Goal: Information Seeking & Learning: Learn about a topic

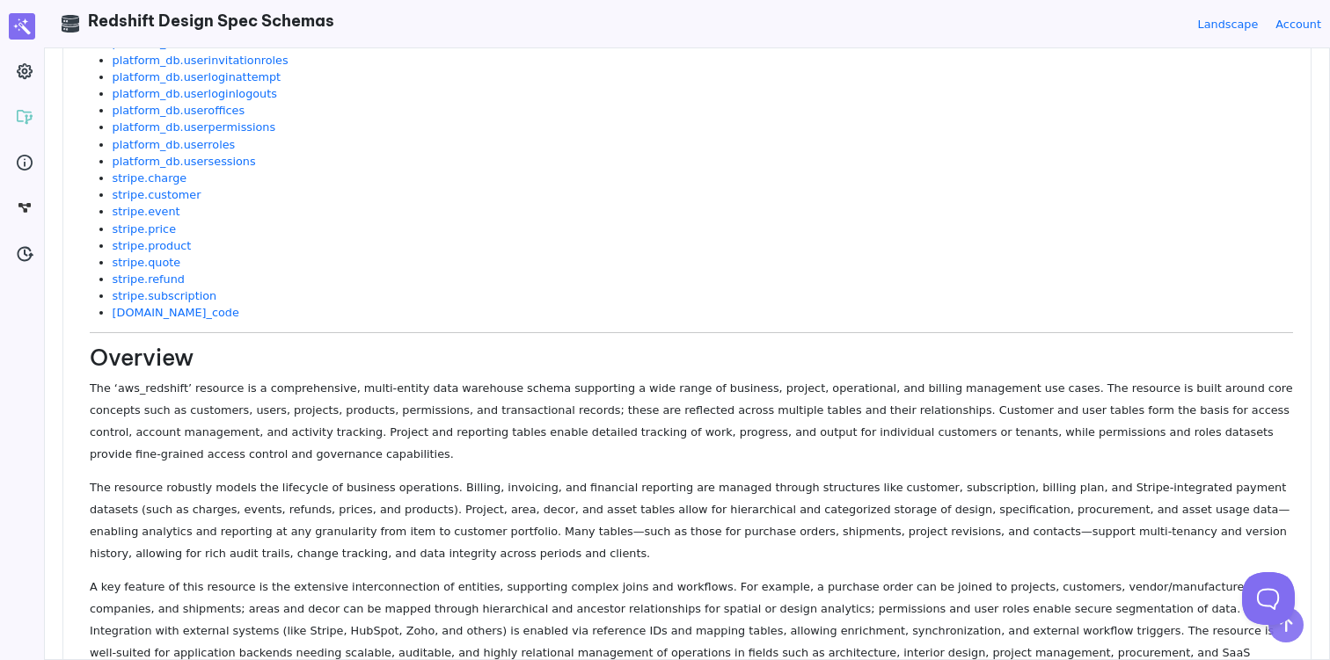
scroll to position [4215, 0]
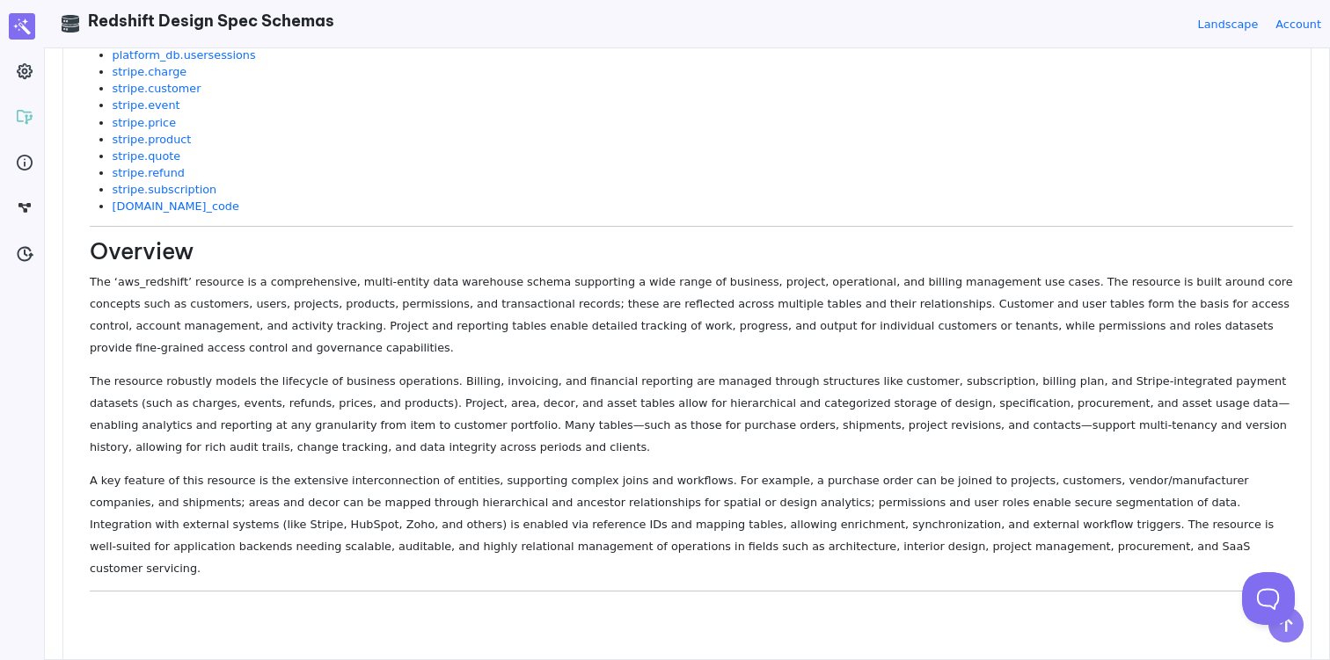
click at [375, 294] on p "The ‘aws_redshift’ resource is a comprehensive, multi-entity data warehouse sch…" at bounding box center [691, 315] width 1203 height 88
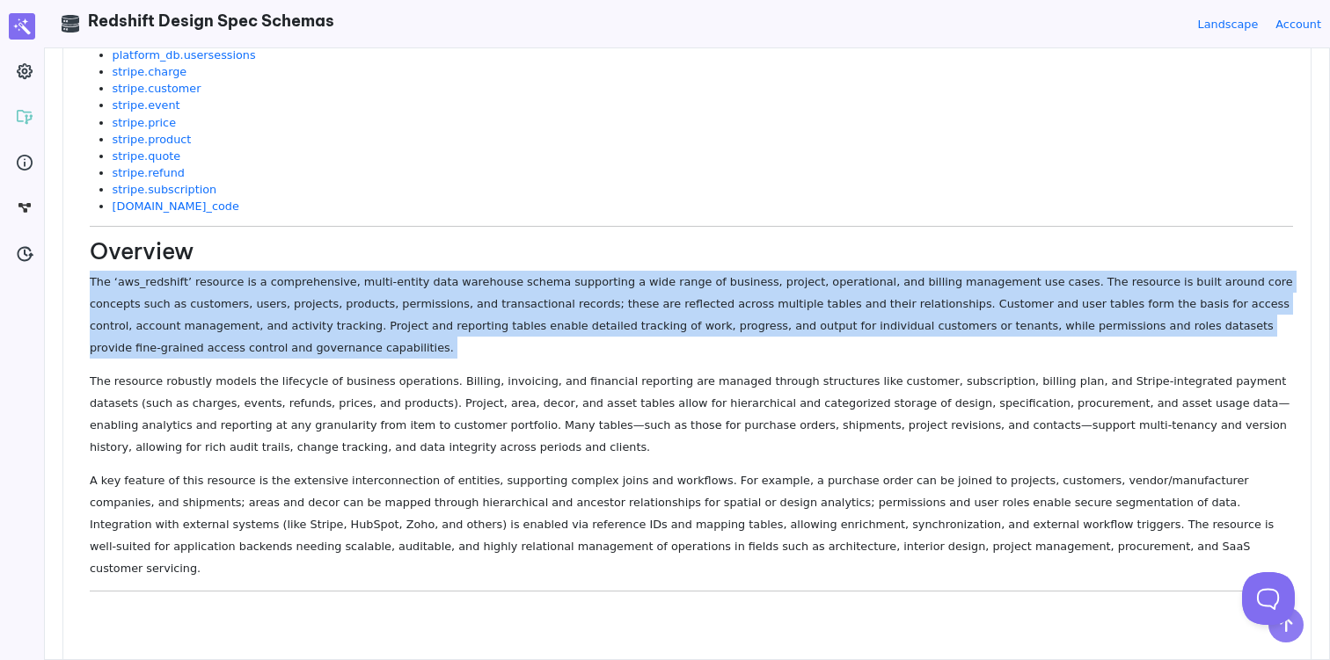
click at [375, 294] on p "The ‘aws_redshift’ resource is a comprehensive, multi-entity data warehouse sch…" at bounding box center [691, 315] width 1203 height 88
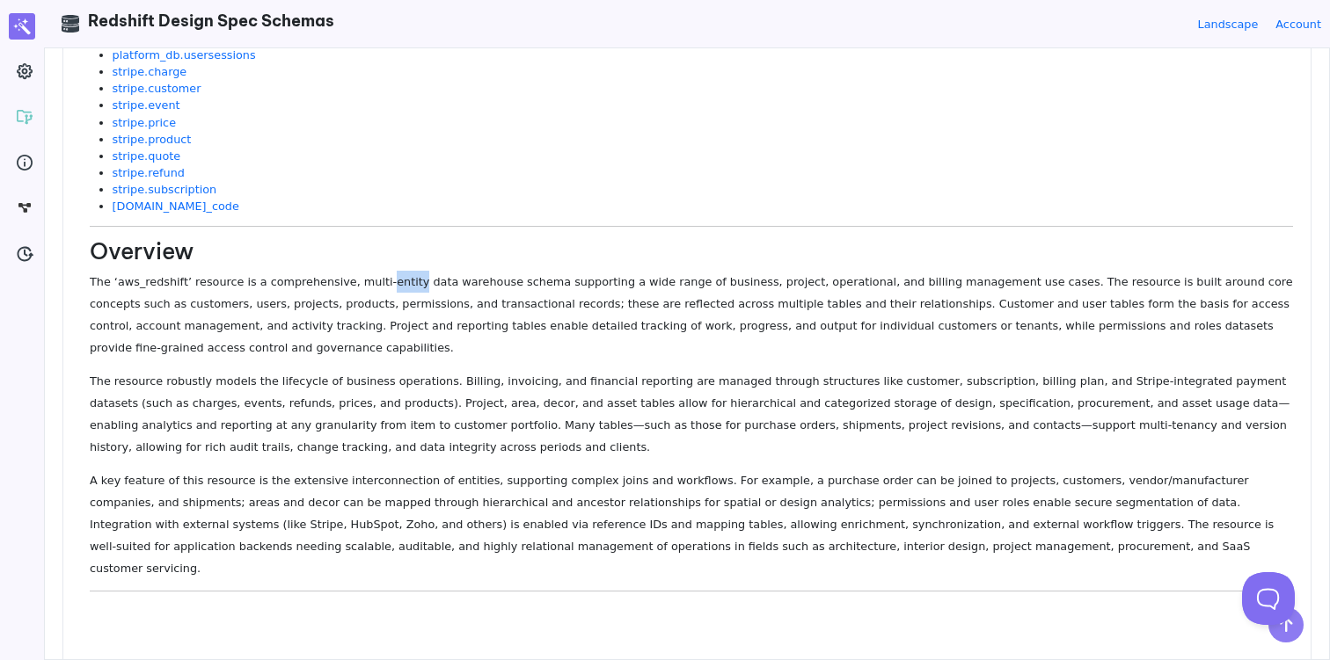
click at [375, 294] on p "The ‘aws_redshift’ resource is a comprehensive, multi-entity data warehouse sch…" at bounding box center [691, 315] width 1203 height 88
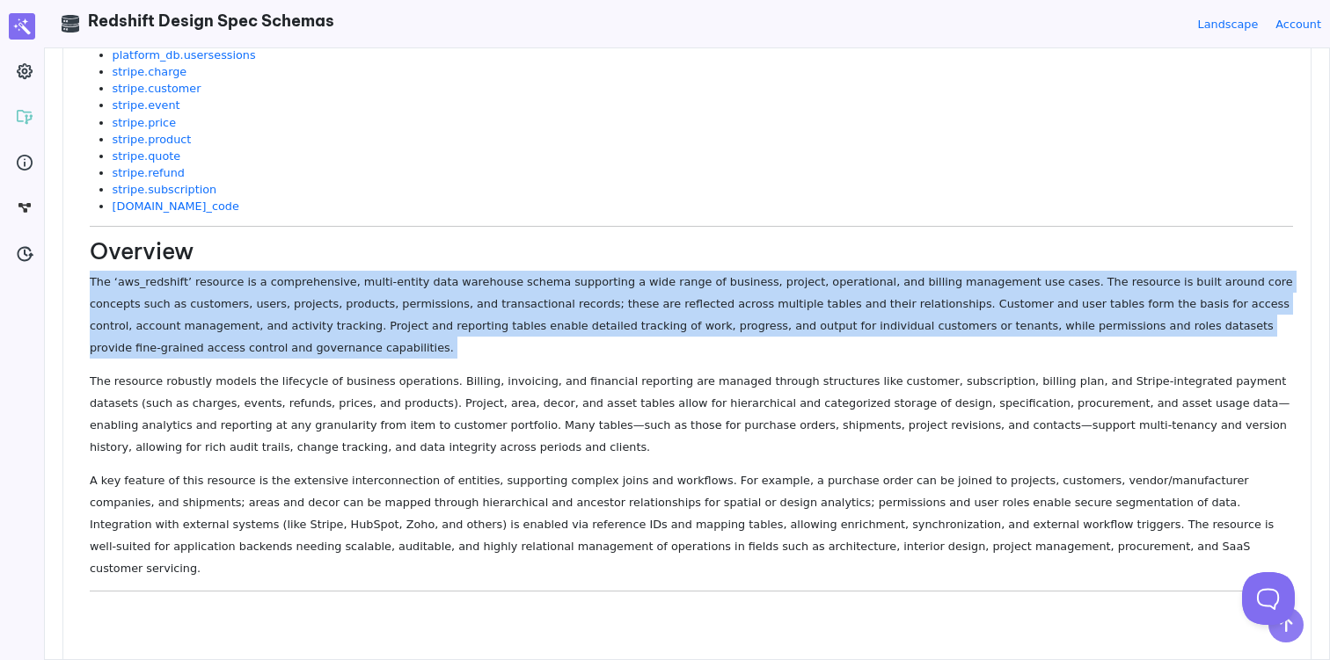
click at [375, 294] on p "The ‘aws_redshift’ resource is a comprehensive, multi-entity data warehouse sch…" at bounding box center [691, 315] width 1203 height 88
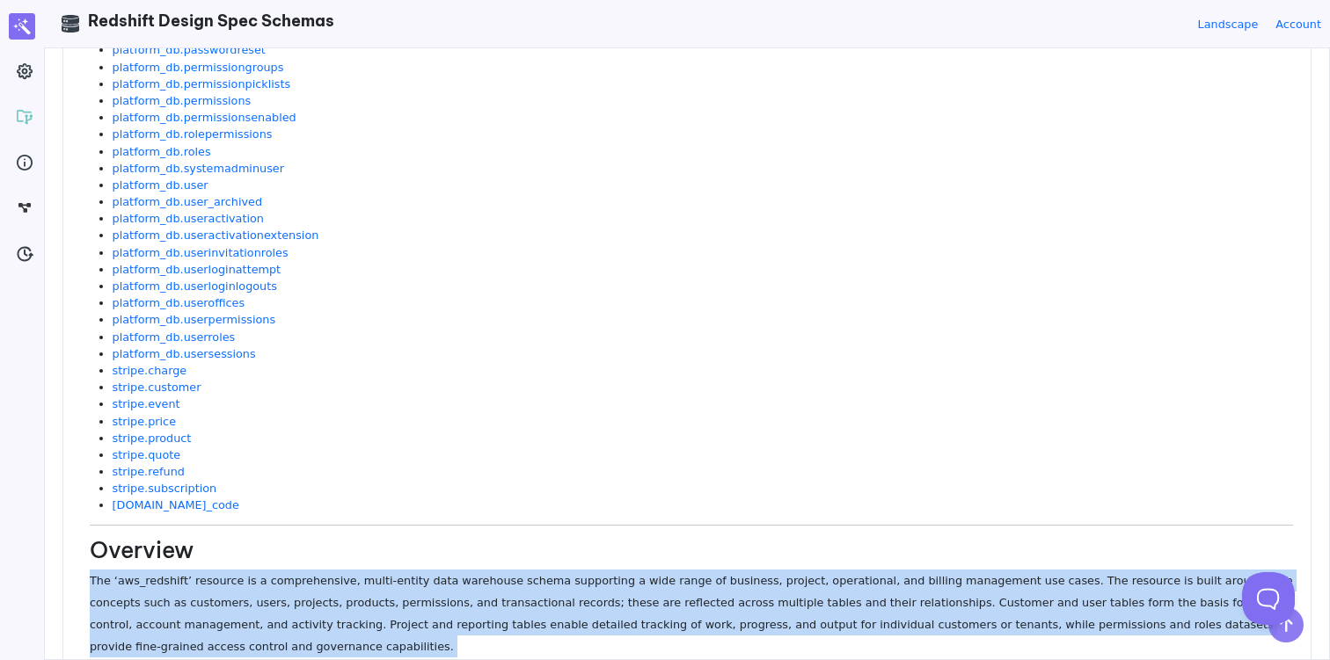
scroll to position [3912, 0]
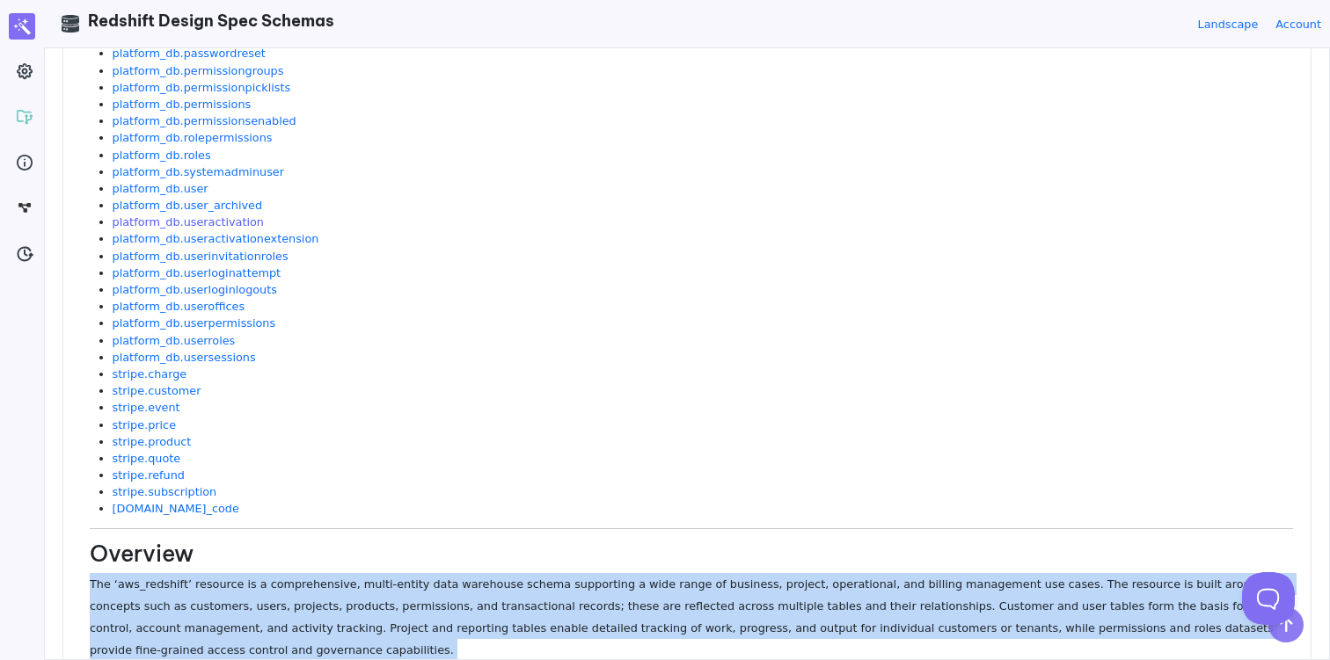
click at [213, 223] on link "platform_db.useractivation" at bounding box center [188, 221] width 151 height 13
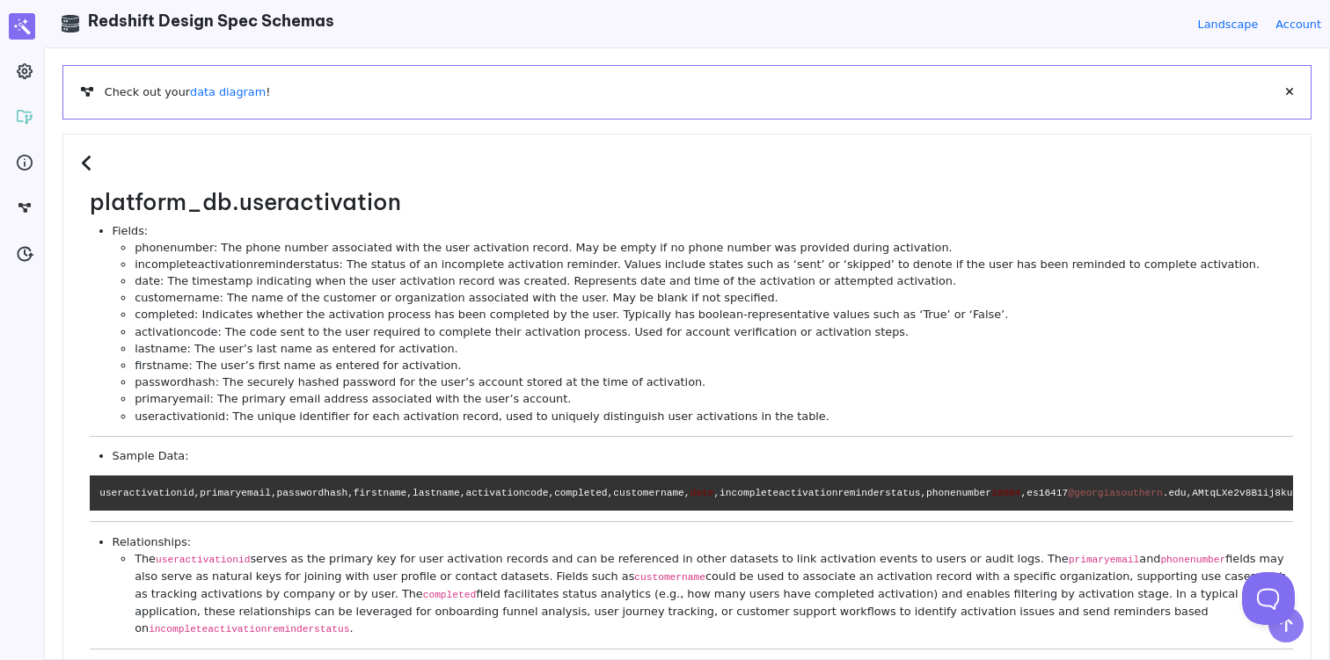
scroll to position [0, 0]
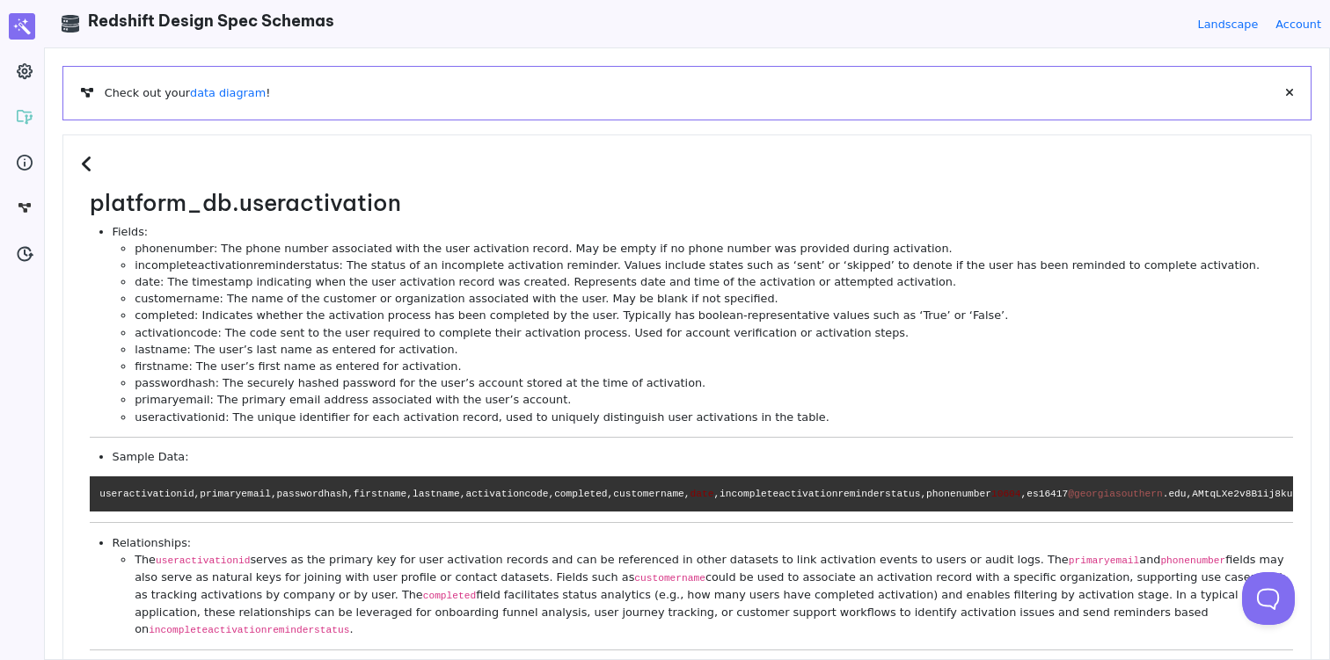
click at [84, 162] on icon at bounding box center [89, 164] width 17 height 19
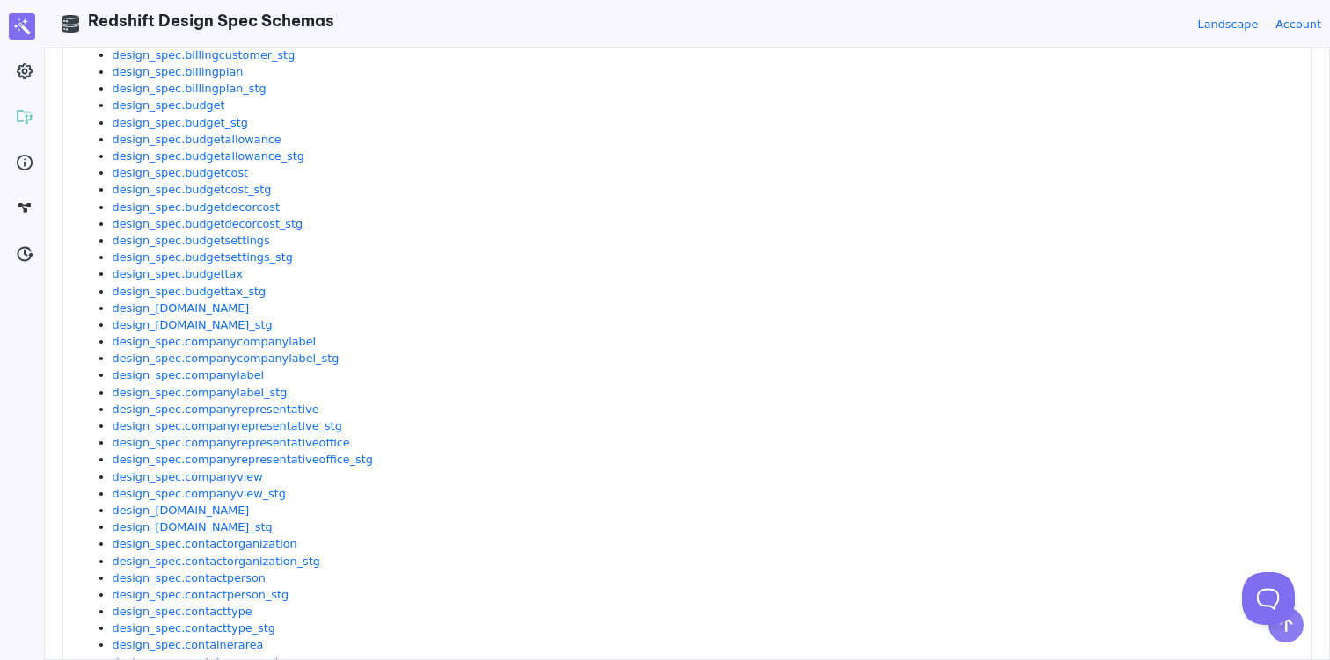
scroll to position [704, 0]
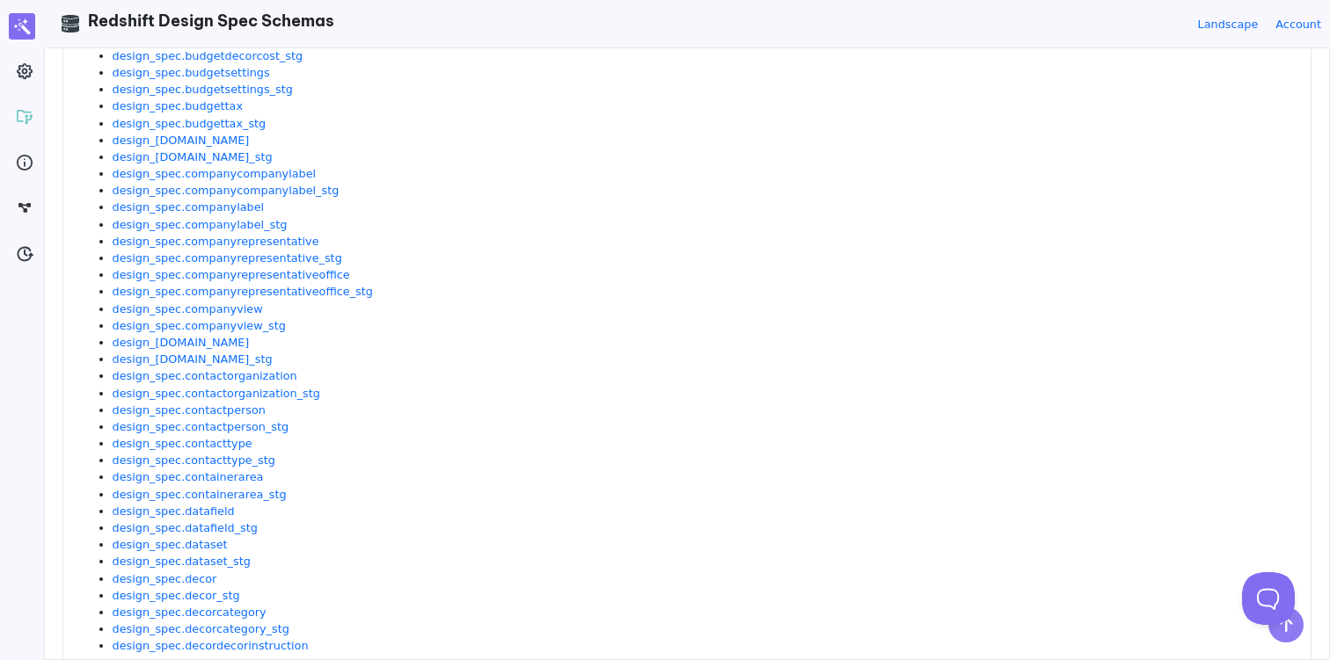
click at [156, 390] on link "design_spec.contactorganization_stg" at bounding box center [217, 393] width 208 height 13
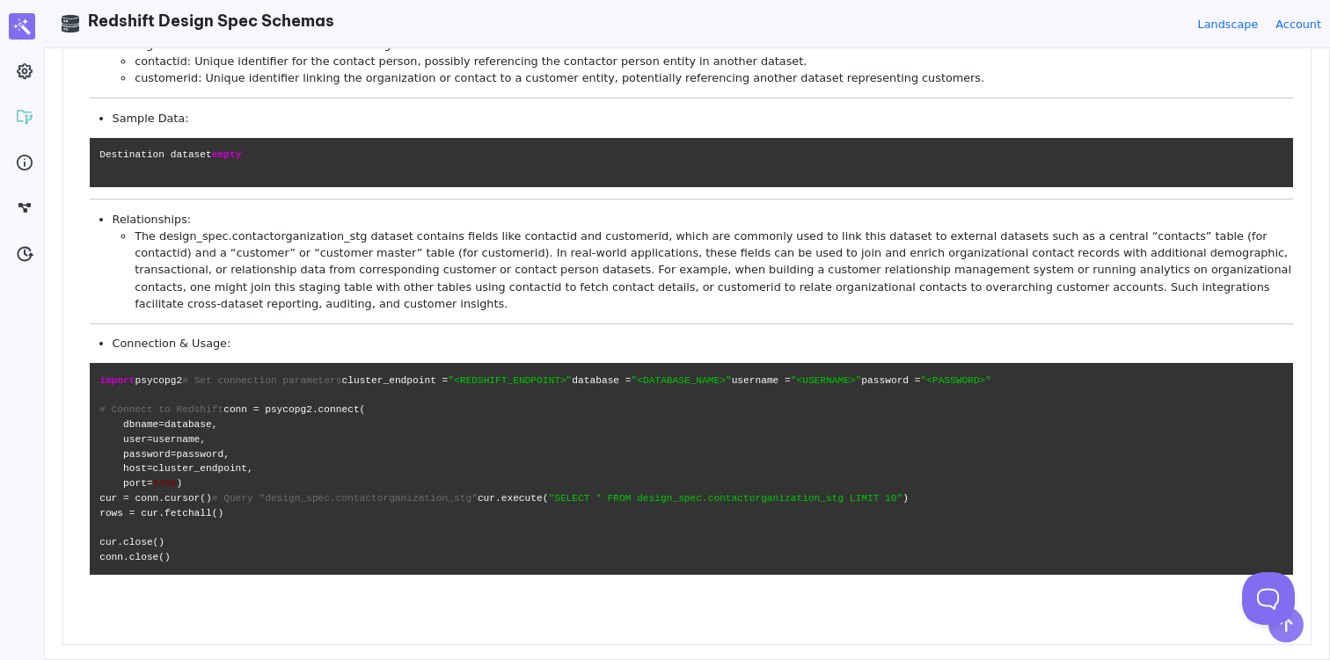
scroll to position [324, 0]
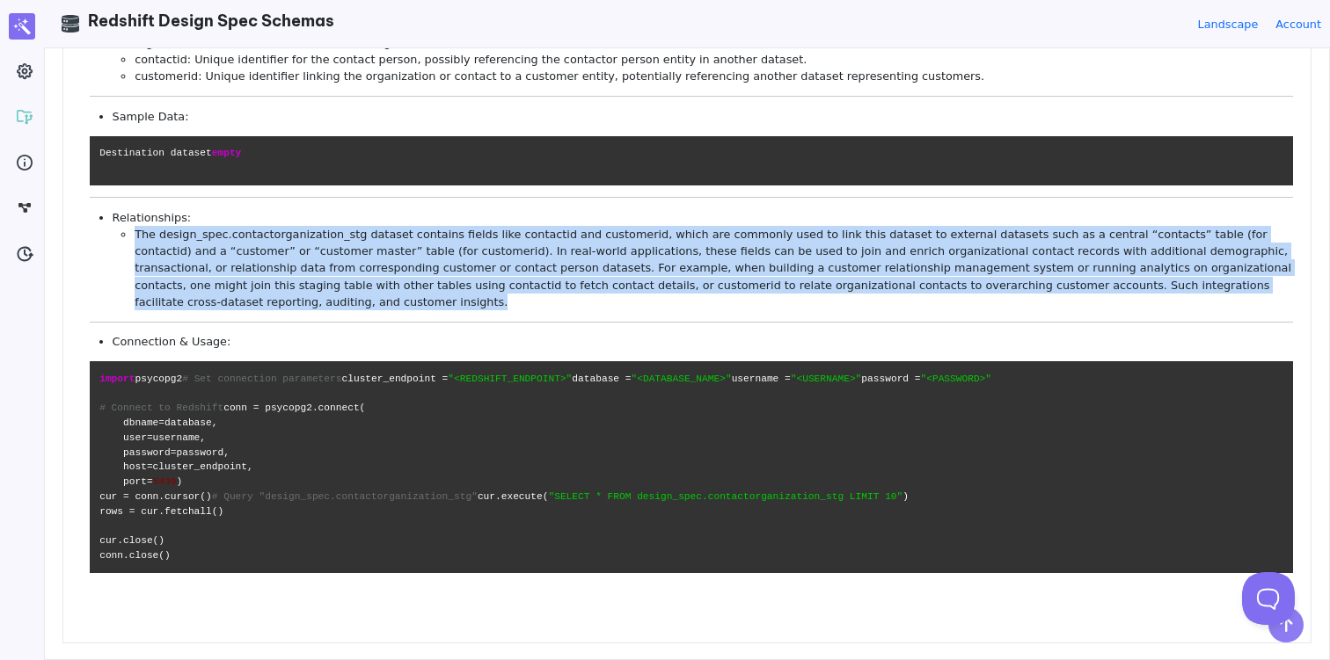
drag, startPoint x: 211, startPoint y: 323, endPoint x: 99, endPoint y: 251, distance: 132.5
click at [99, 251] on ul "Relationships: The design_spec.contactorganization_stg dataset contains fields …" at bounding box center [691, 259] width 1203 height 101
click at [492, 282] on li "The design_spec.contactorganization_stg dataset contains fields like contactid …" at bounding box center [714, 268] width 1158 height 84
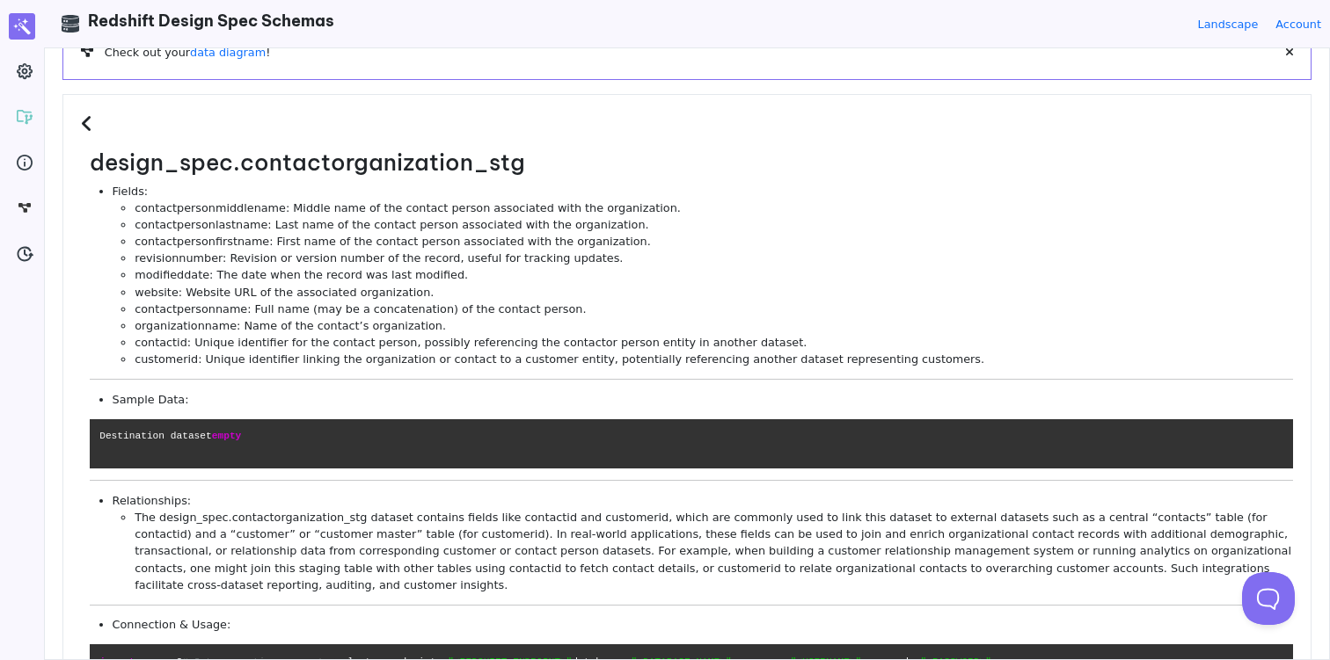
scroll to position [0, 0]
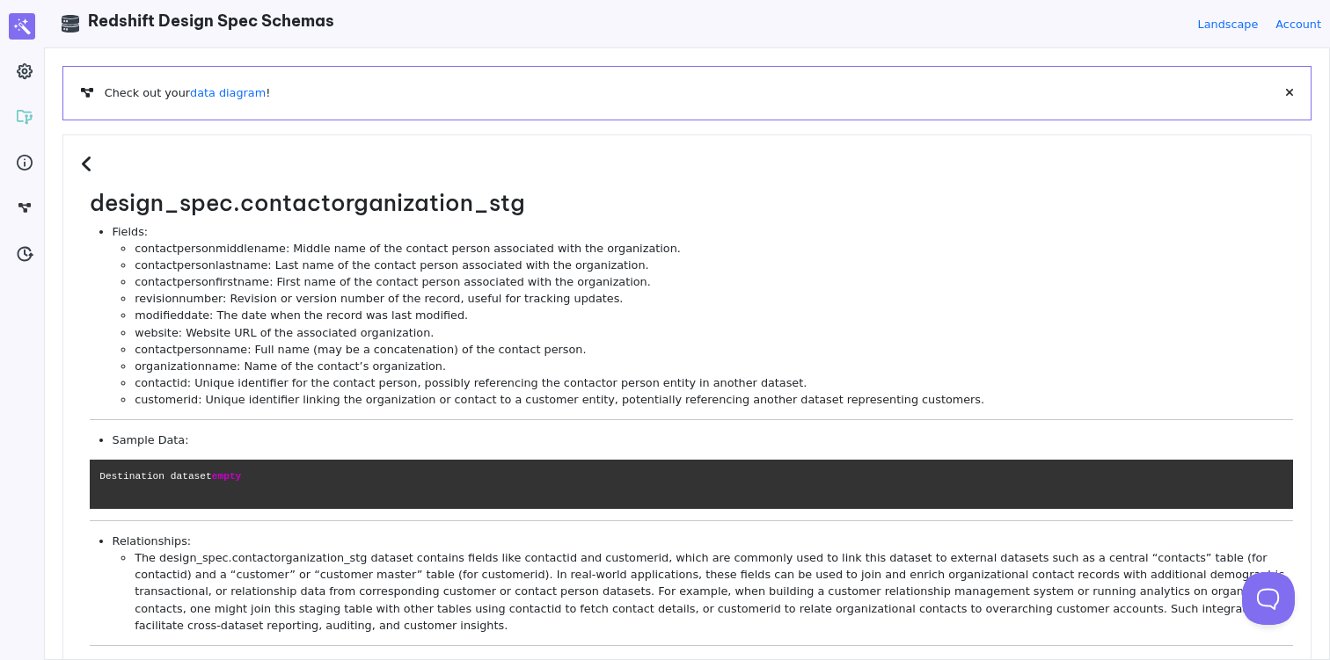
click at [86, 160] on icon at bounding box center [89, 164] width 17 height 19
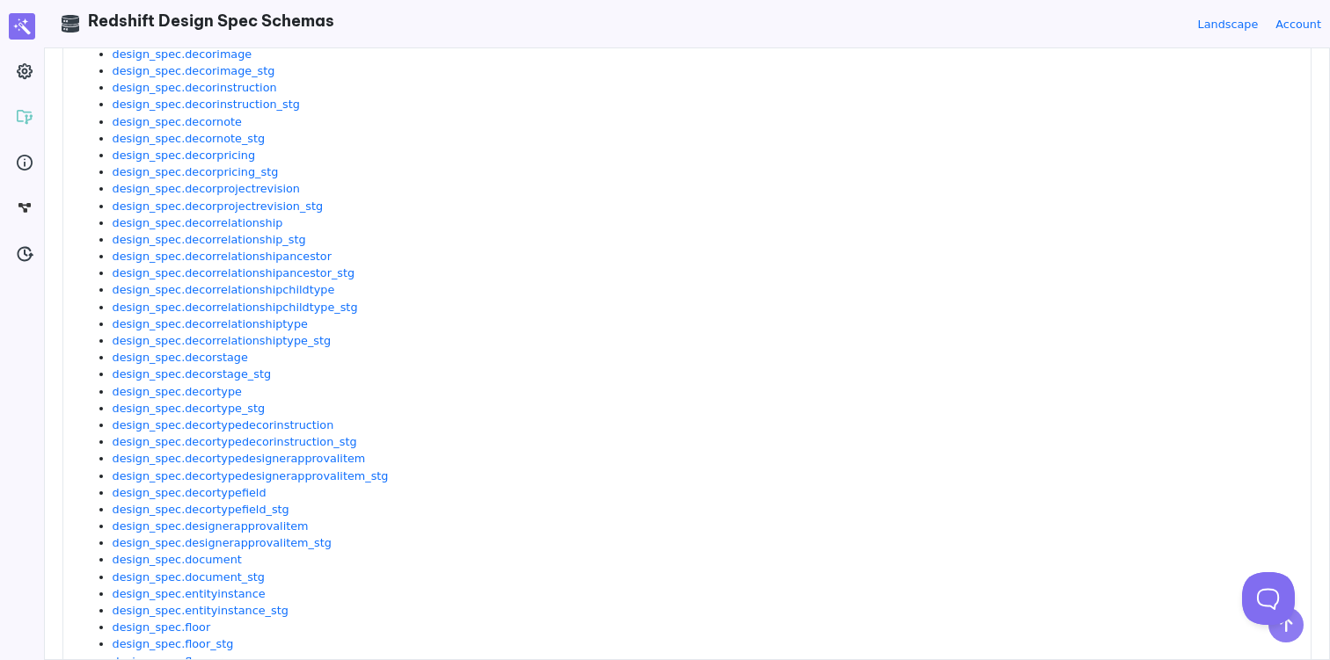
scroll to position [1510, 0]
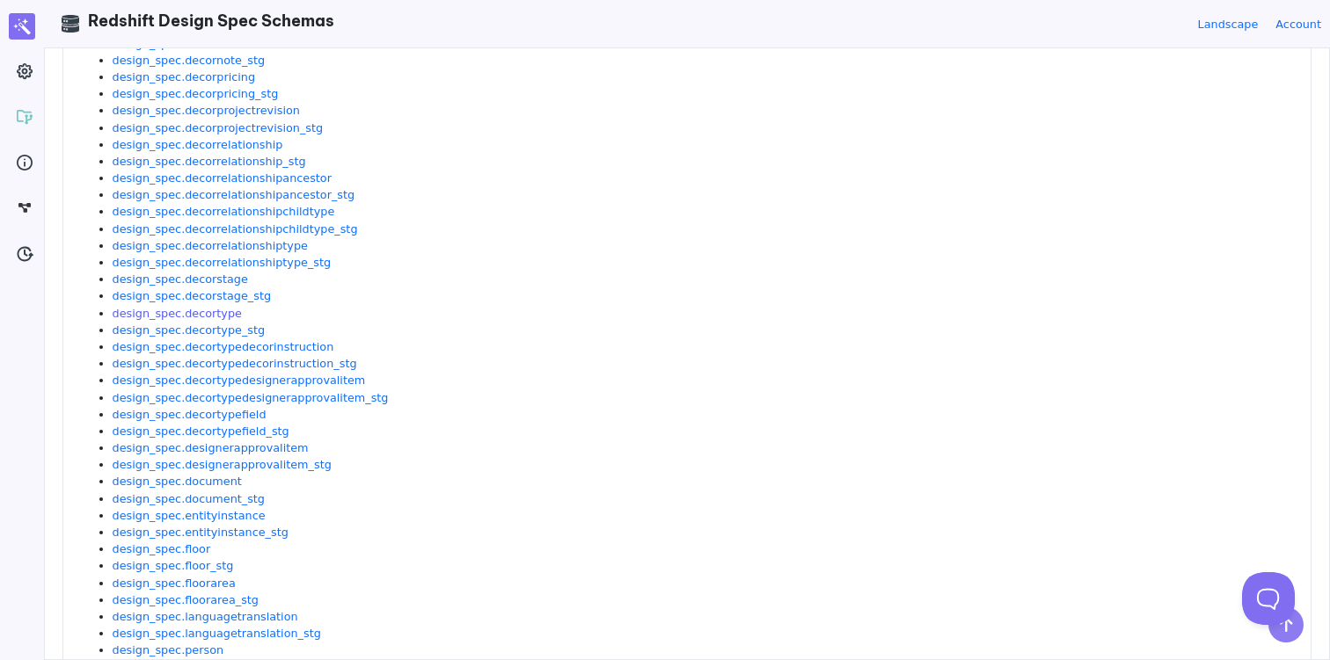
click at [205, 314] on link "design_spec.decortype" at bounding box center [177, 313] width 129 height 13
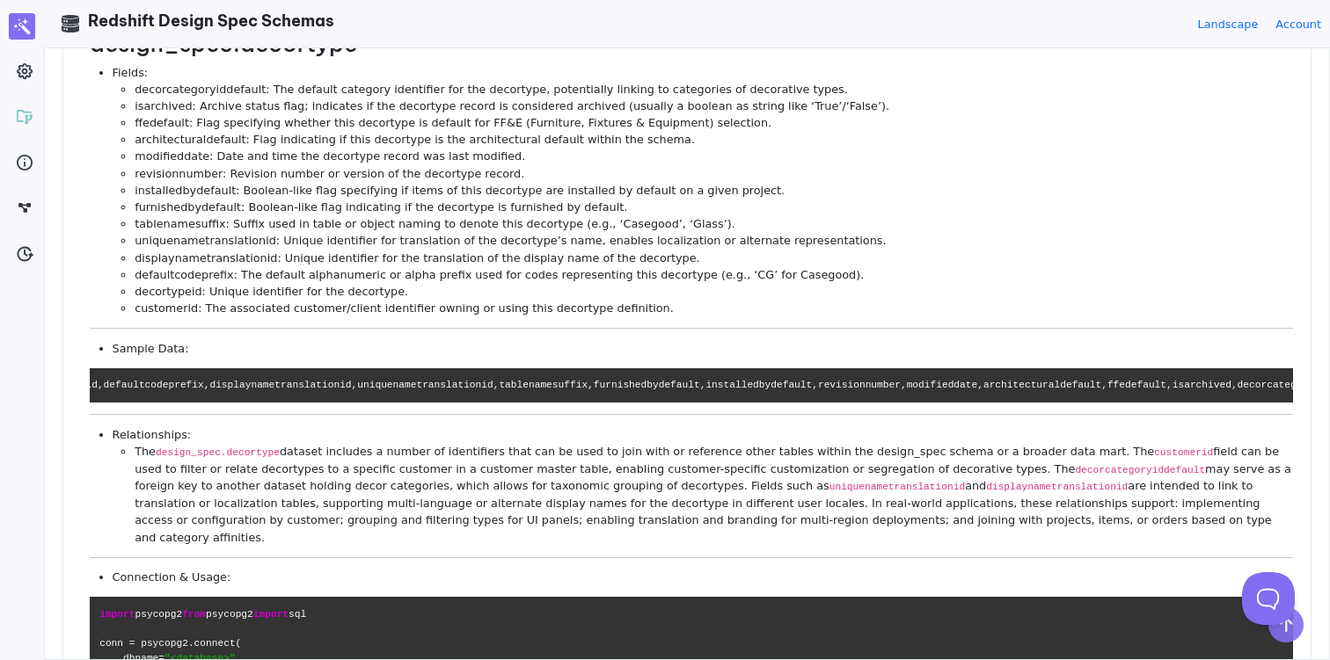
scroll to position [0, 0]
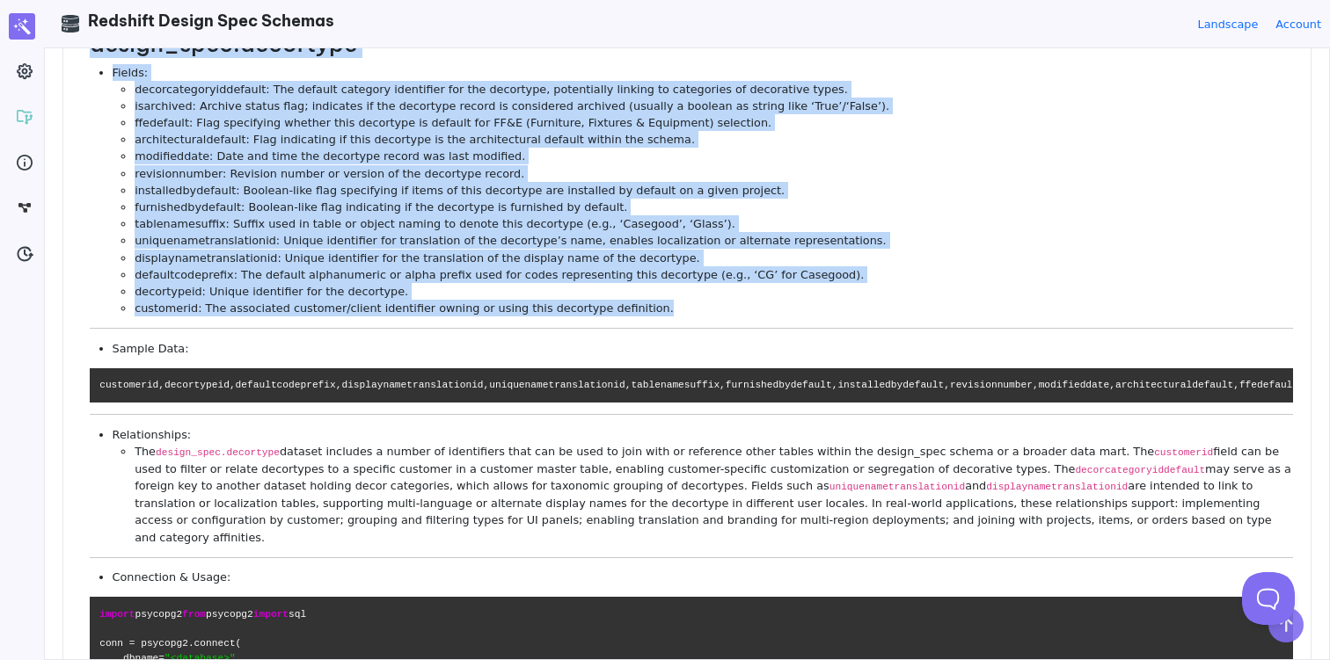
drag, startPoint x: 652, startPoint y: 314, endPoint x: 63, endPoint y: 69, distance: 637.4
click at [62, 69] on div "design_spec.decortype Fields: decorcategoryiddefault: The default category iden…" at bounding box center [686, 442] width 1249 height 934
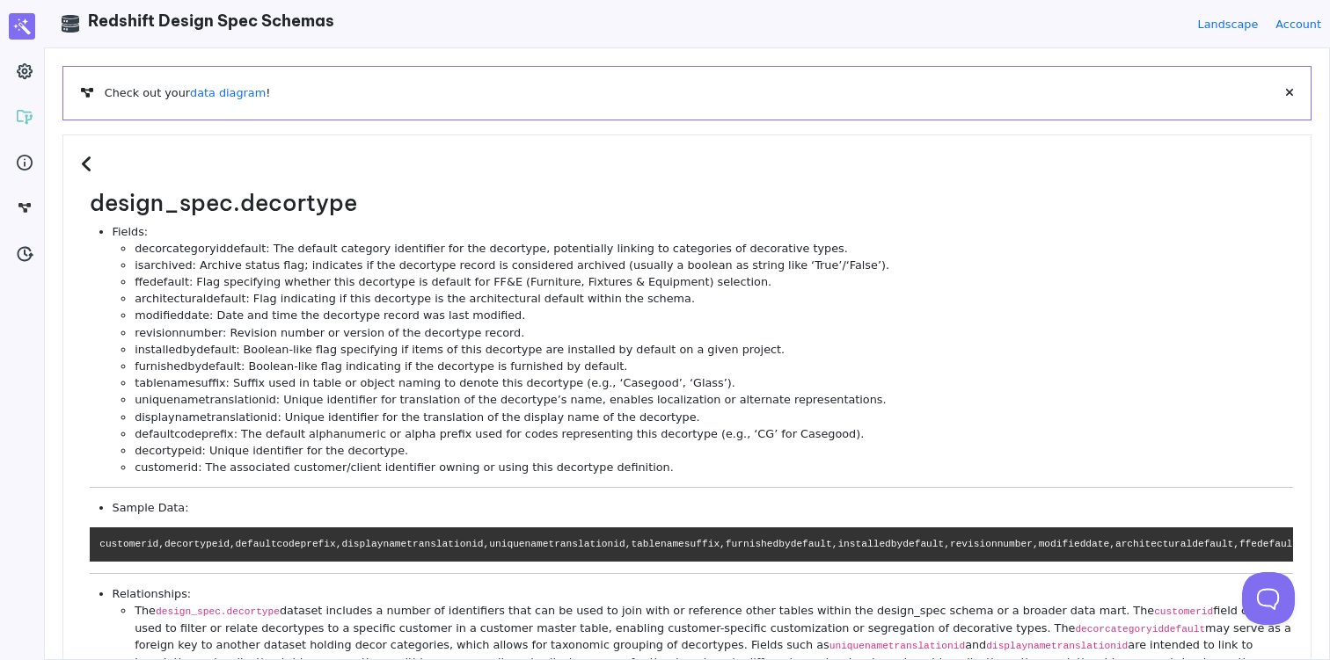
click at [82, 159] on icon at bounding box center [89, 164] width 17 height 19
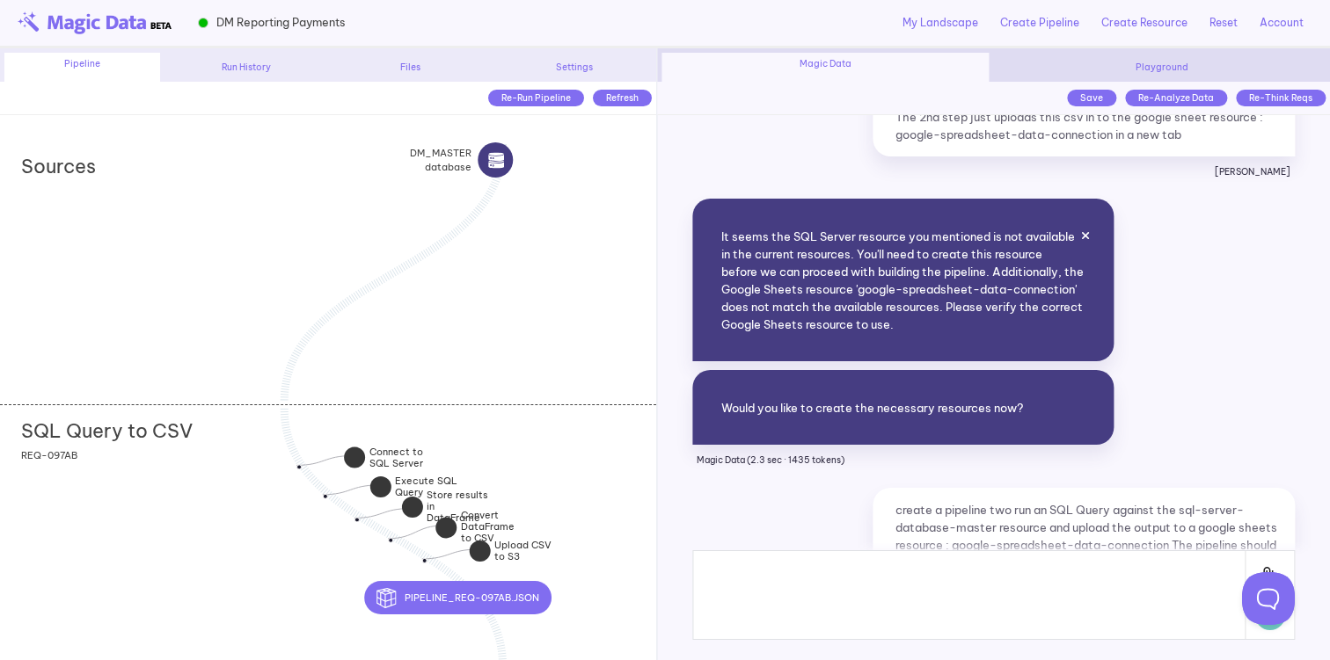
scroll to position [310, 0]
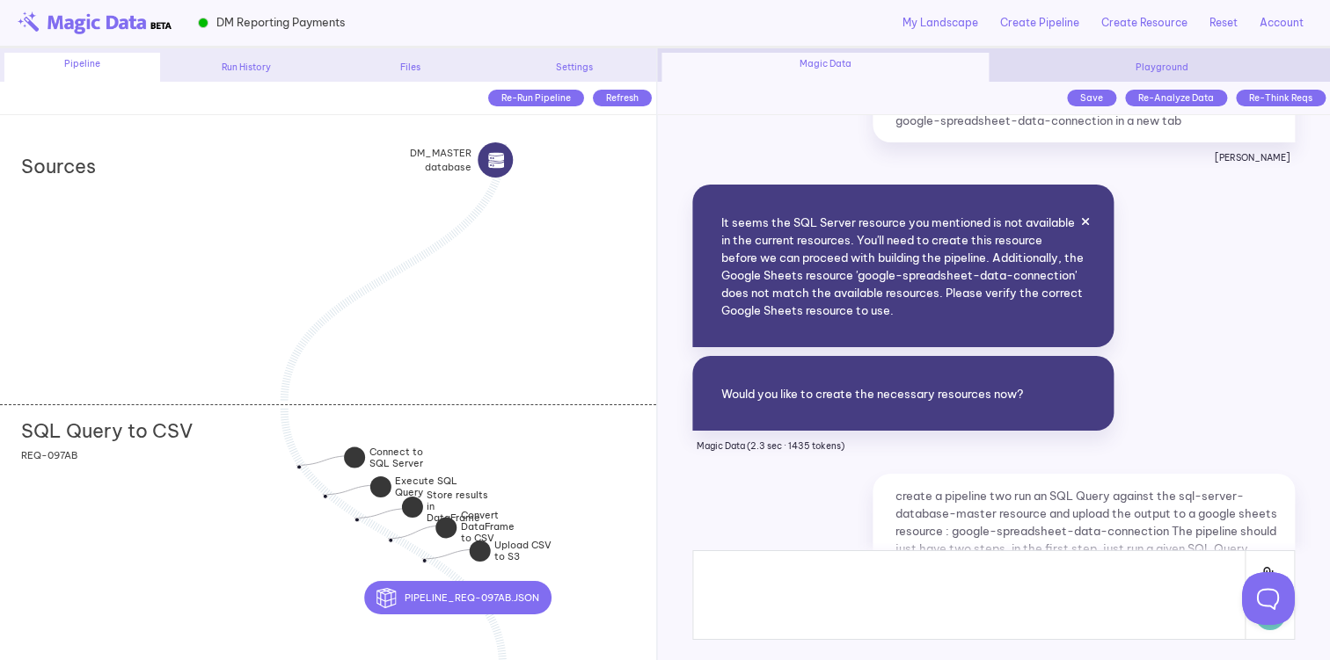
click at [816, 261] on div "It seems the SQL Server resource you mentioned is not available in the current …" at bounding box center [902, 266] width 421 height 163
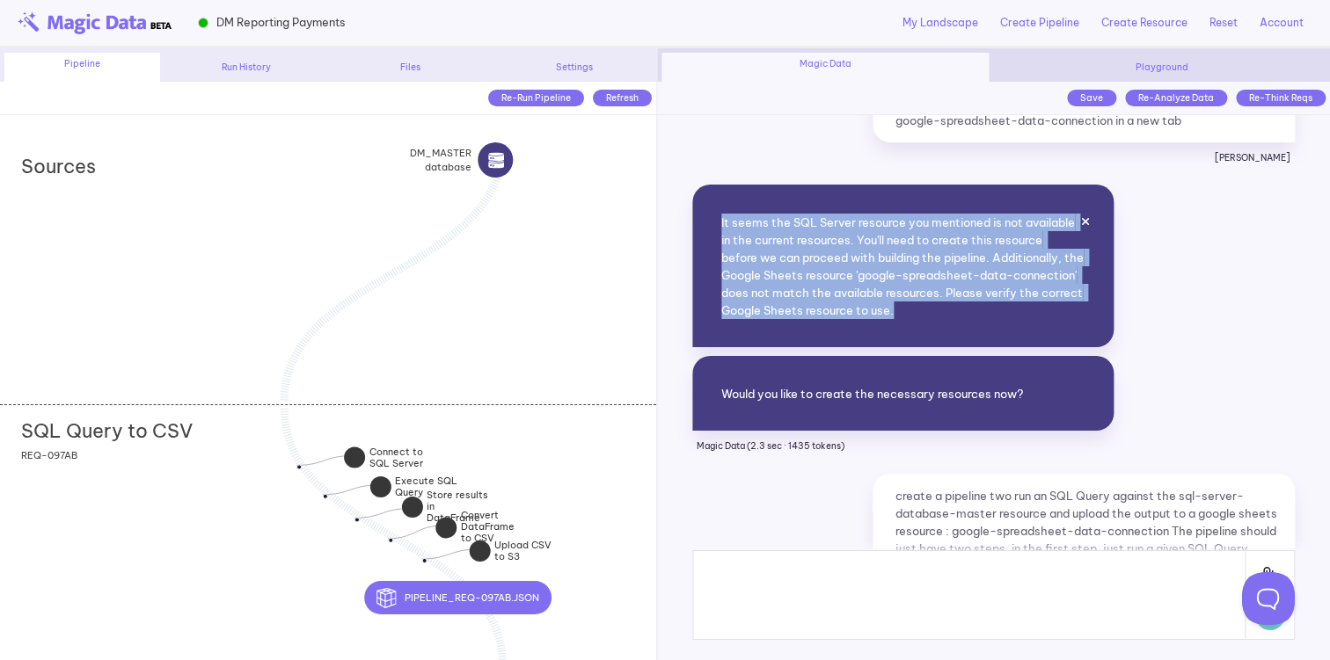
click at [816, 261] on div "It seems the SQL Server resource you mentioned is not available in the current …" at bounding box center [902, 266] width 421 height 163
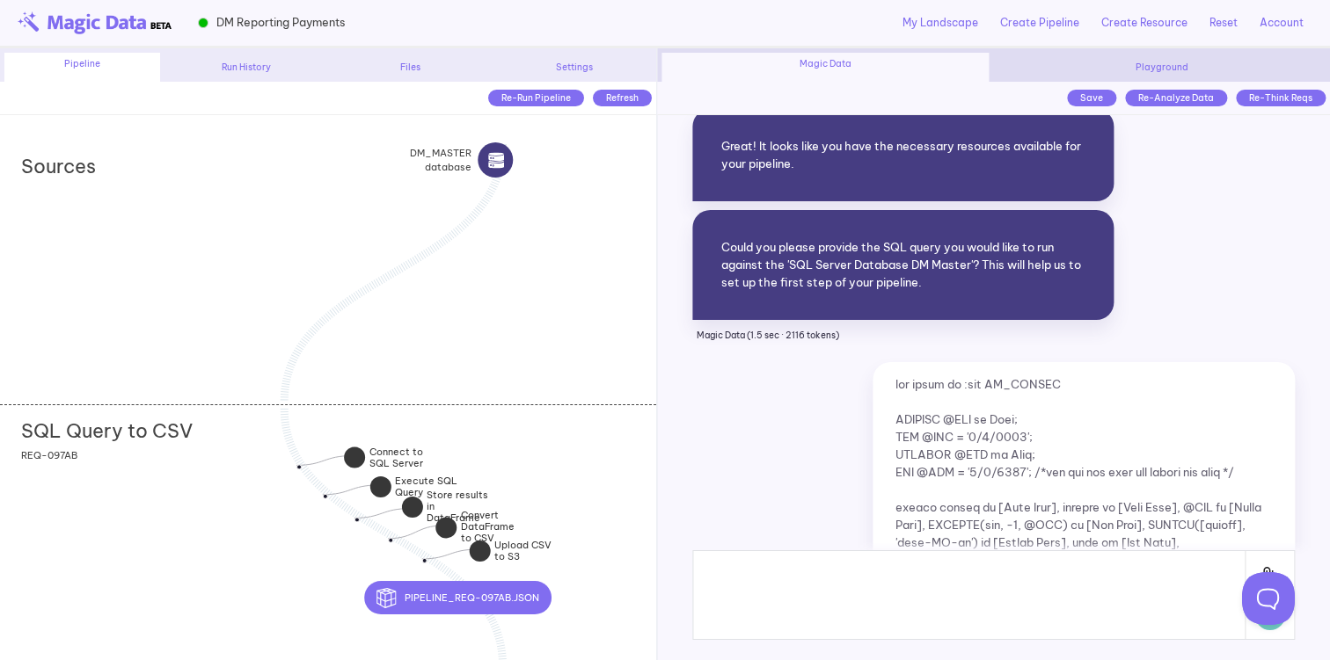
scroll to position [905, 0]
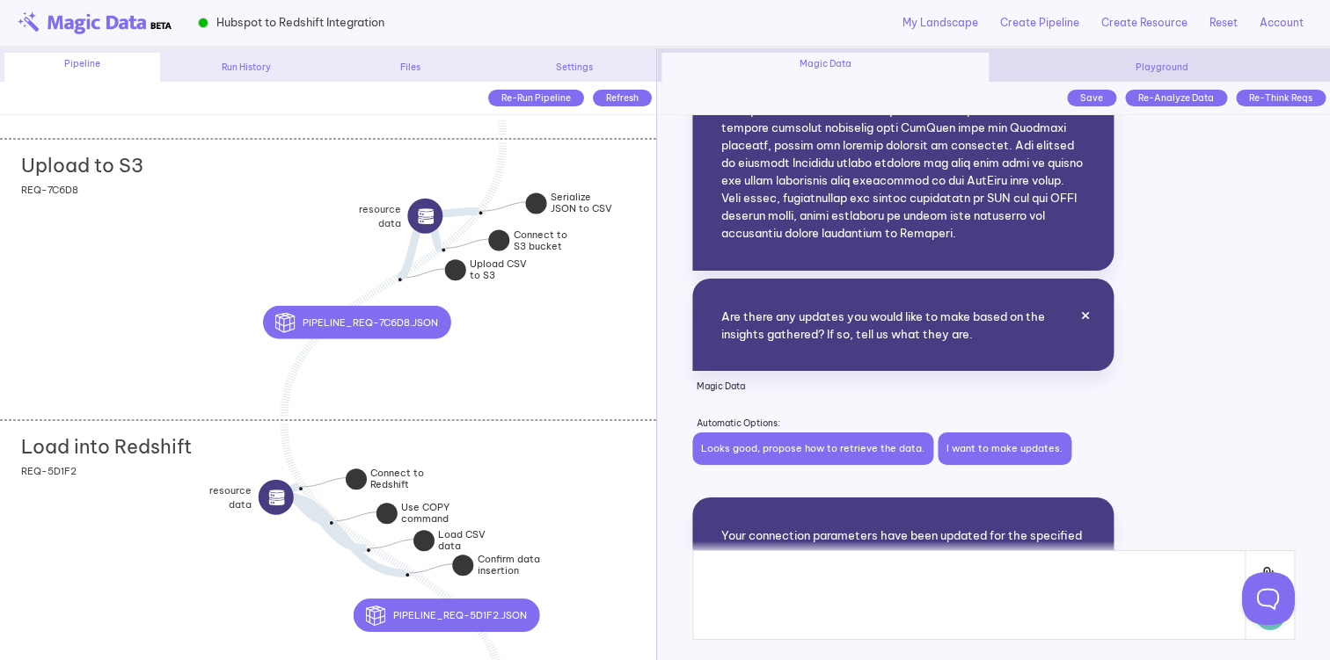
scroll to position [3669, 0]
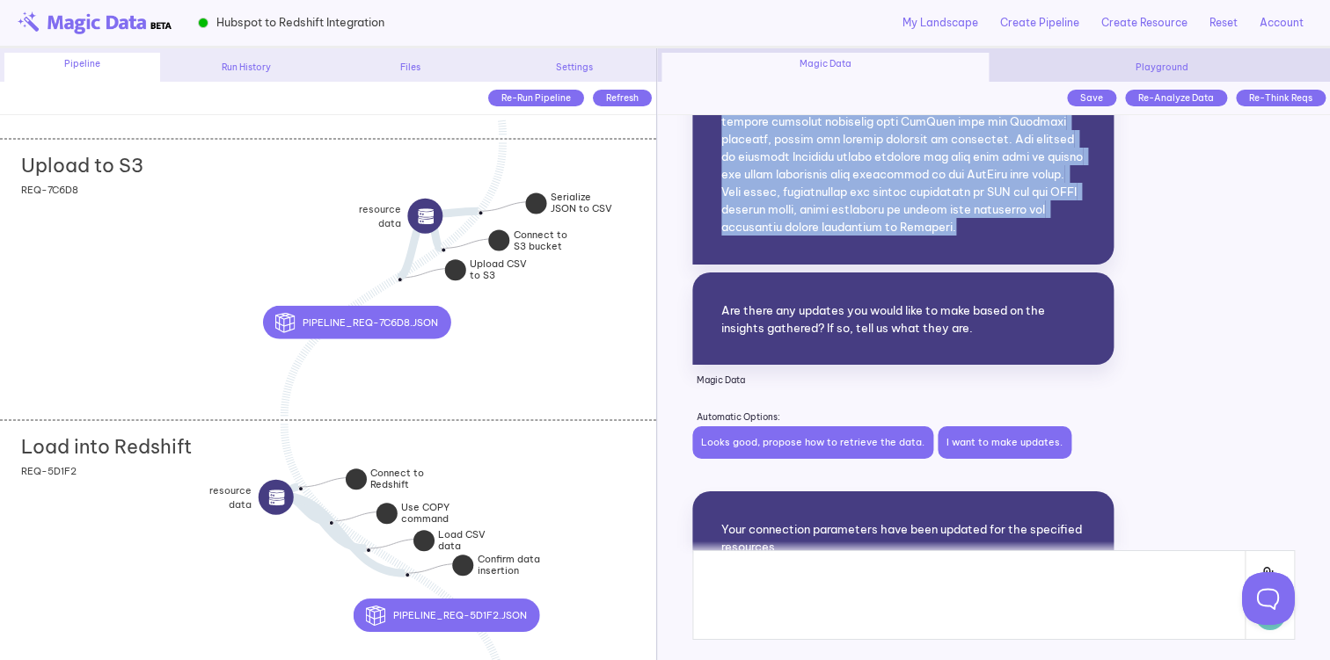
drag, startPoint x: 965, startPoint y: 266, endPoint x: 693, endPoint y: 131, distance: 304.0
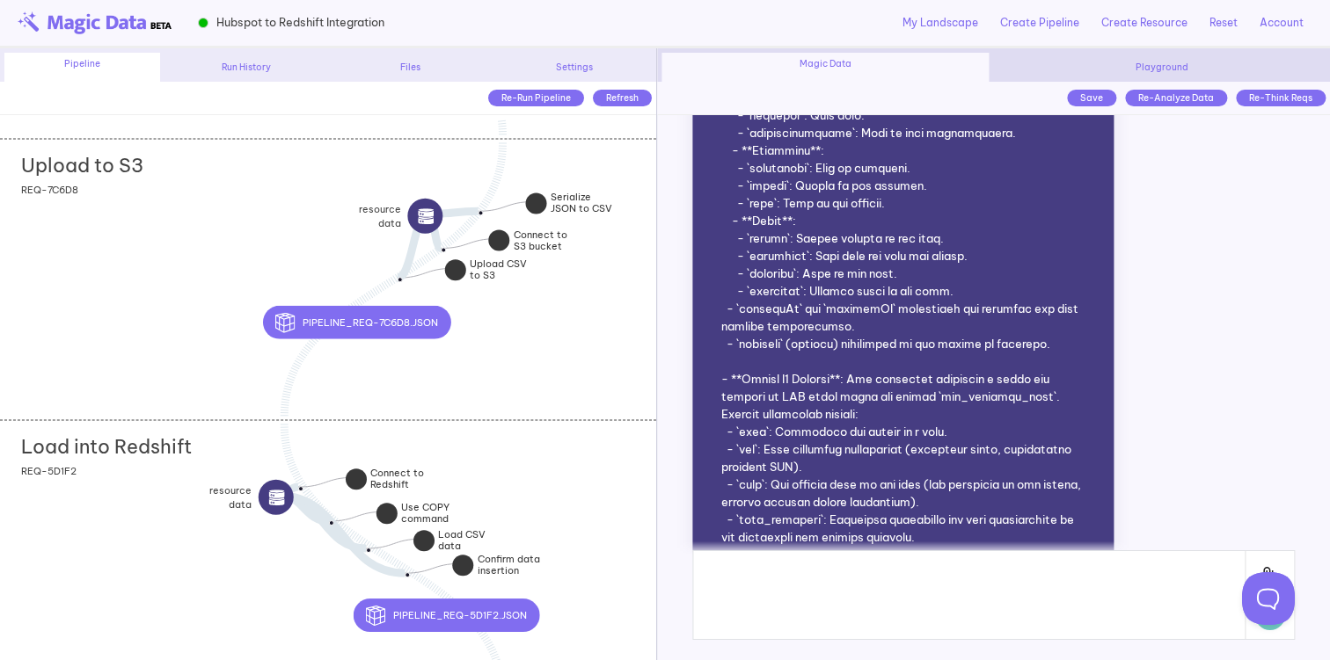
scroll to position [4855, 0]
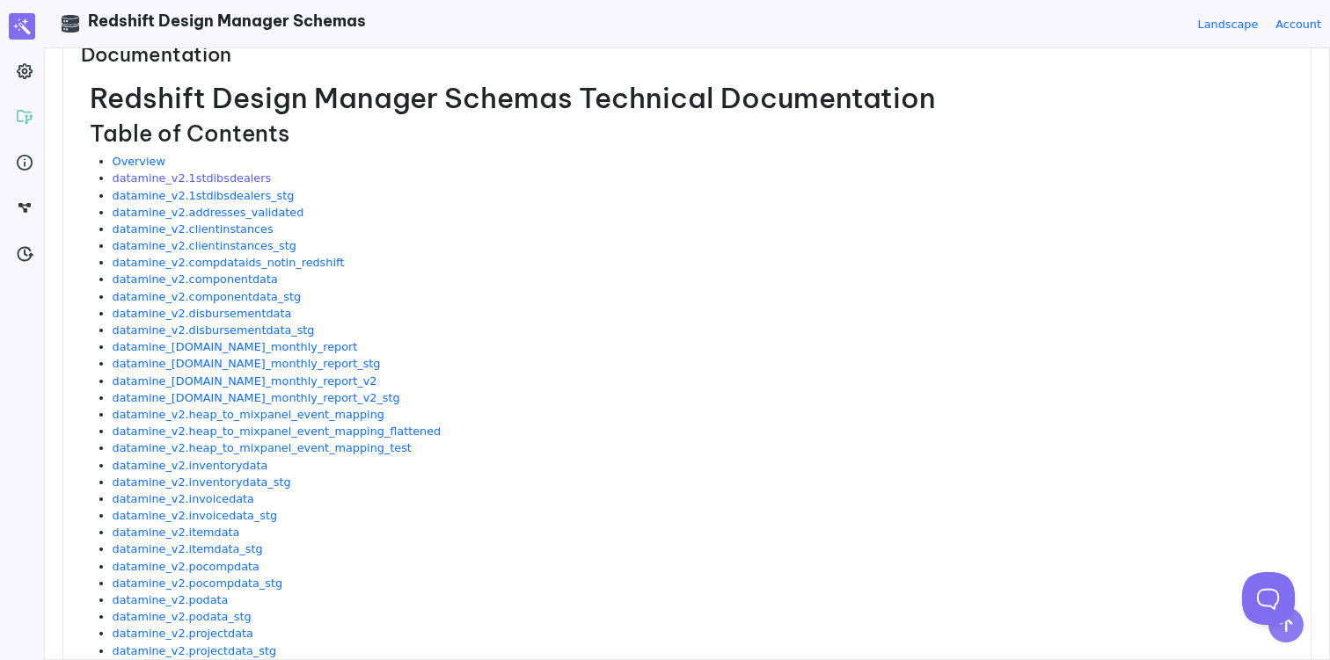
scroll to position [53, 0]
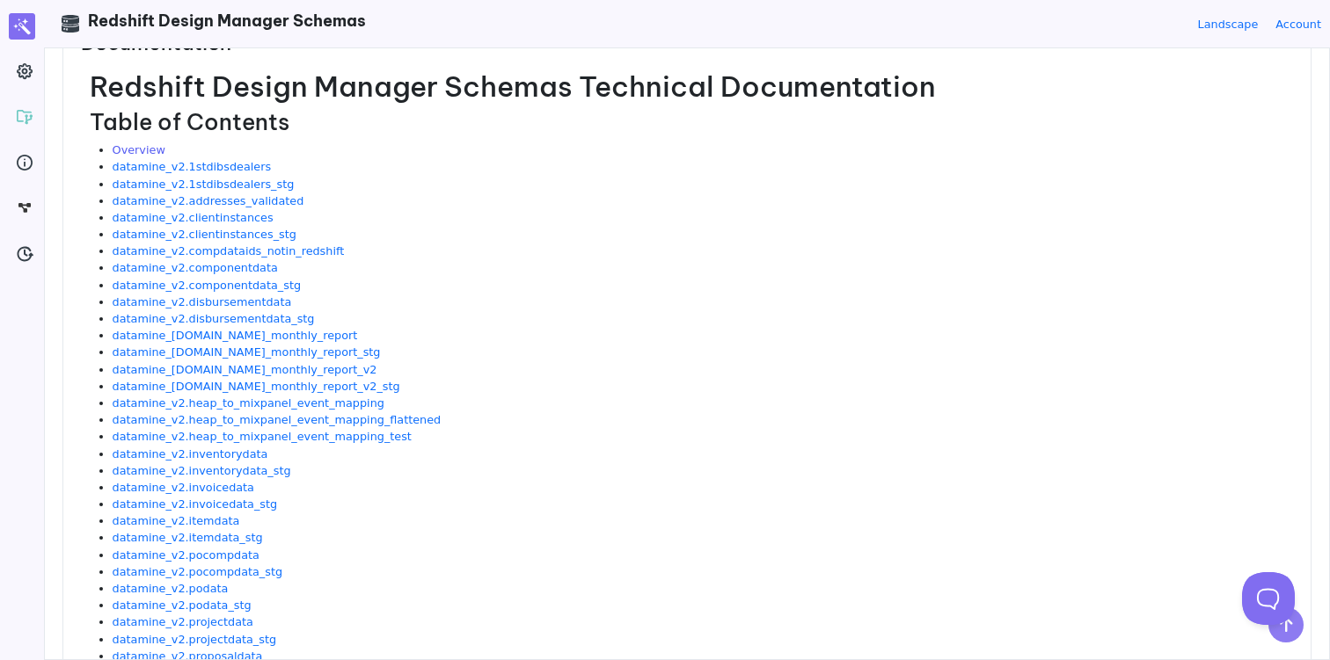
click at [150, 144] on link "Overview" at bounding box center [139, 149] width 53 height 13
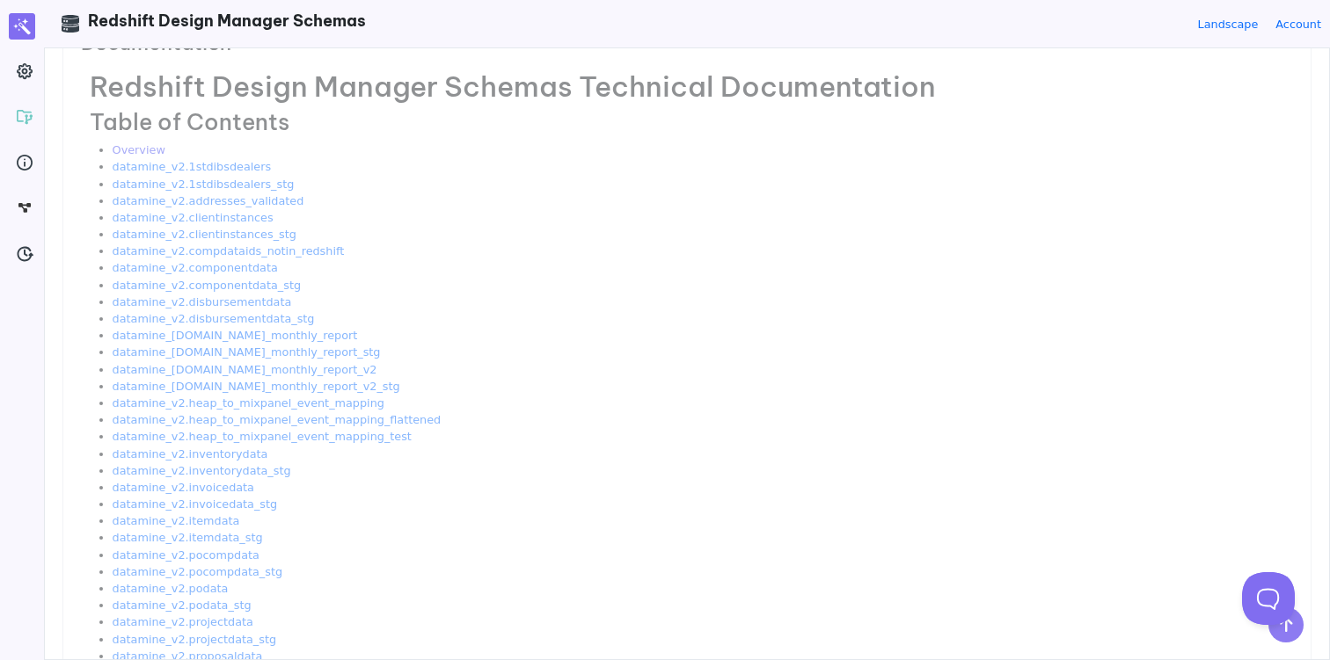
scroll to position [0, 0]
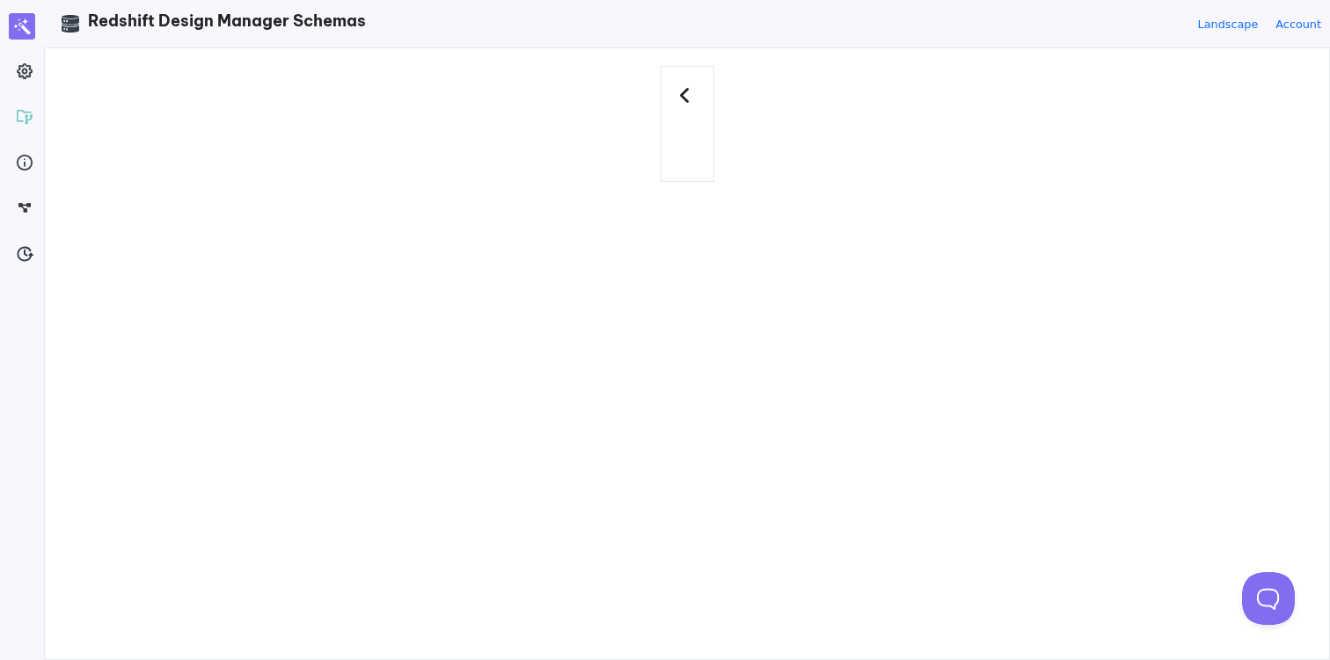
click at [681, 94] on icon at bounding box center [687, 95] width 17 height 19
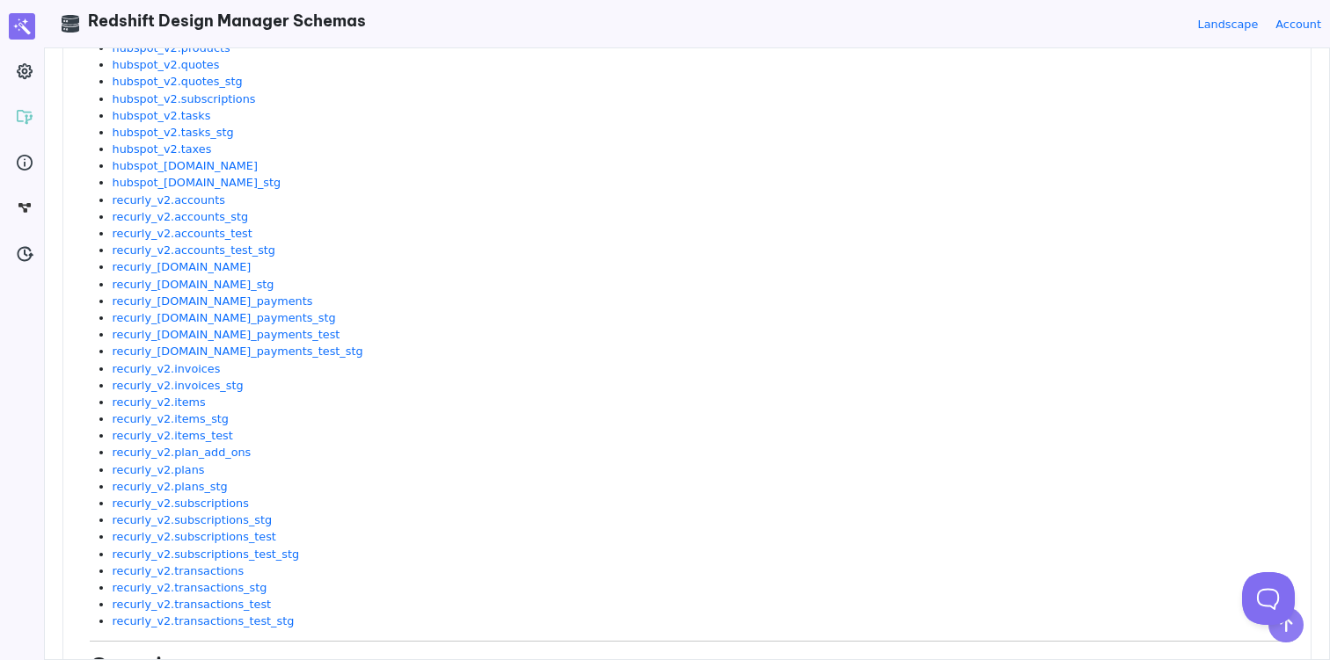
scroll to position [5390, 0]
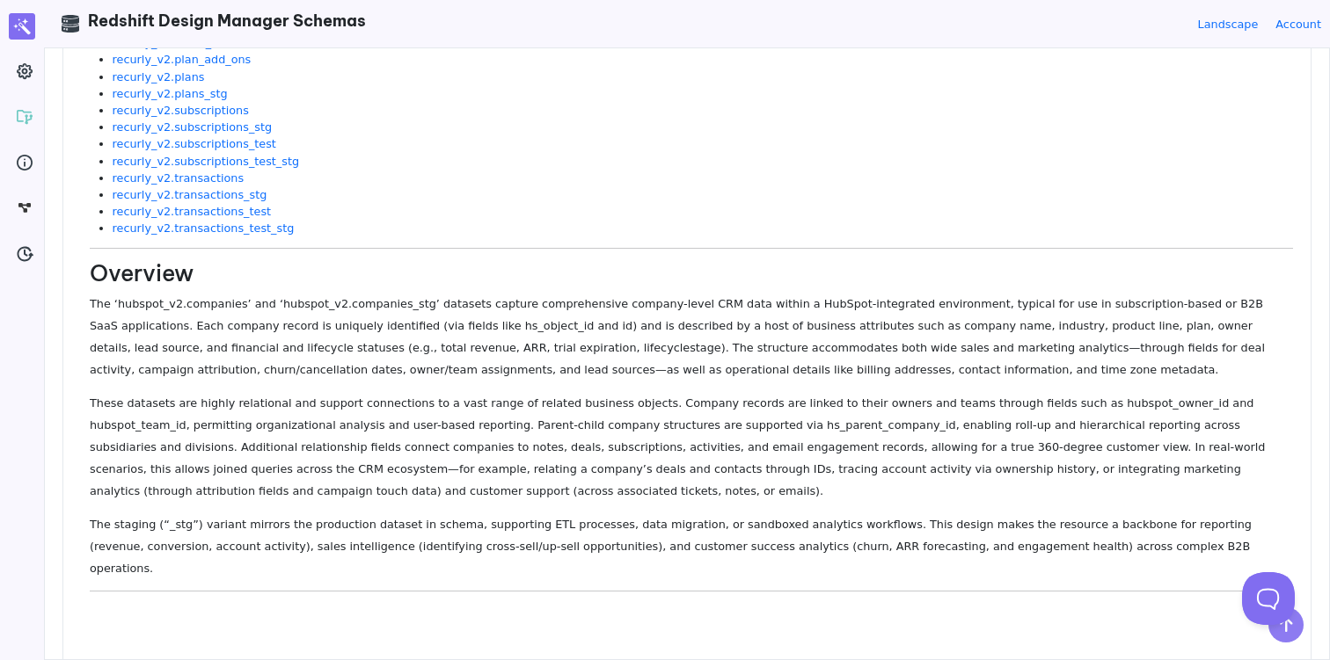
click at [330, 315] on p "The ‘hubspot_v2.companies’ and ‘hubspot_v2.companies_stg’ datasets capture comp…" at bounding box center [691, 337] width 1203 height 88
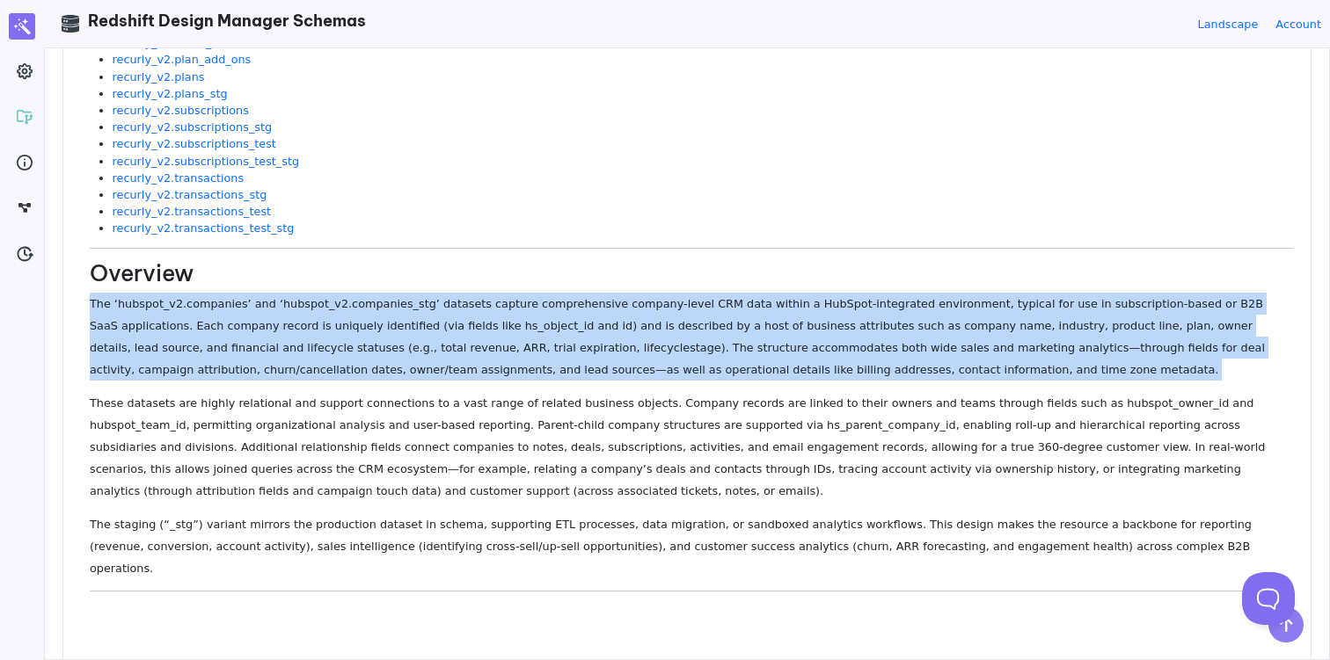
click at [330, 315] on p "The ‘hubspot_v2.companies’ and ‘hubspot_v2.companies_stg’ datasets capture comp…" at bounding box center [691, 337] width 1203 height 88
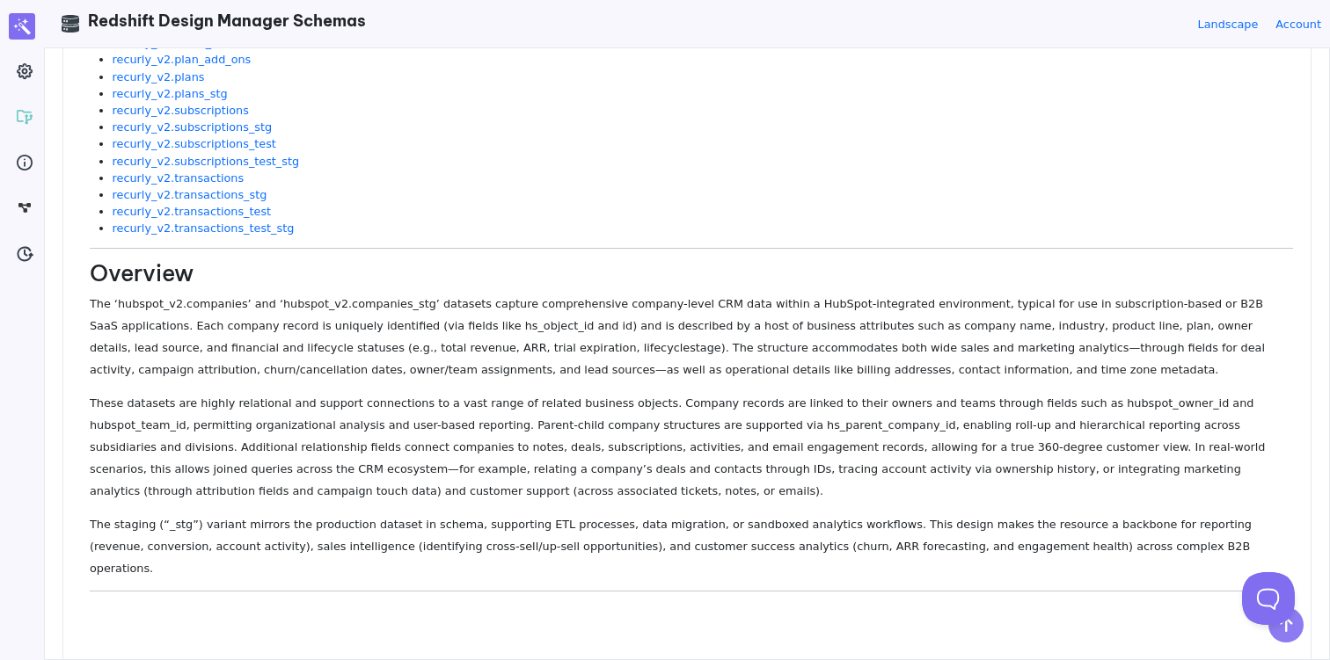
click at [411, 414] on p "These datasets are highly relational and support connections to a vast range of…" at bounding box center [691, 447] width 1203 height 110
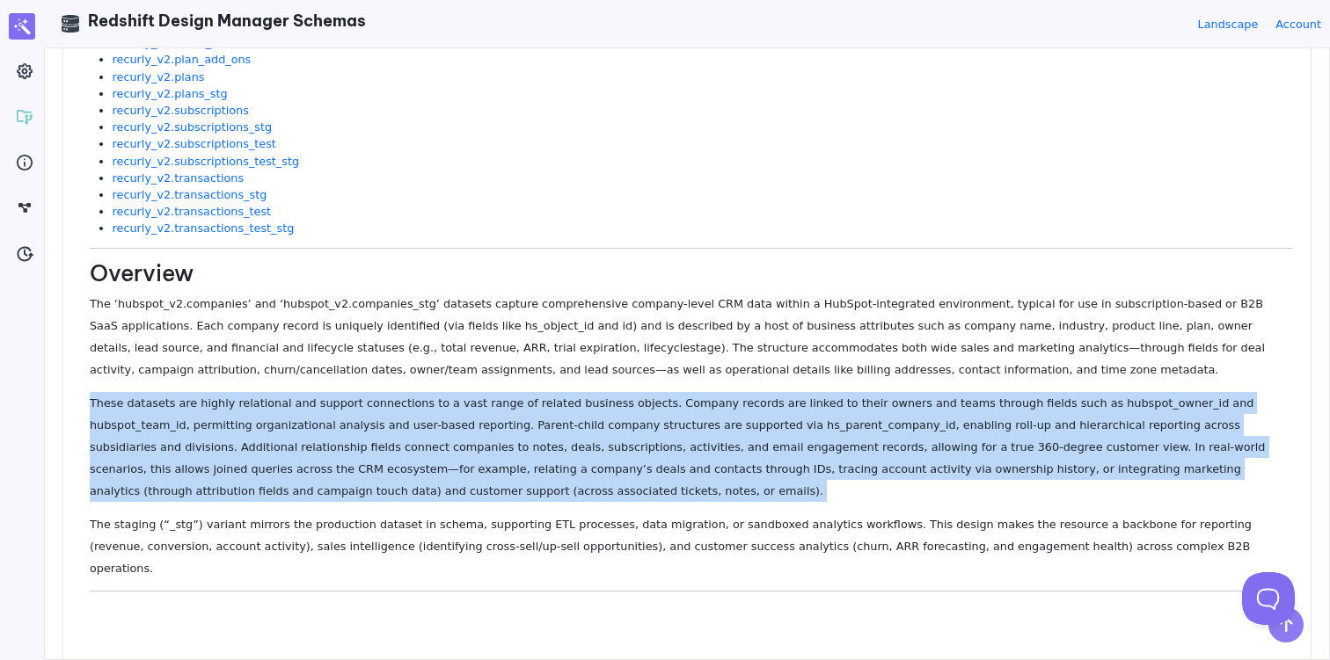
click at [411, 414] on p "These datasets are highly relational and support connections to a vast range of…" at bounding box center [691, 447] width 1203 height 110
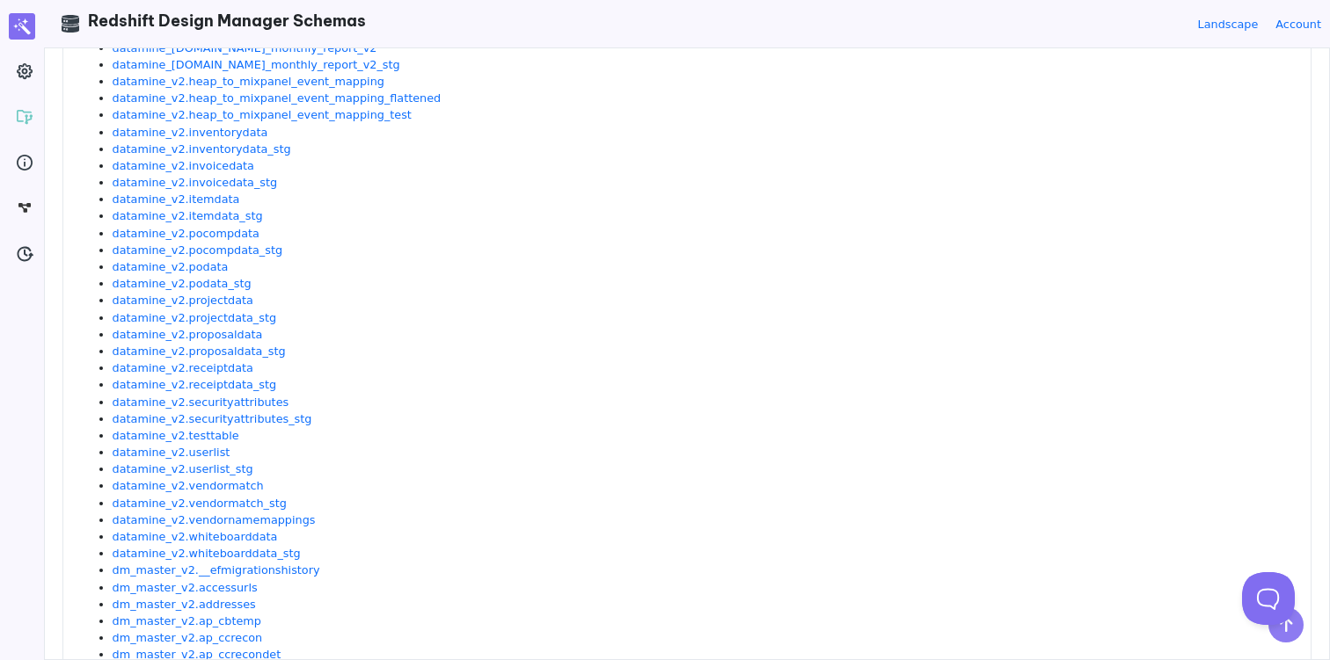
scroll to position [367, 0]
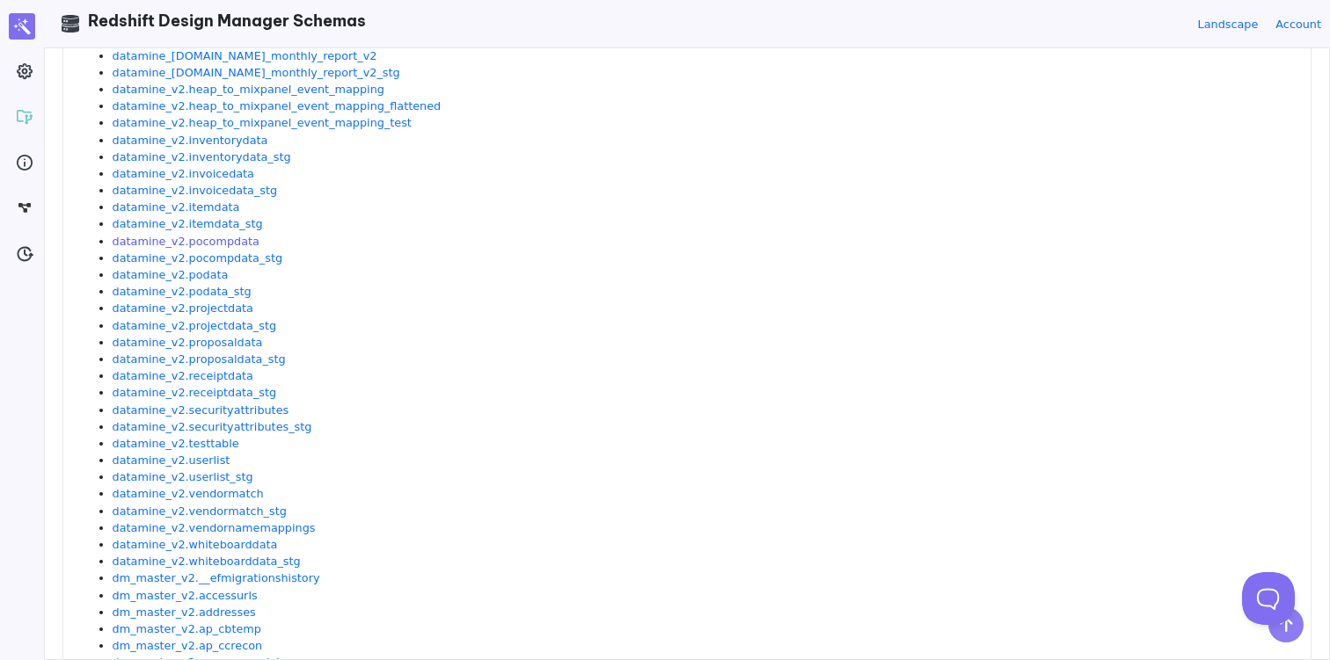
click at [218, 243] on link "datamine_v2.pocompdata" at bounding box center [186, 241] width 147 height 13
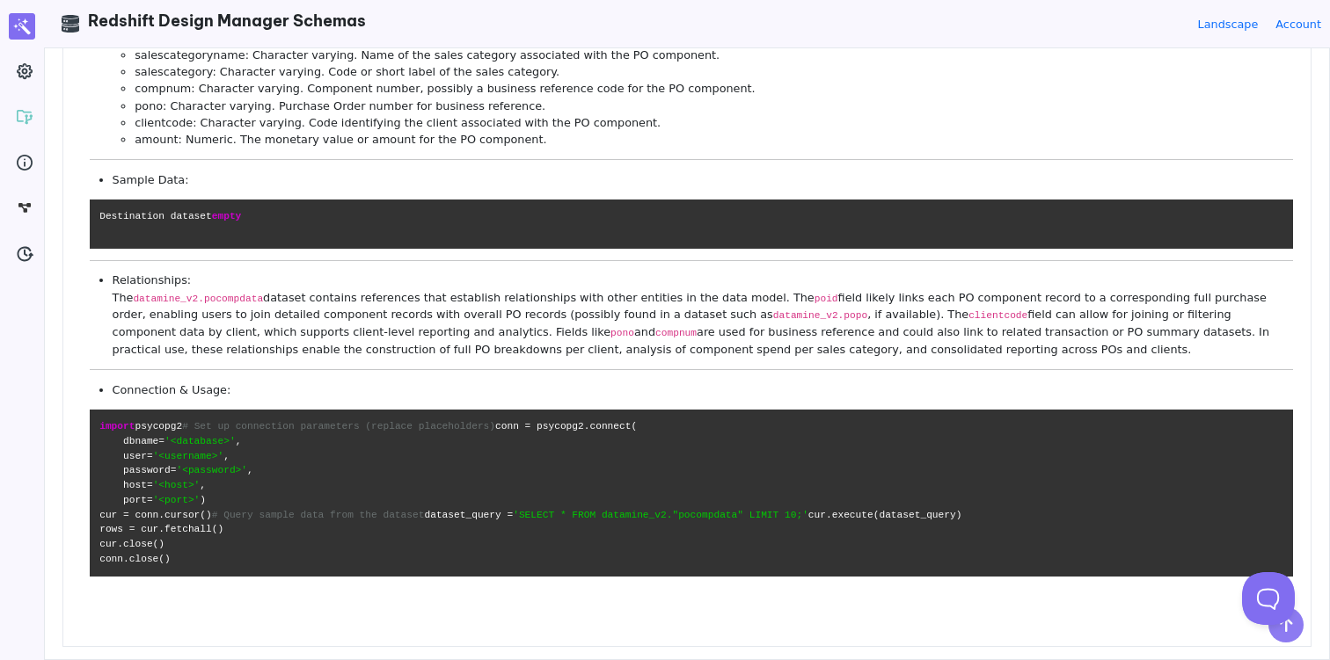
scroll to position [0, 0]
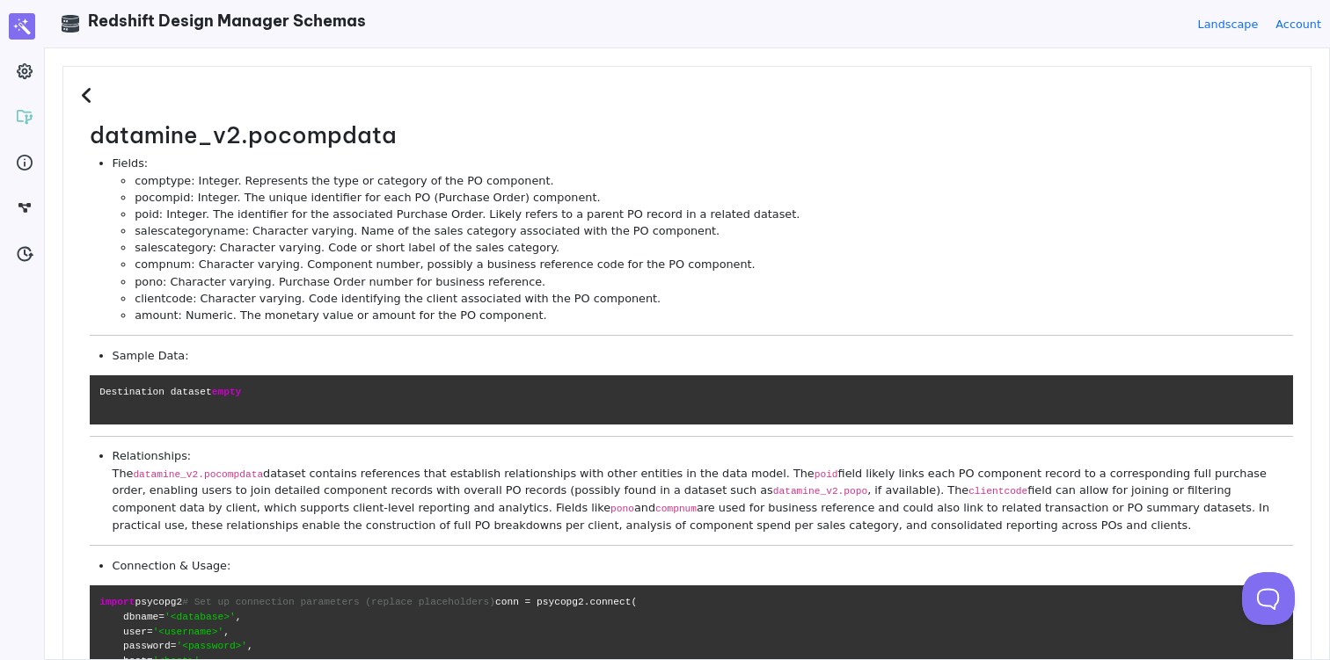
click at [218, 242] on li "salescategory: Character varying. Code or short label of the sales category." at bounding box center [714, 247] width 1158 height 17
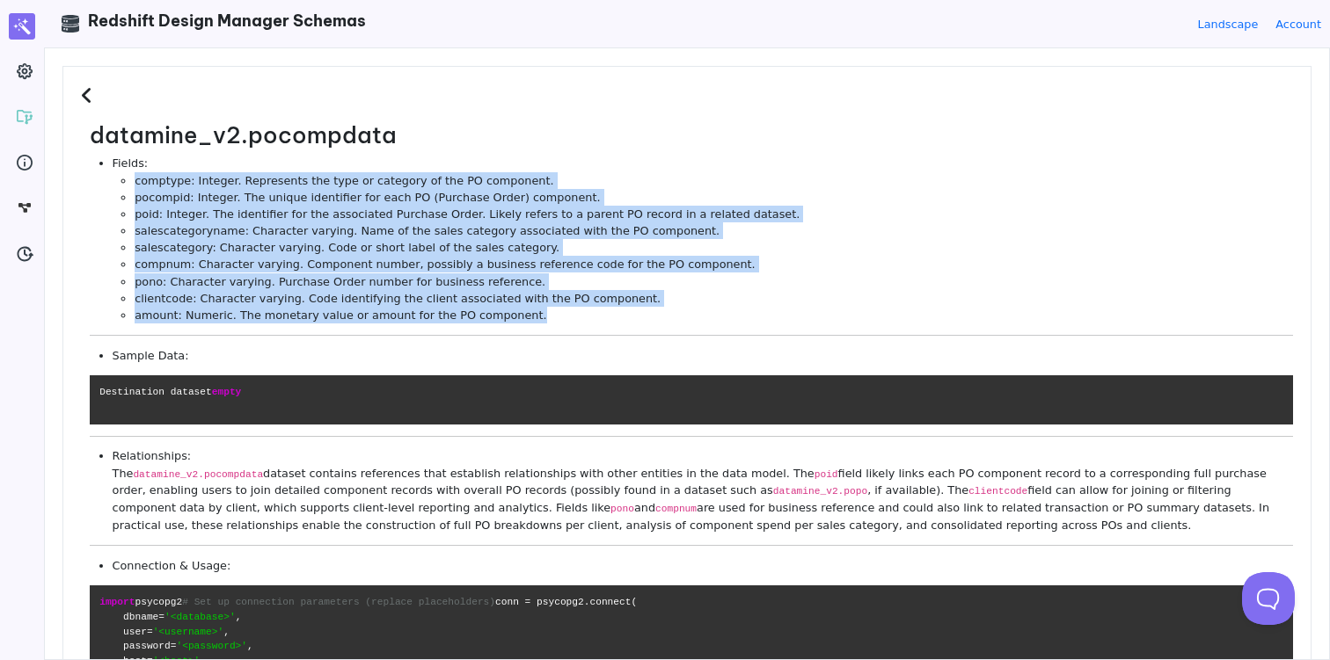
drag, startPoint x: 532, startPoint y: 321, endPoint x: 119, endPoint y: 175, distance: 438.3
click at [119, 175] on ul "comptype: Integer. Represents the type or category of the PO component. pocompi…" at bounding box center [703, 248] width 1180 height 152
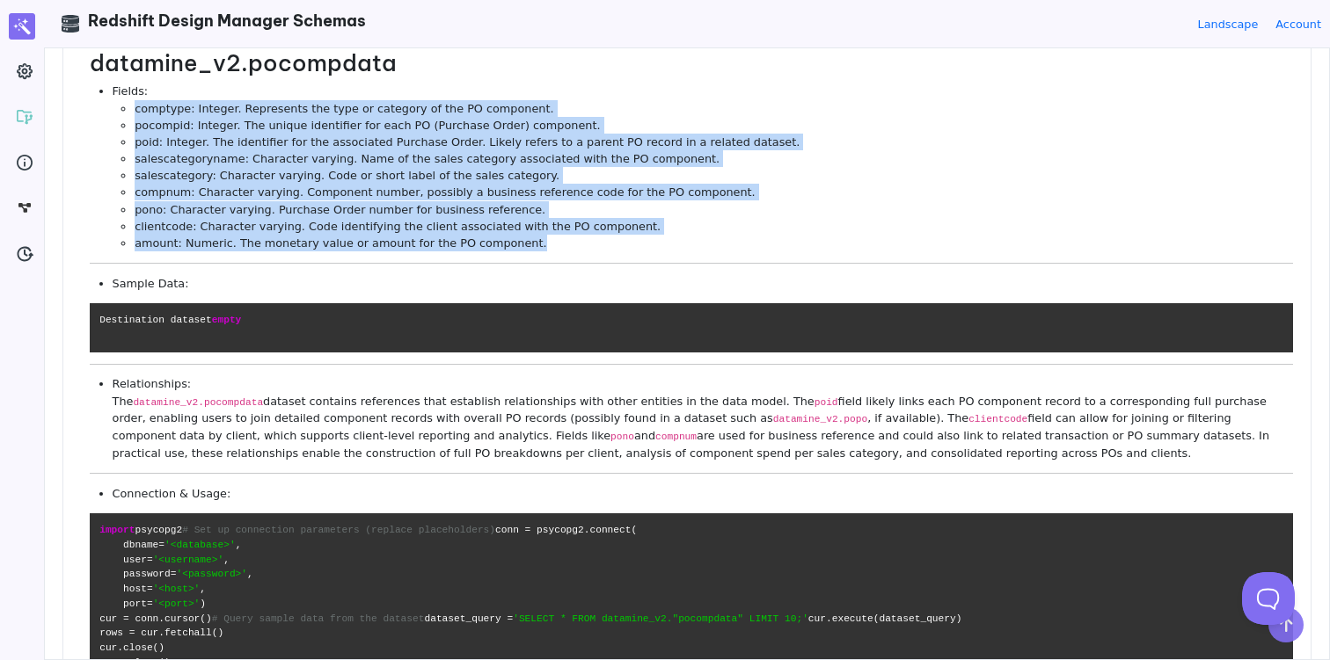
scroll to position [66, 0]
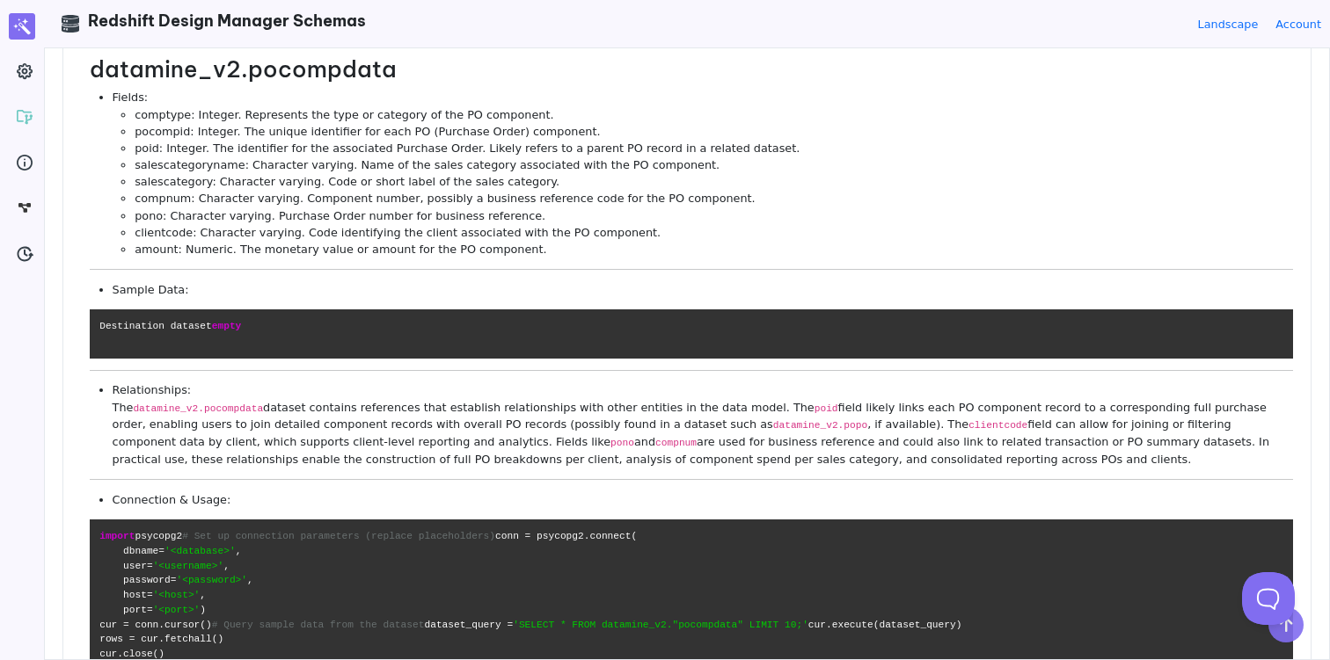
click at [572, 426] on li "Relationships: The datamine_v2.pocompdata dataset contains references that esta…" at bounding box center [703, 425] width 1180 height 86
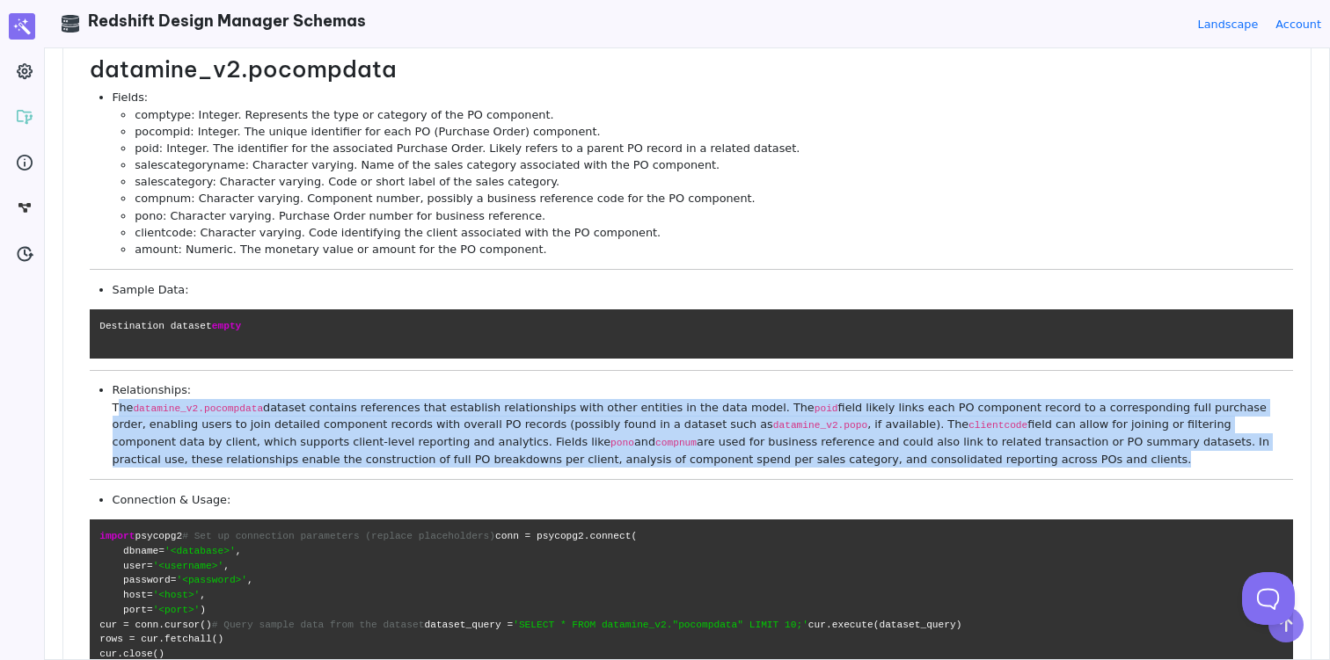
click at [572, 426] on li "Relationships: The datamine_v2.pocompdata dataset contains references that esta…" at bounding box center [703, 425] width 1180 height 86
click at [618, 468] on li "Relationships: The datamine_v2.pocompdata dataset contains references that esta…" at bounding box center [703, 425] width 1180 height 86
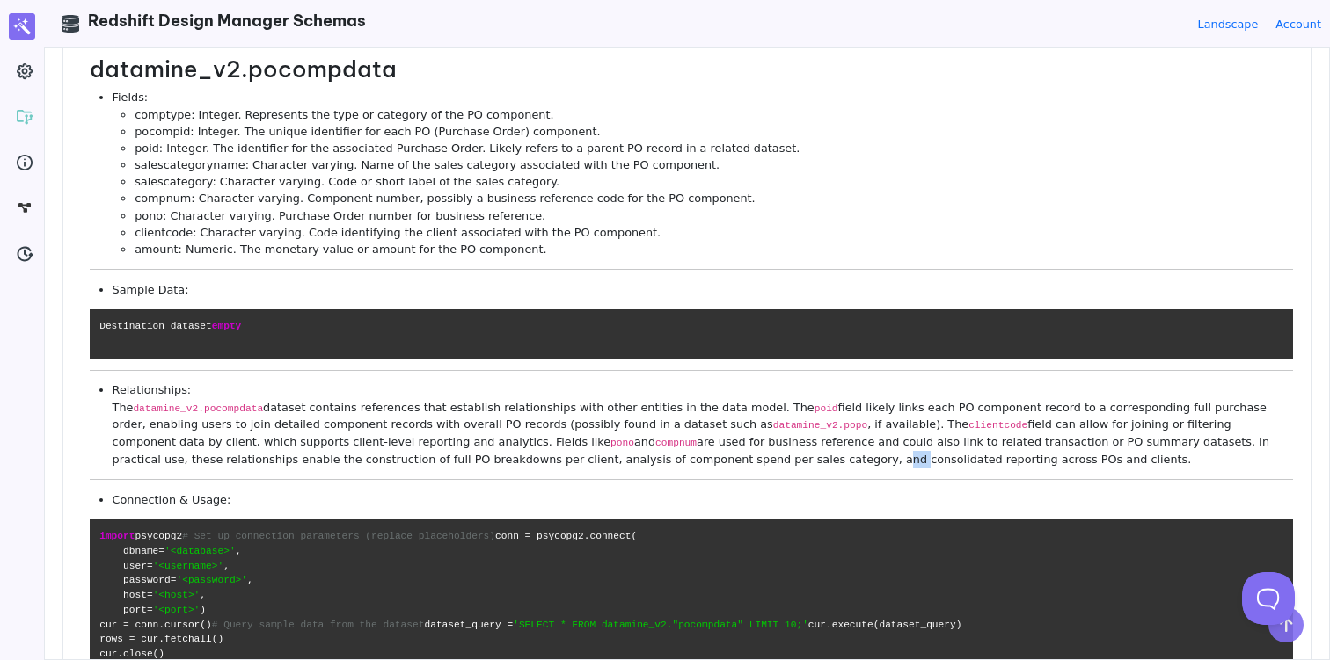
click at [618, 468] on li "Relationships: The datamine_v2.pocompdata dataset contains references that esta…" at bounding box center [703, 425] width 1180 height 86
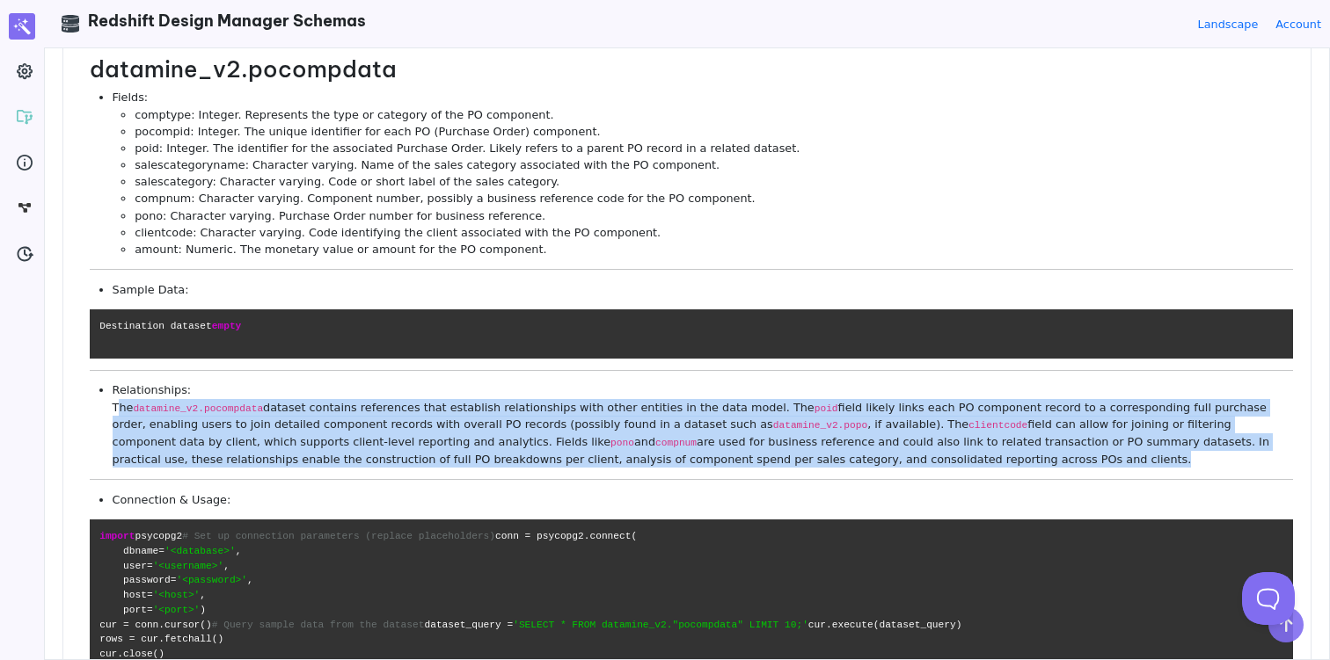
click at [618, 468] on li "Relationships: The datamine_v2.pocompdata dataset contains references that esta…" at bounding box center [703, 425] width 1180 height 86
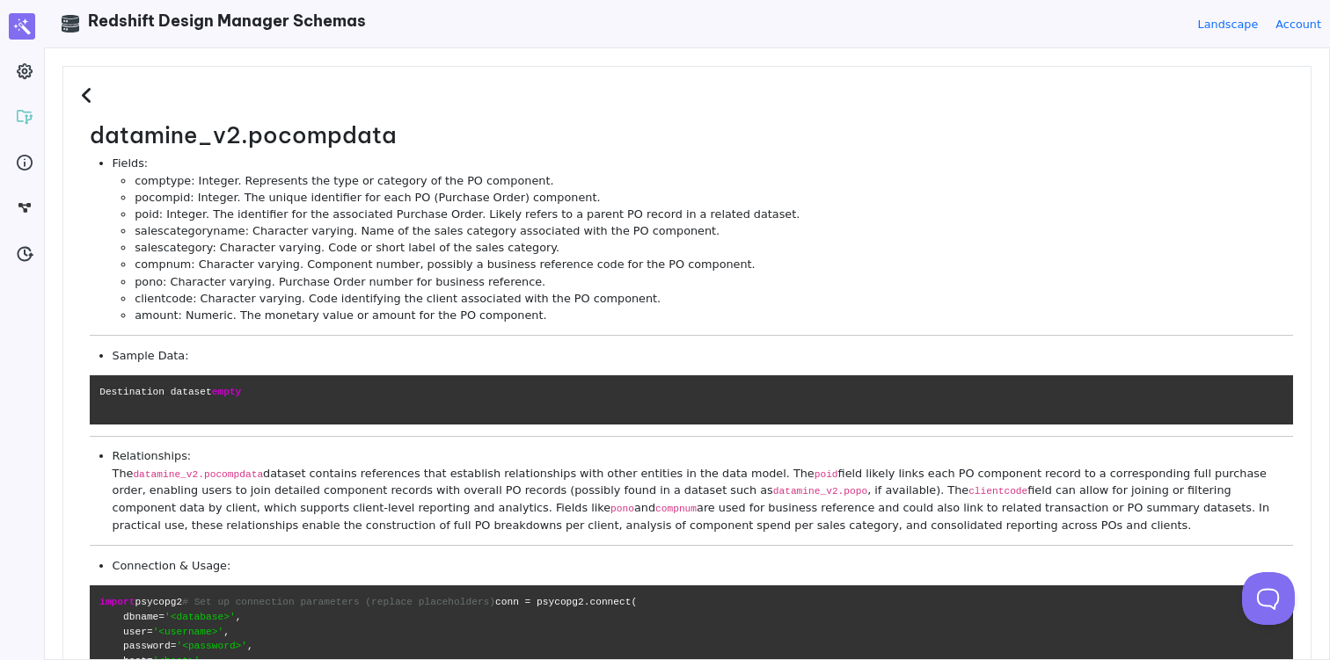
click at [84, 96] on icon at bounding box center [89, 95] width 17 height 19
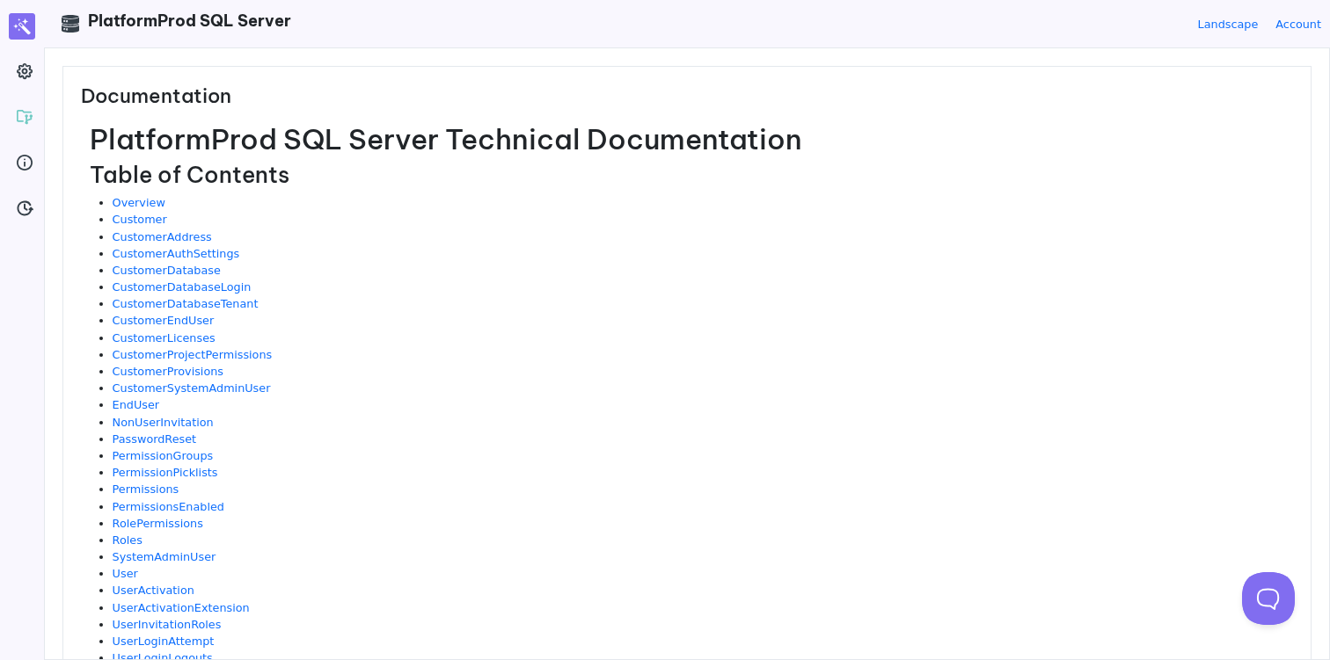
click at [501, 136] on h1 "PlatformProd SQL Server Technical Documentation" at bounding box center [691, 138] width 1203 height 33
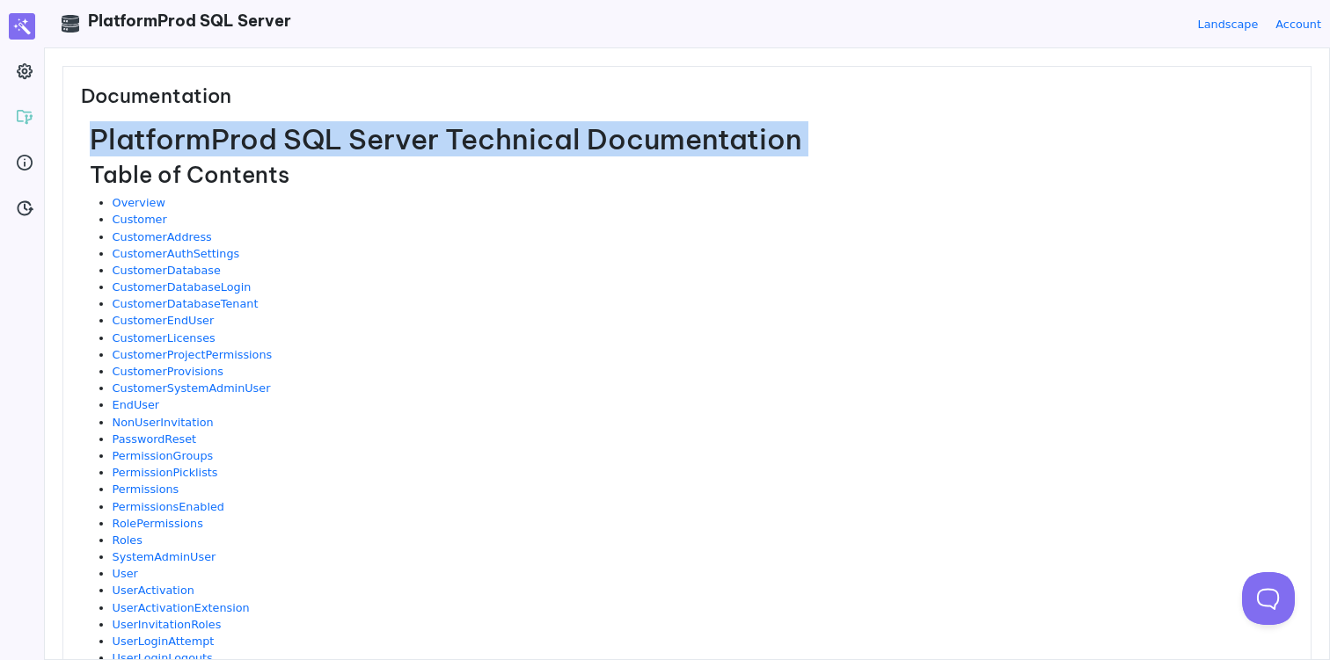
click at [501, 136] on h1 "PlatformProd SQL Server Technical Documentation" at bounding box center [691, 138] width 1203 height 33
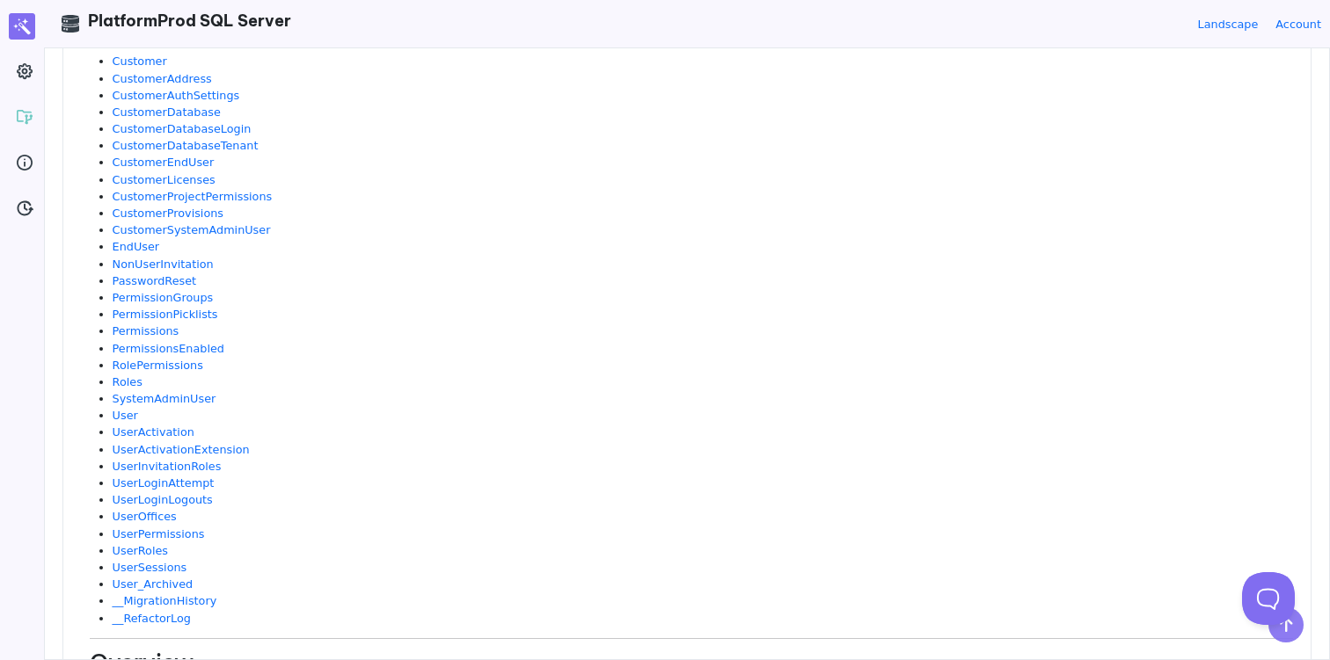
scroll to position [176, 0]
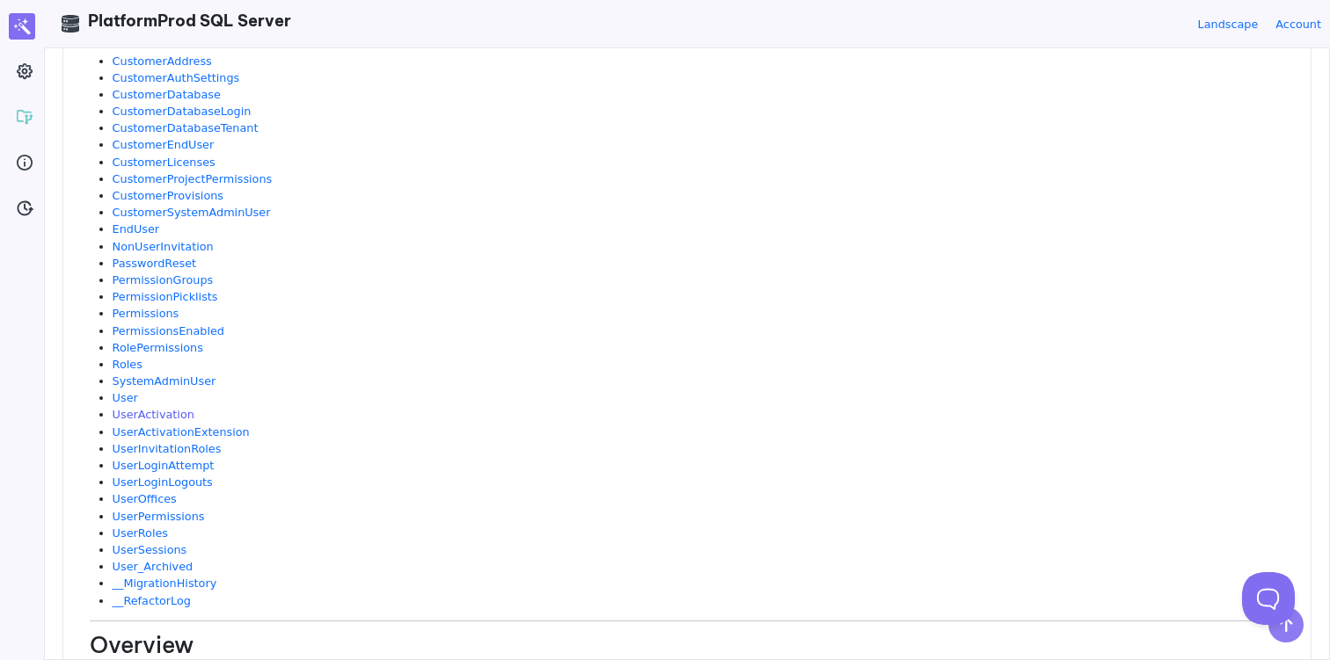
click at [158, 409] on link "UserActivation" at bounding box center [154, 414] width 82 height 13
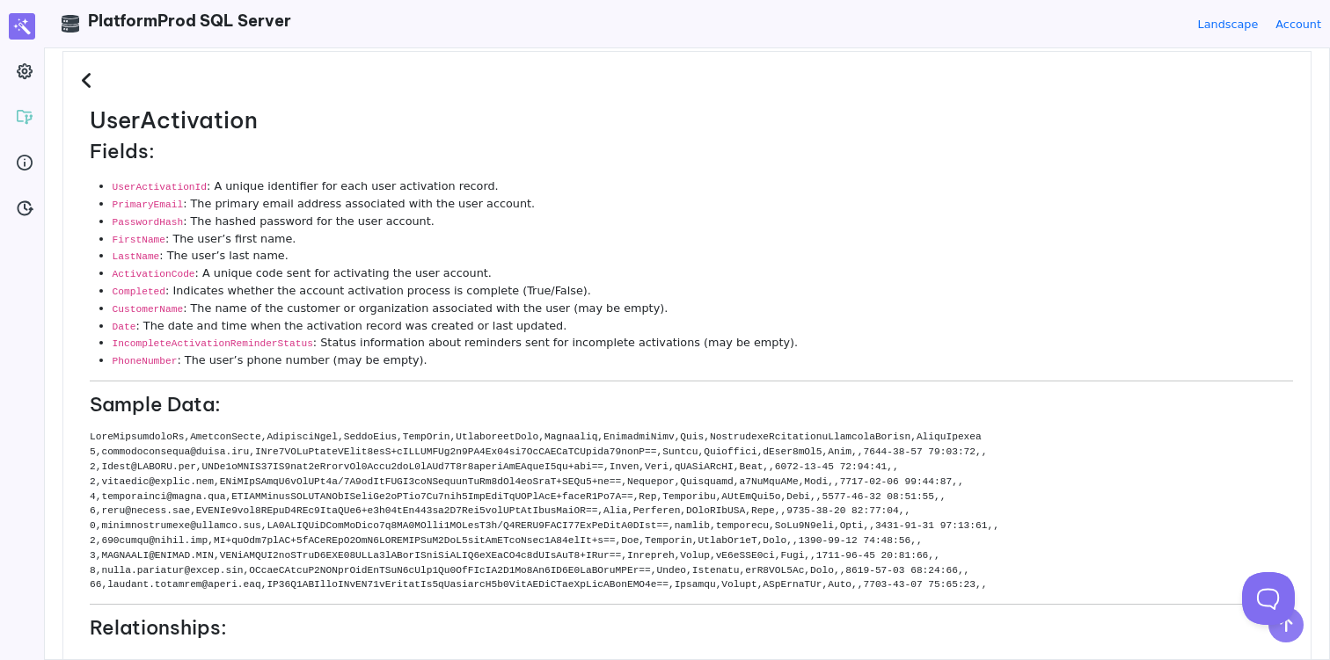
scroll to position [0, 0]
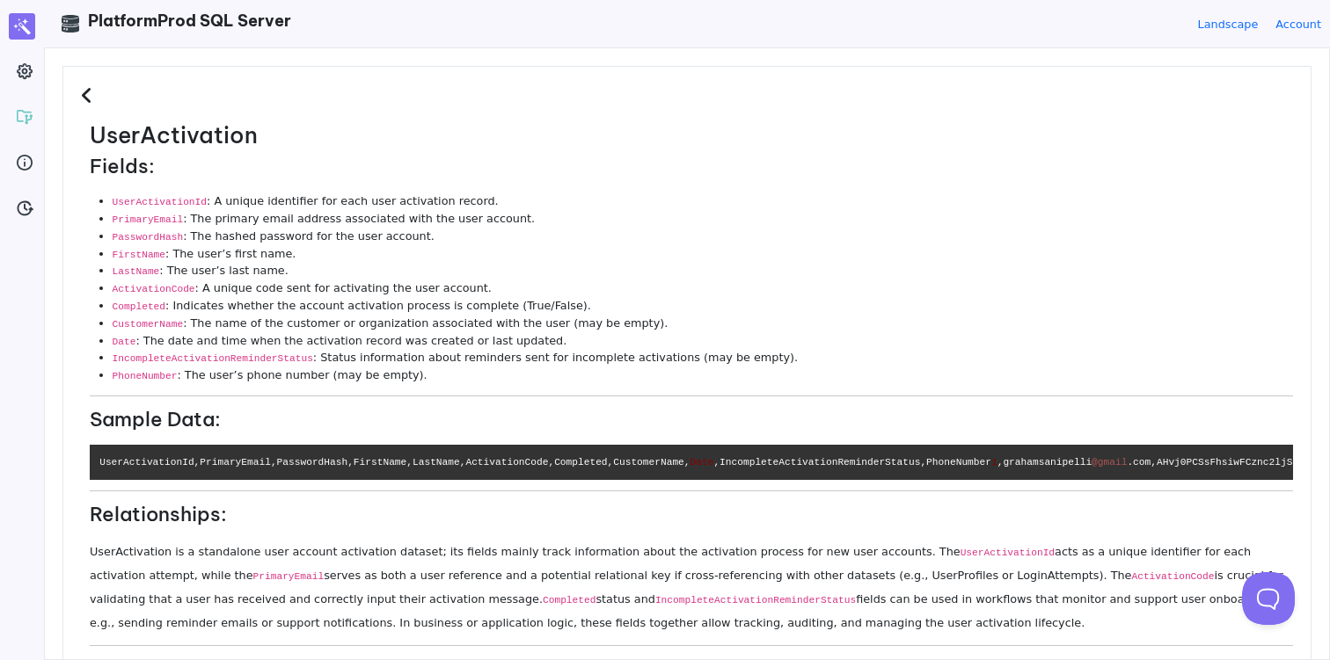
click at [238, 324] on li "CustomerName : The name of the customer or organization associated with the use…" at bounding box center [703, 324] width 1180 height 18
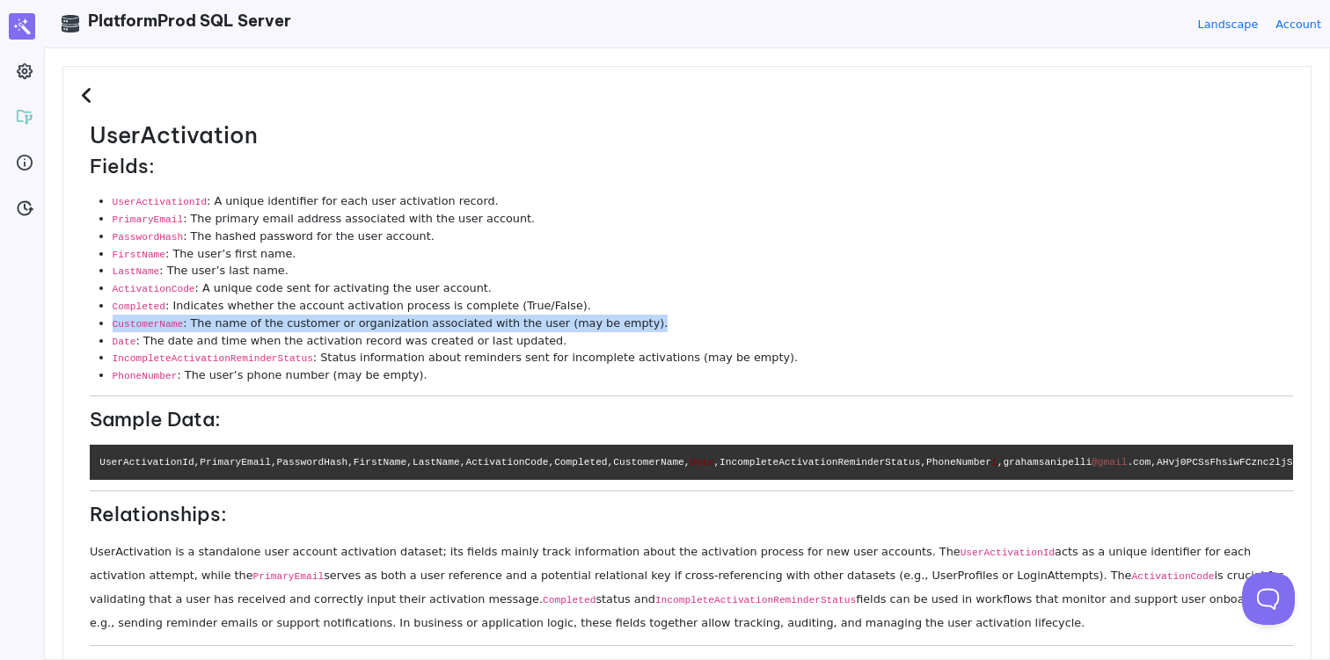
click at [238, 324] on li "CustomerName : The name of the customer or organization associated with the use…" at bounding box center [703, 324] width 1180 height 18
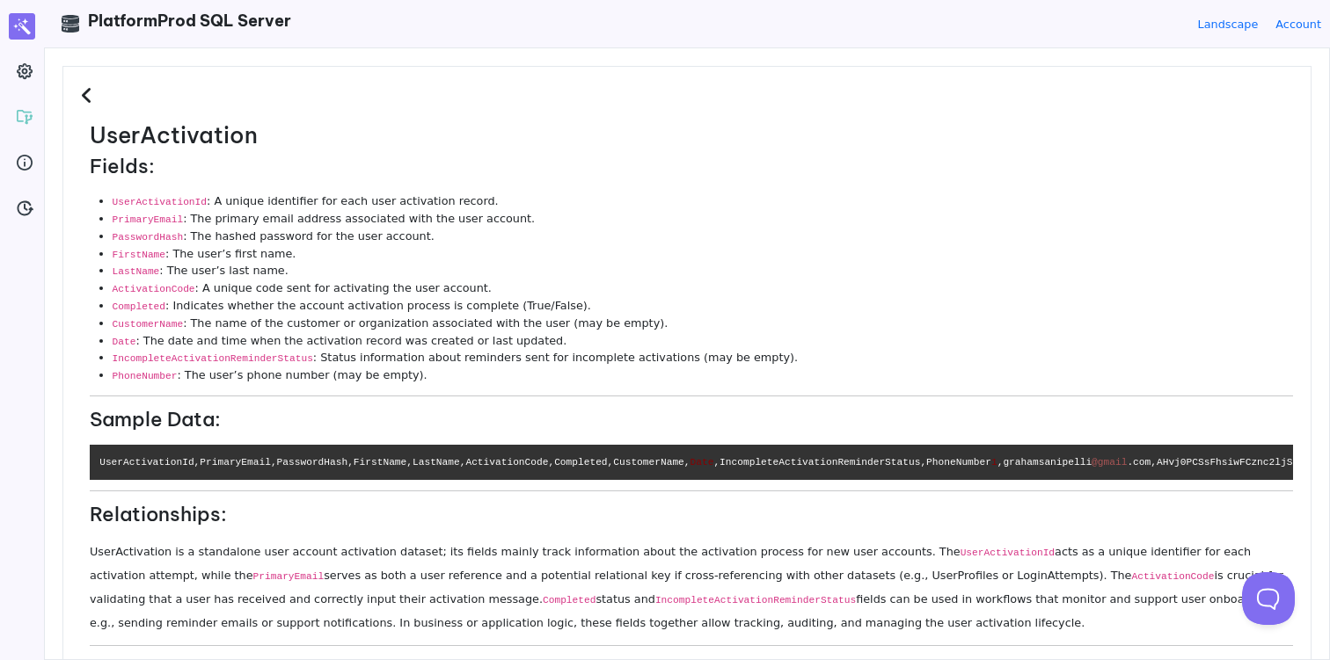
click at [91, 96] on icon at bounding box center [89, 95] width 17 height 19
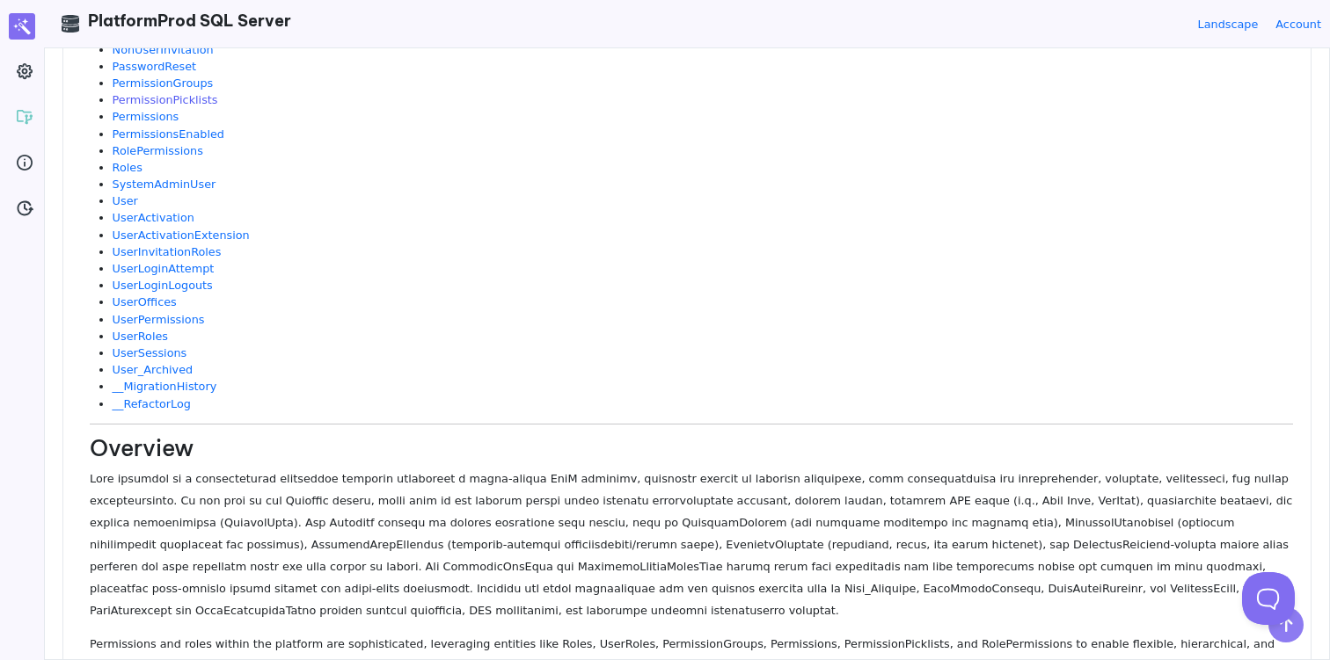
scroll to position [419, 0]
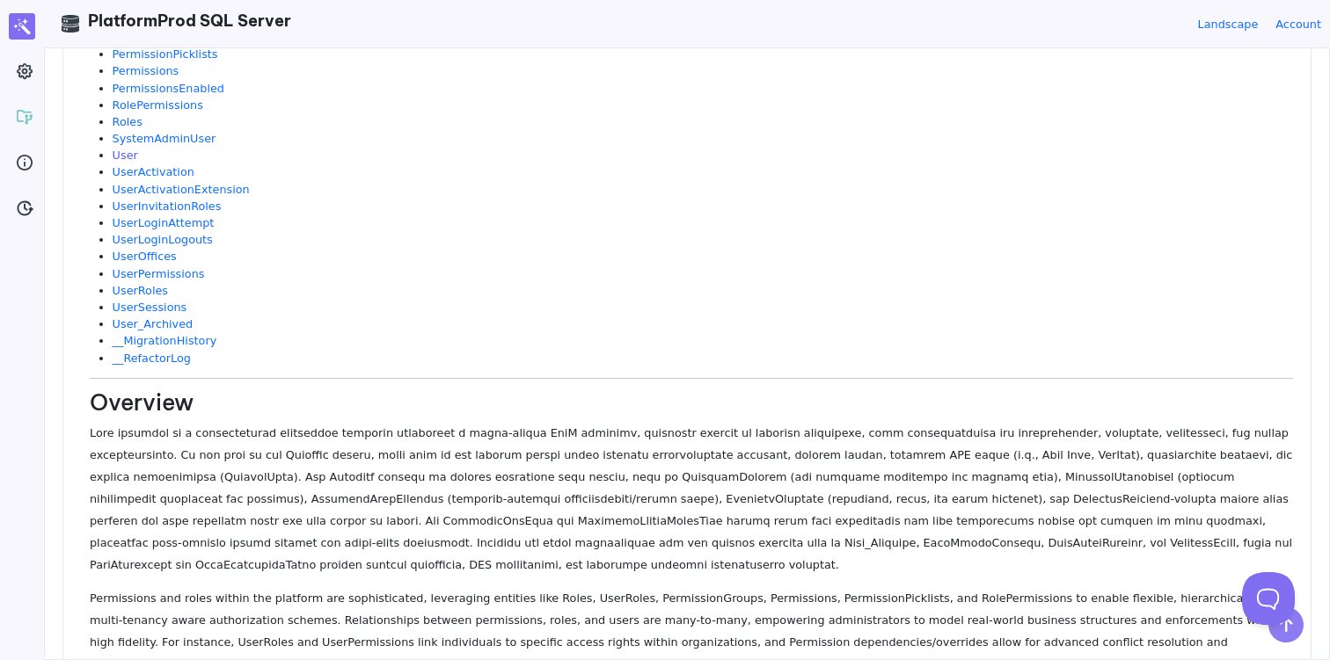
click at [130, 157] on link "User" at bounding box center [126, 155] width 26 height 13
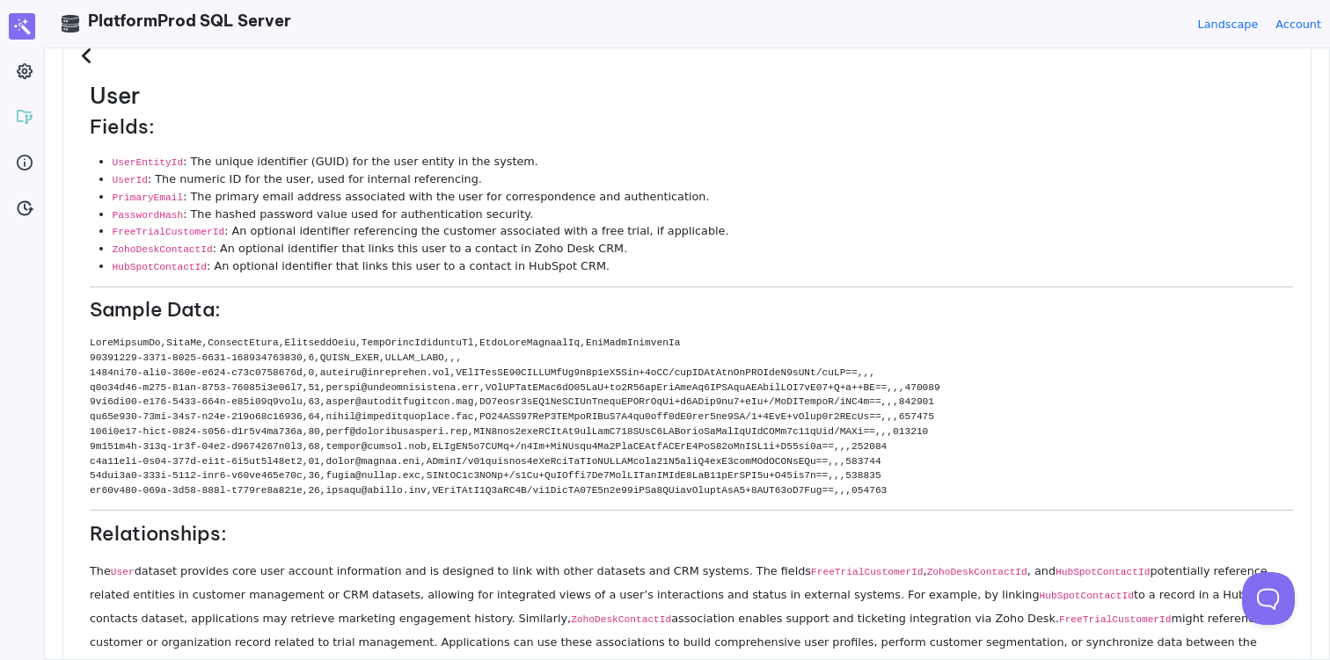
scroll to position [0, 0]
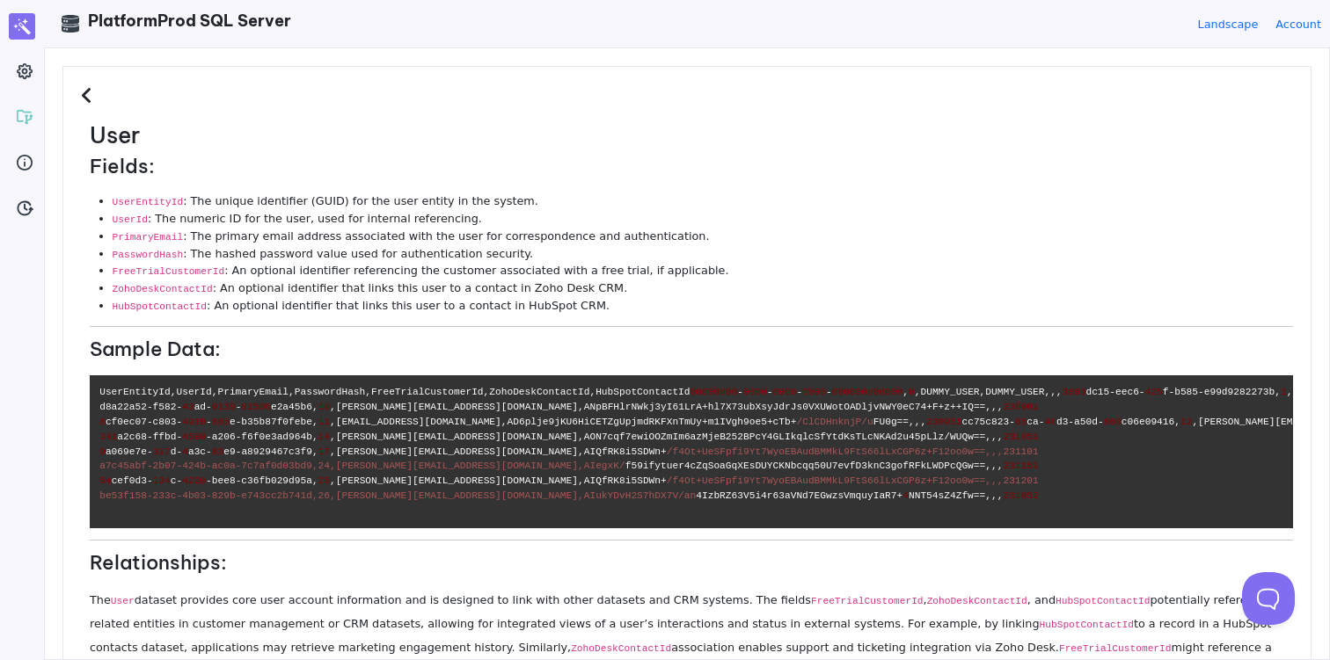
click at [86, 99] on icon at bounding box center [89, 95] width 17 height 19
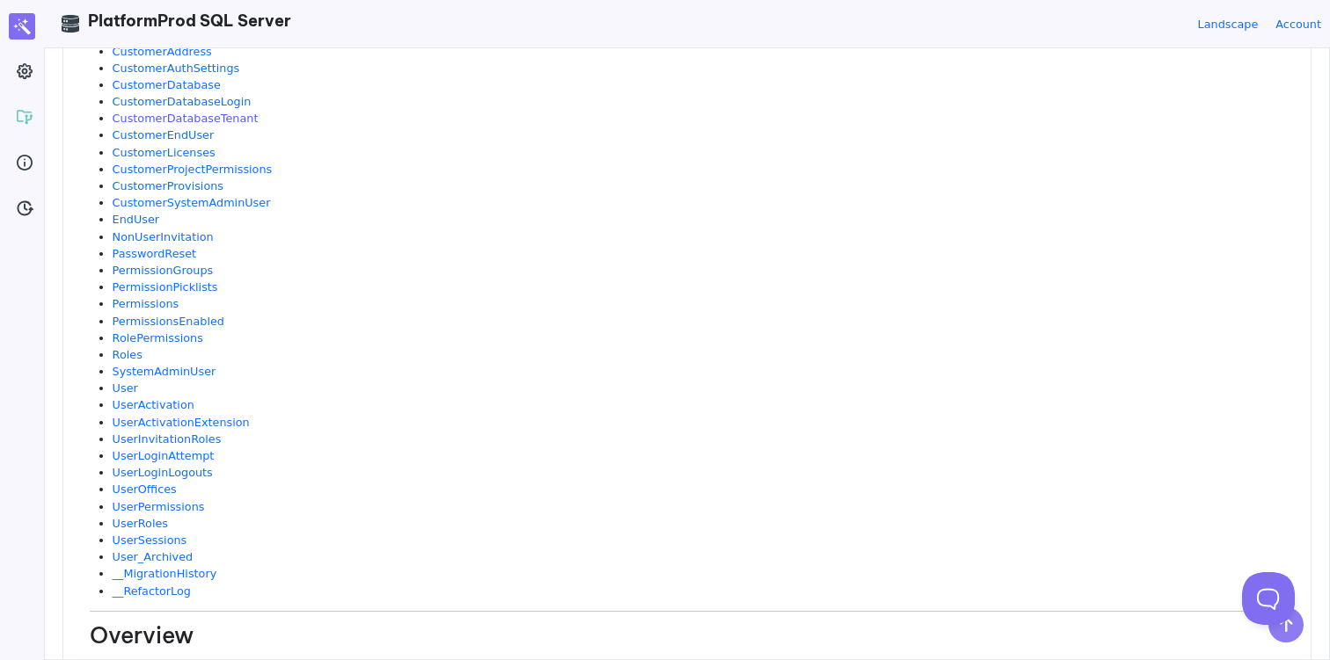
scroll to position [187, 0]
click at [157, 252] on link "PasswordReset" at bounding box center [155, 251] width 84 height 13
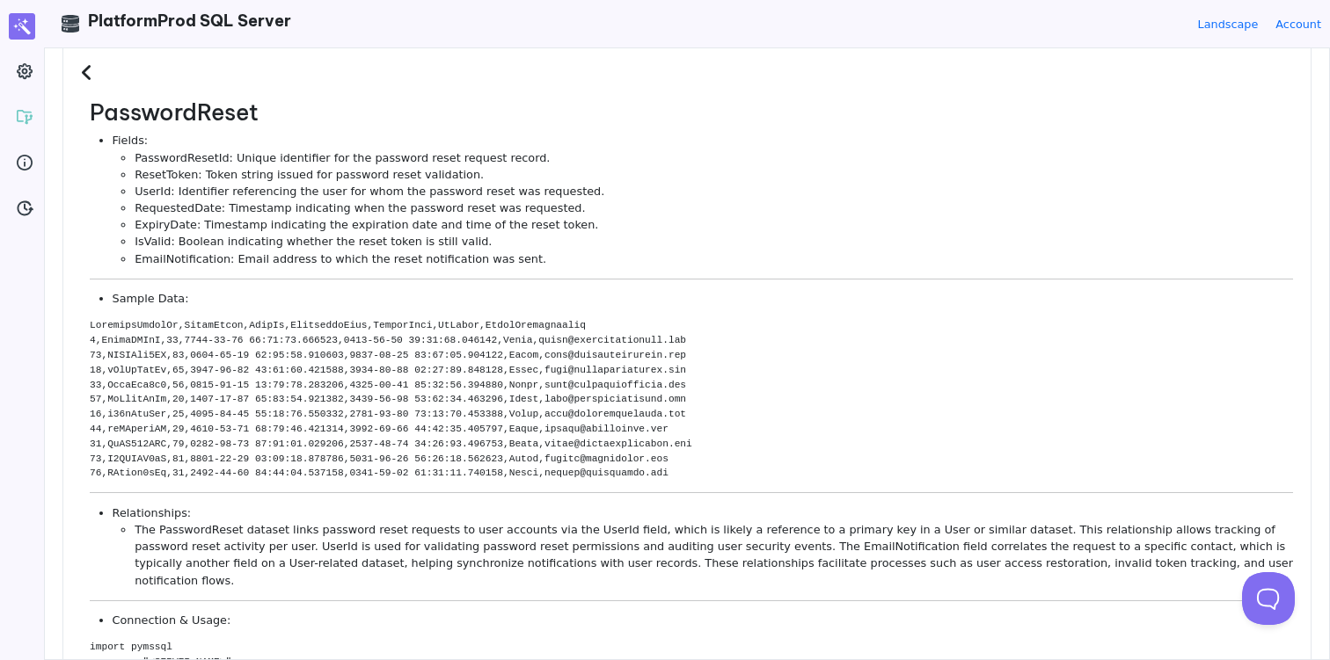
scroll to position [0, 0]
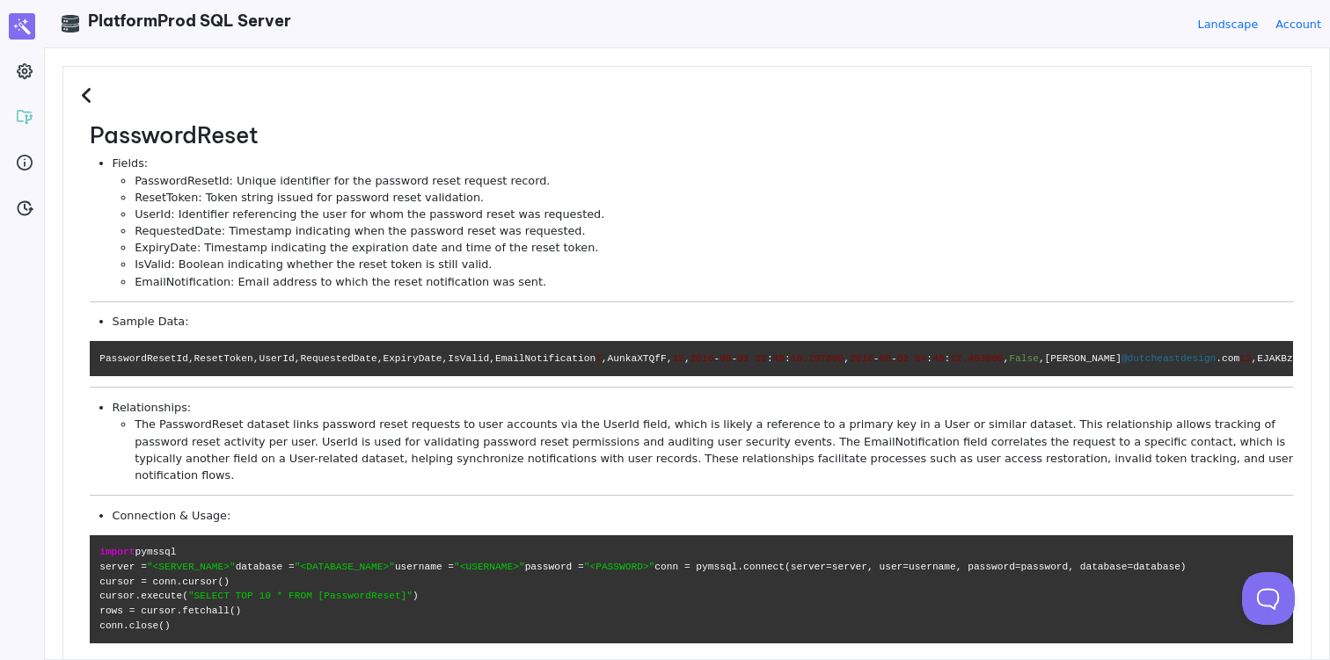
click at [87, 94] on icon at bounding box center [89, 95] width 17 height 19
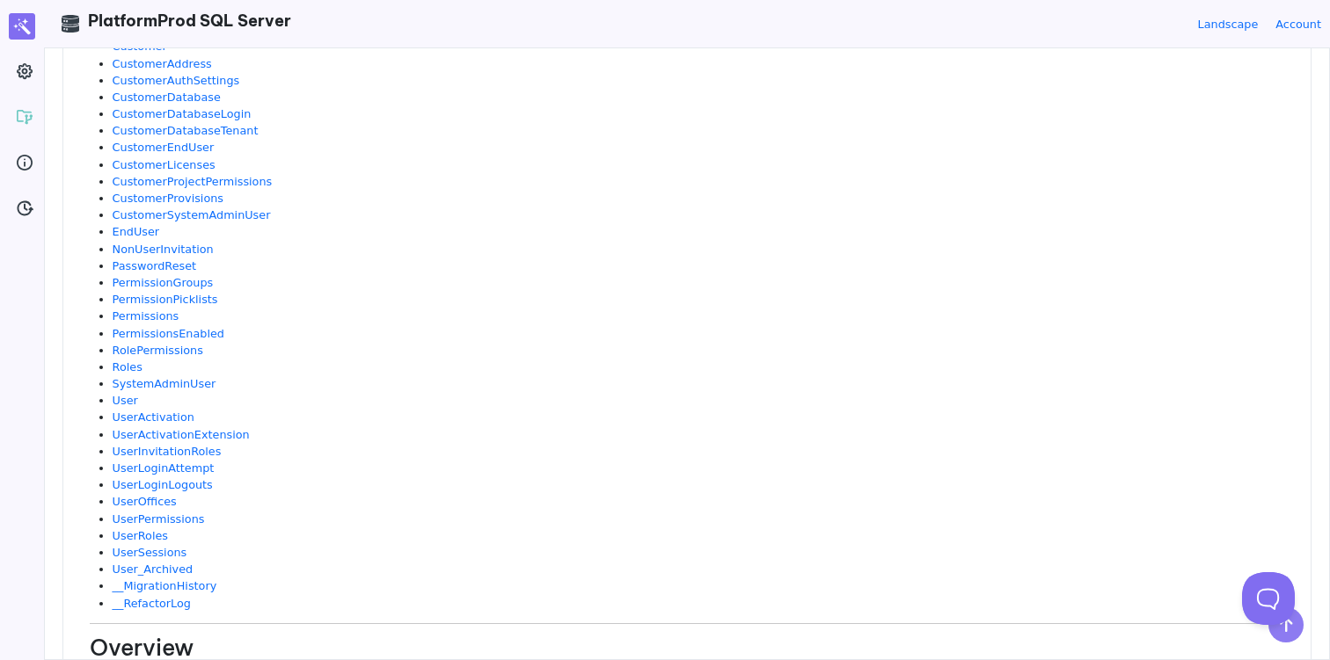
scroll to position [189, 0]
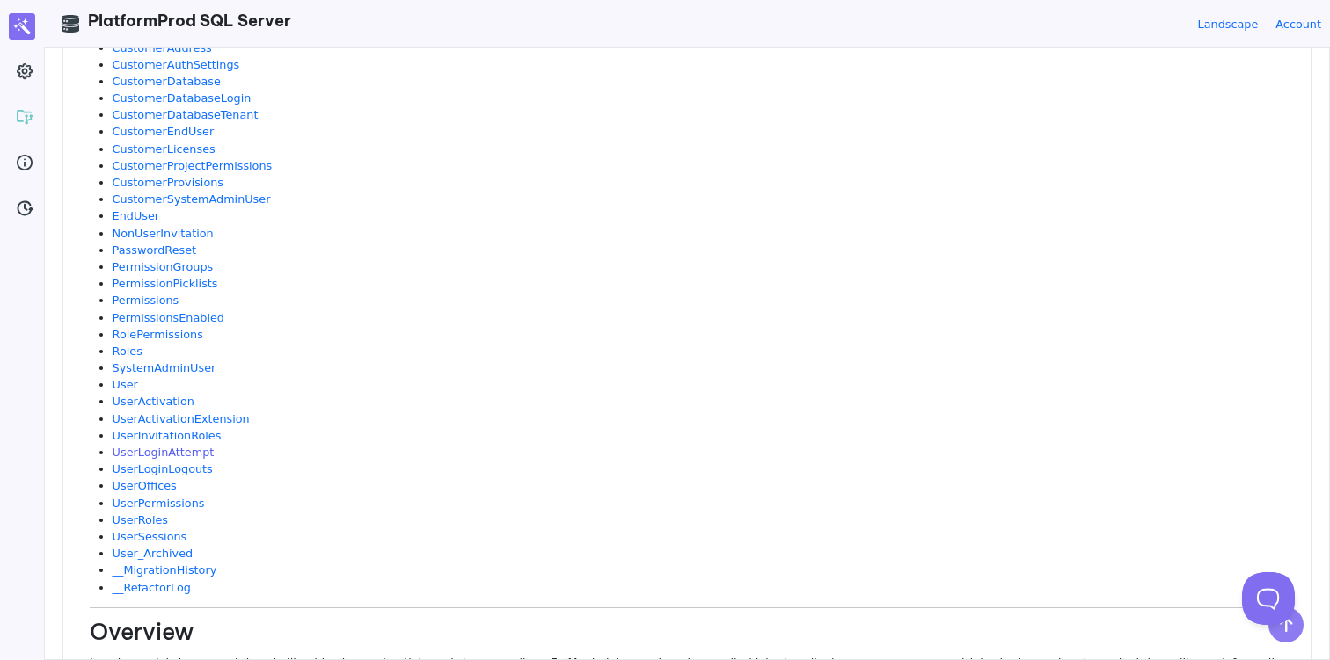
click at [194, 451] on link "UserLoginAttempt" at bounding box center [164, 452] width 102 height 13
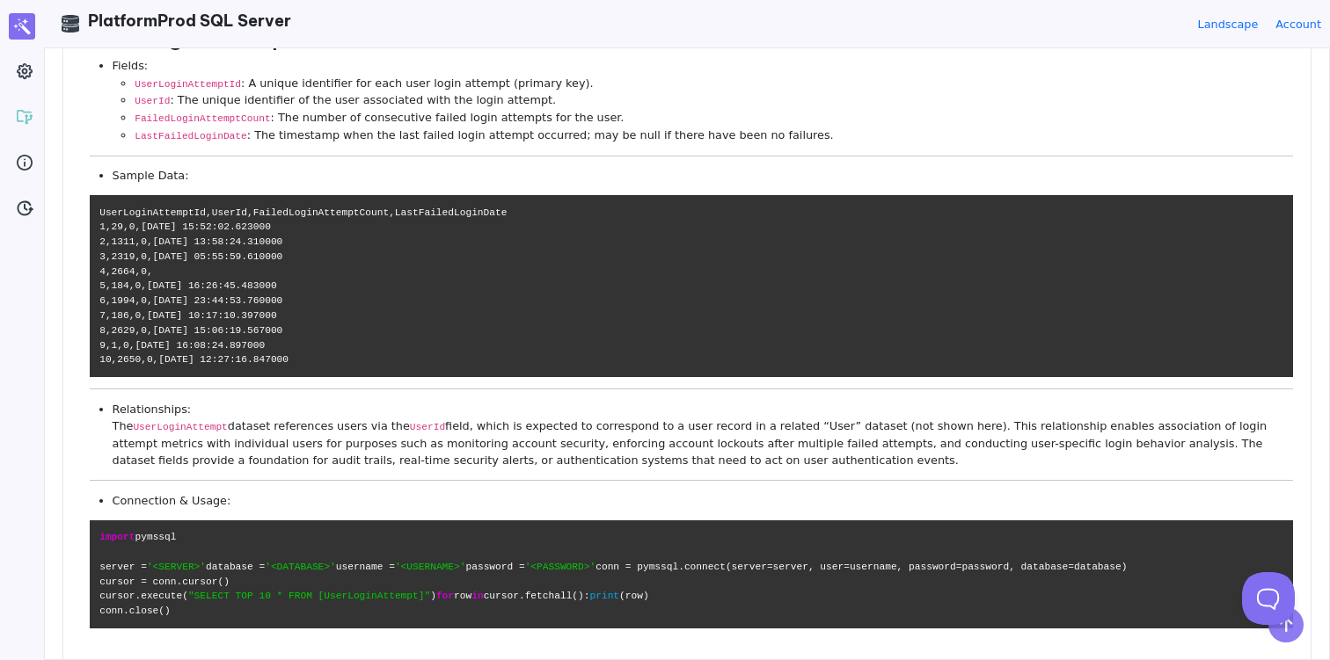
scroll to position [0, 0]
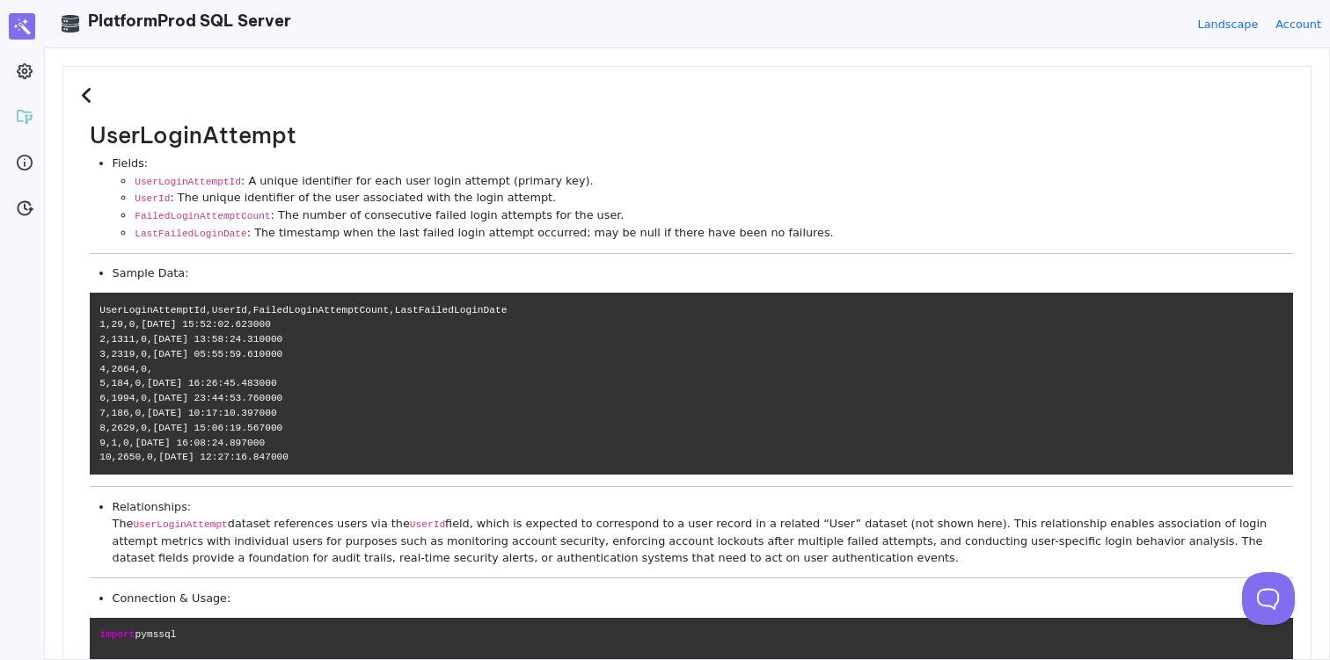
click at [84, 95] on icon at bounding box center [89, 95] width 17 height 19
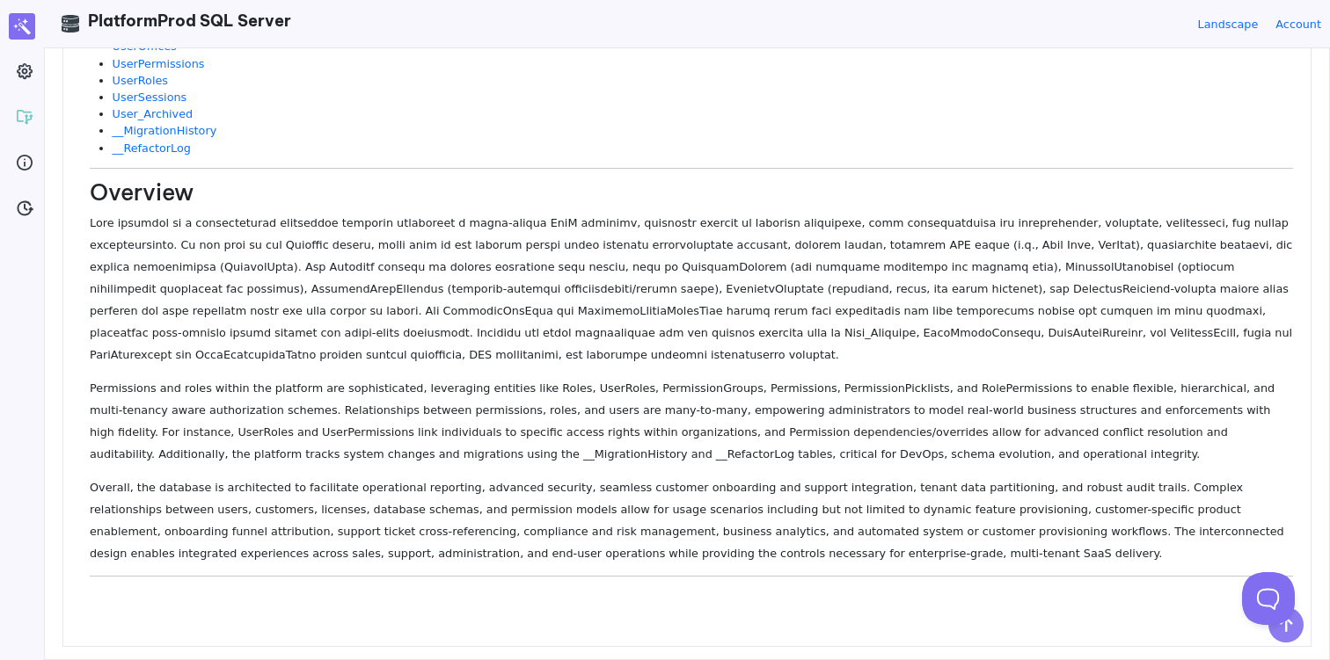
scroll to position [634, 0]
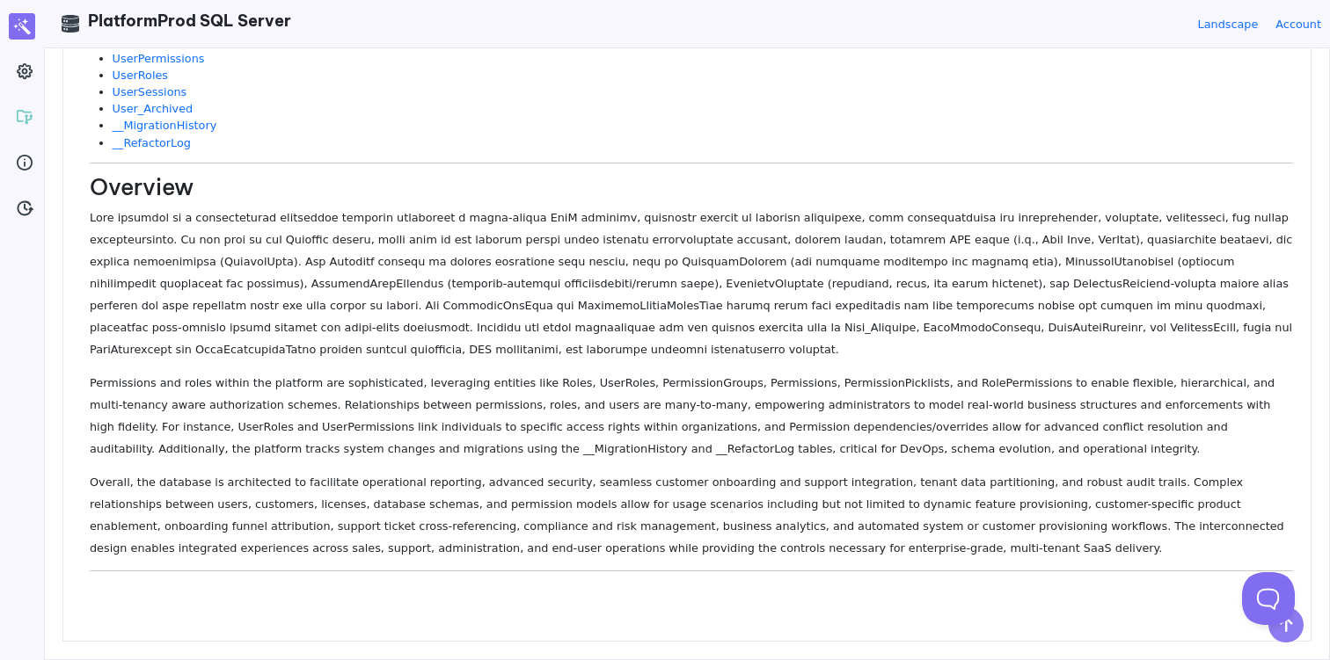
click at [134, 256] on p at bounding box center [691, 284] width 1203 height 154
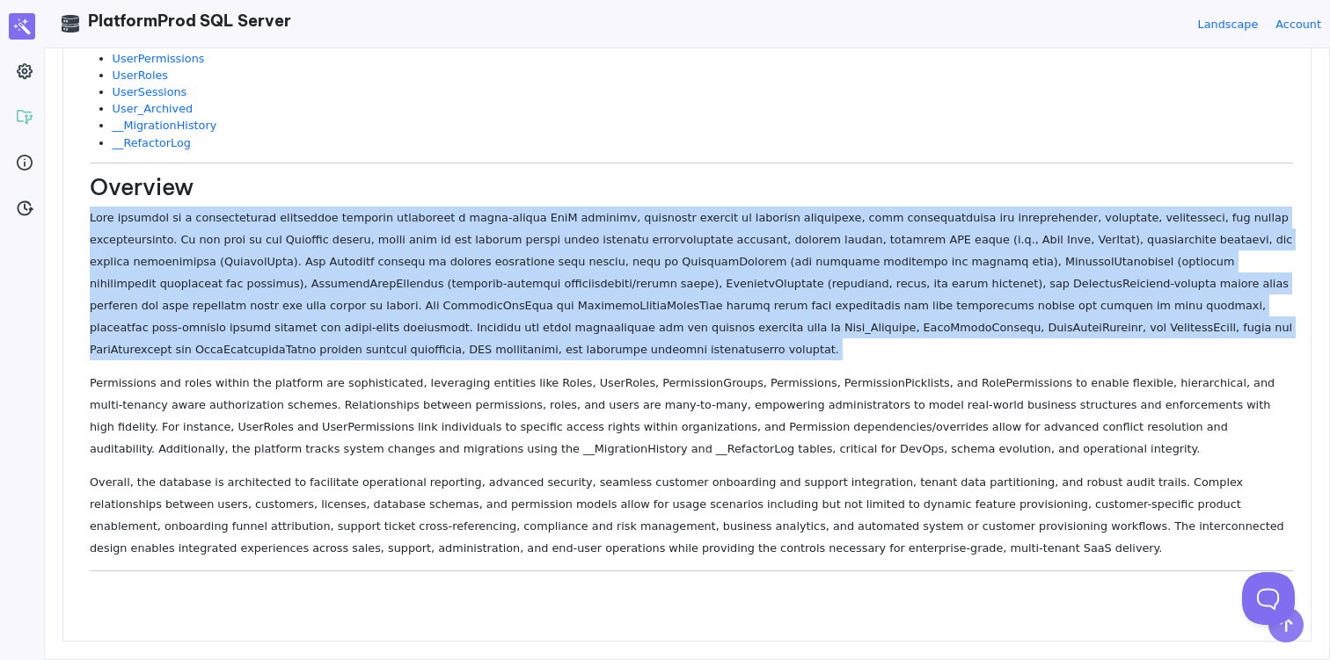
click at [134, 256] on p at bounding box center [691, 284] width 1203 height 154
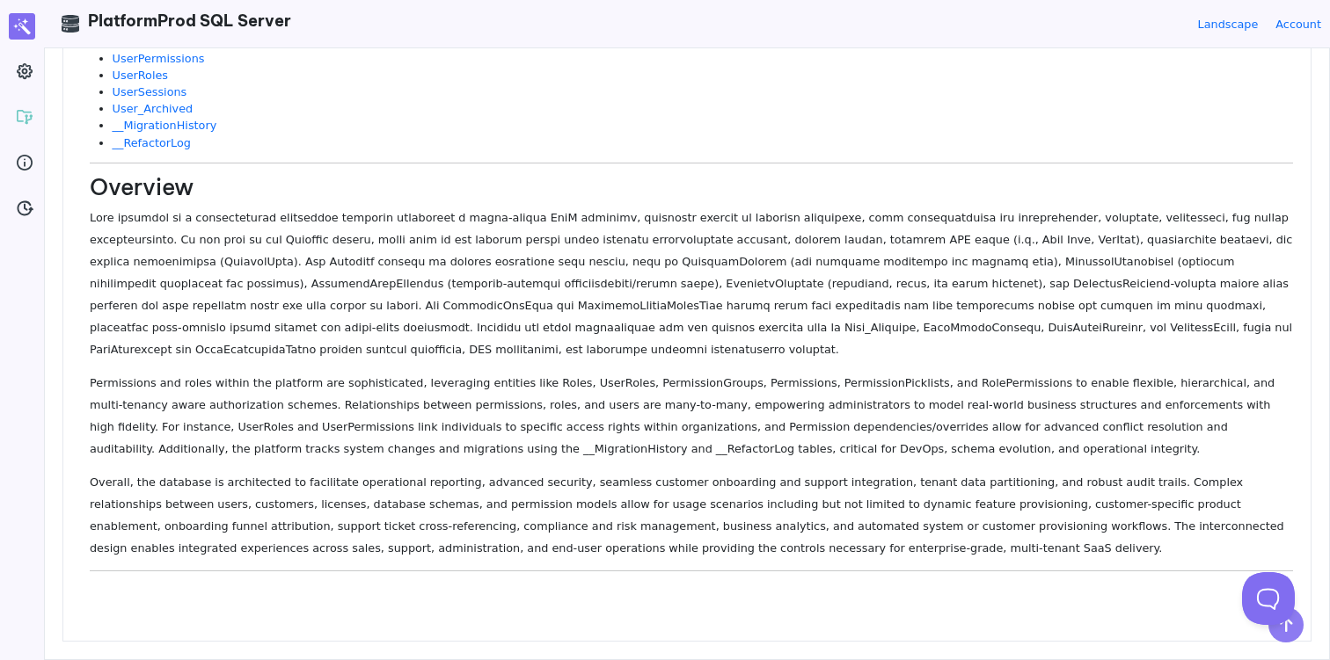
click at [384, 276] on p at bounding box center [691, 284] width 1203 height 154
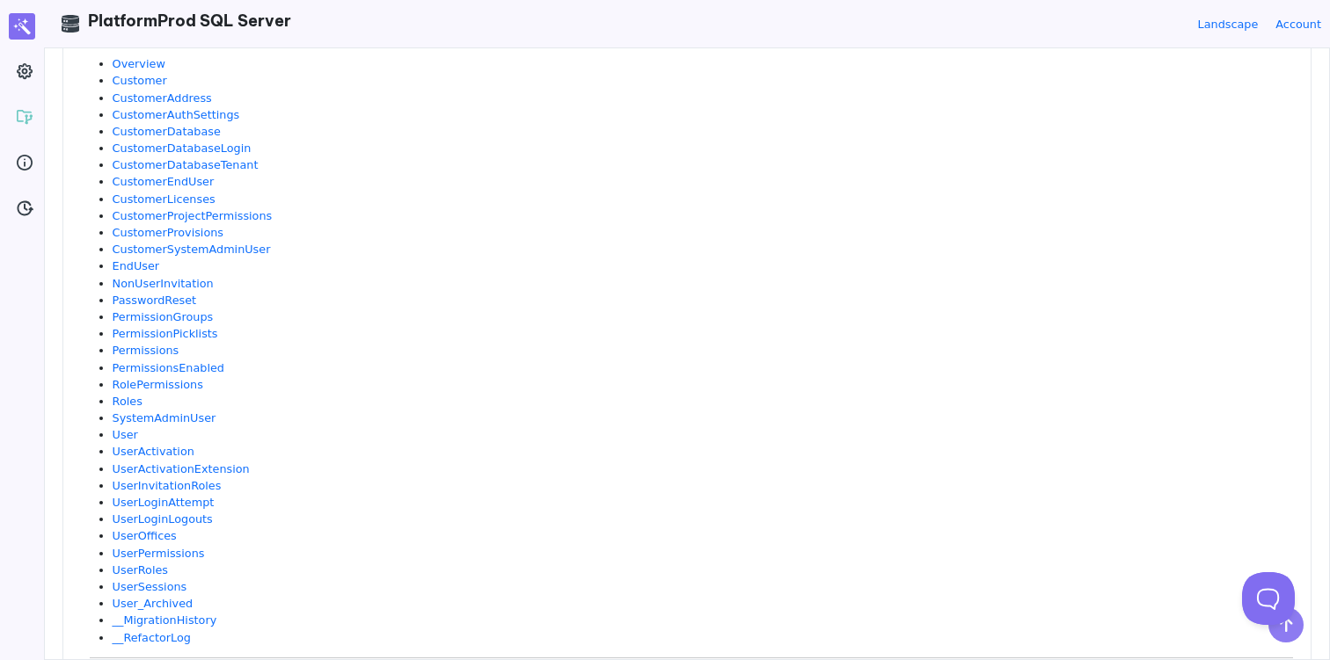
scroll to position [0, 0]
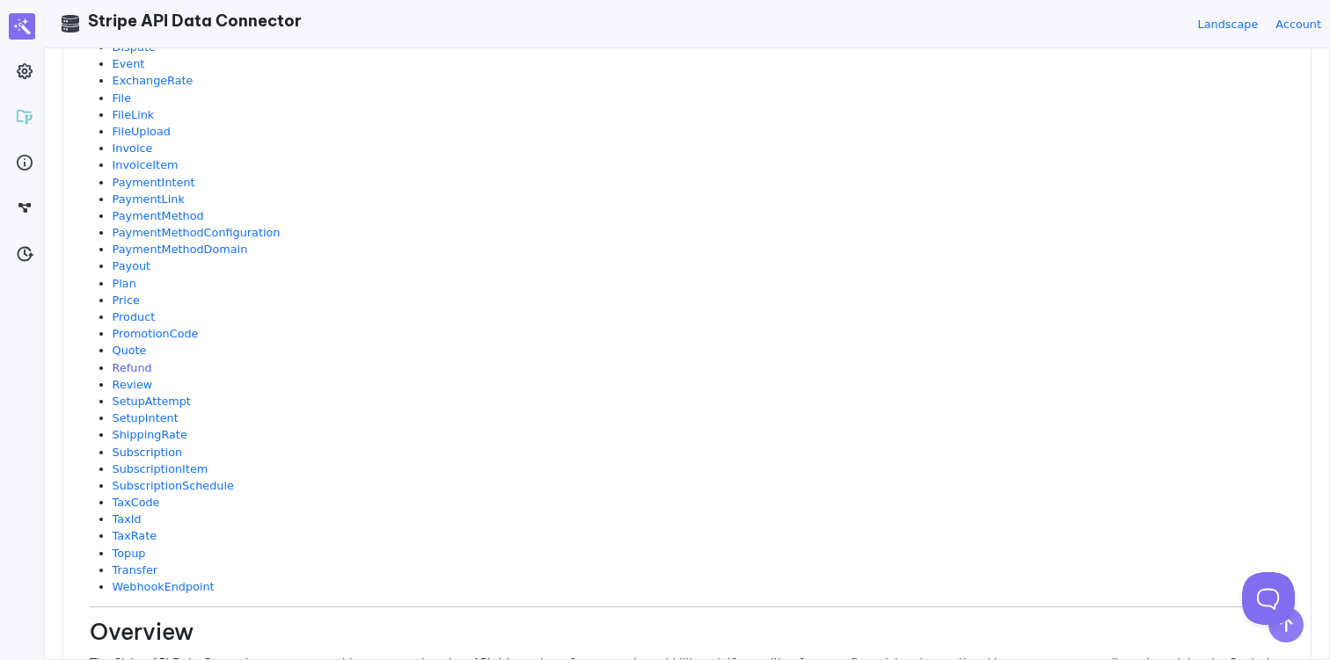
scroll to position [306, 0]
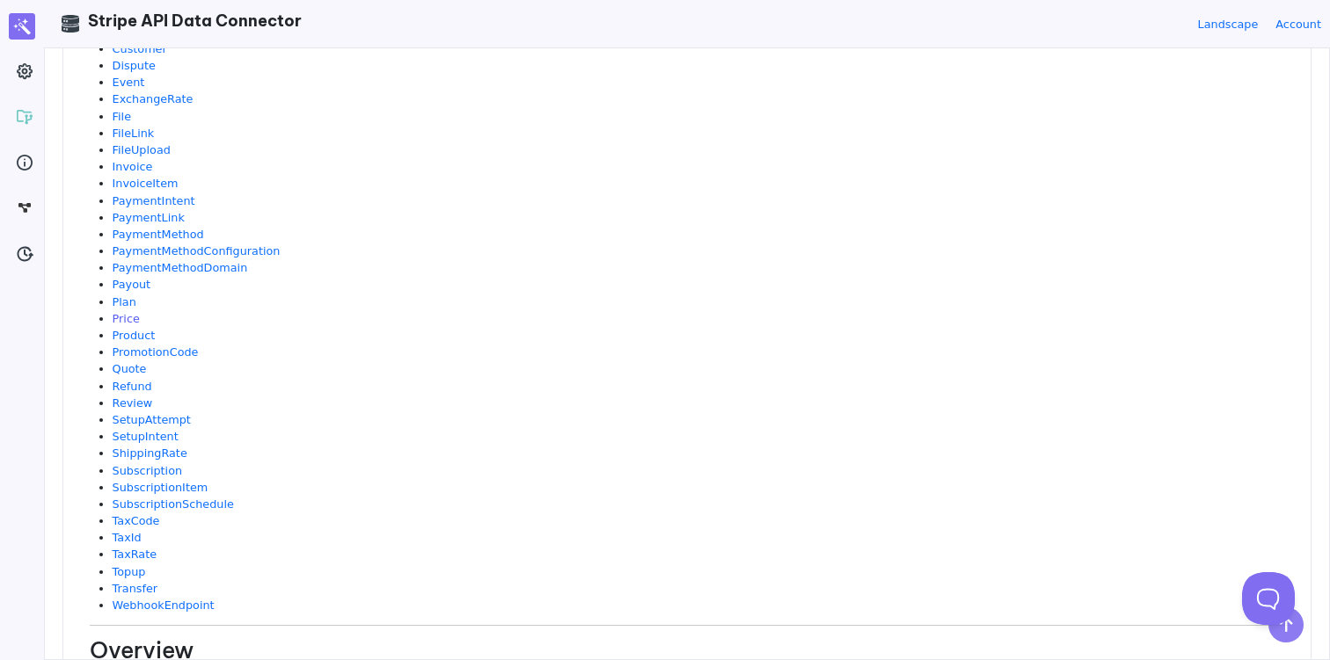
click at [131, 317] on link "Price" at bounding box center [126, 318] width 27 height 13
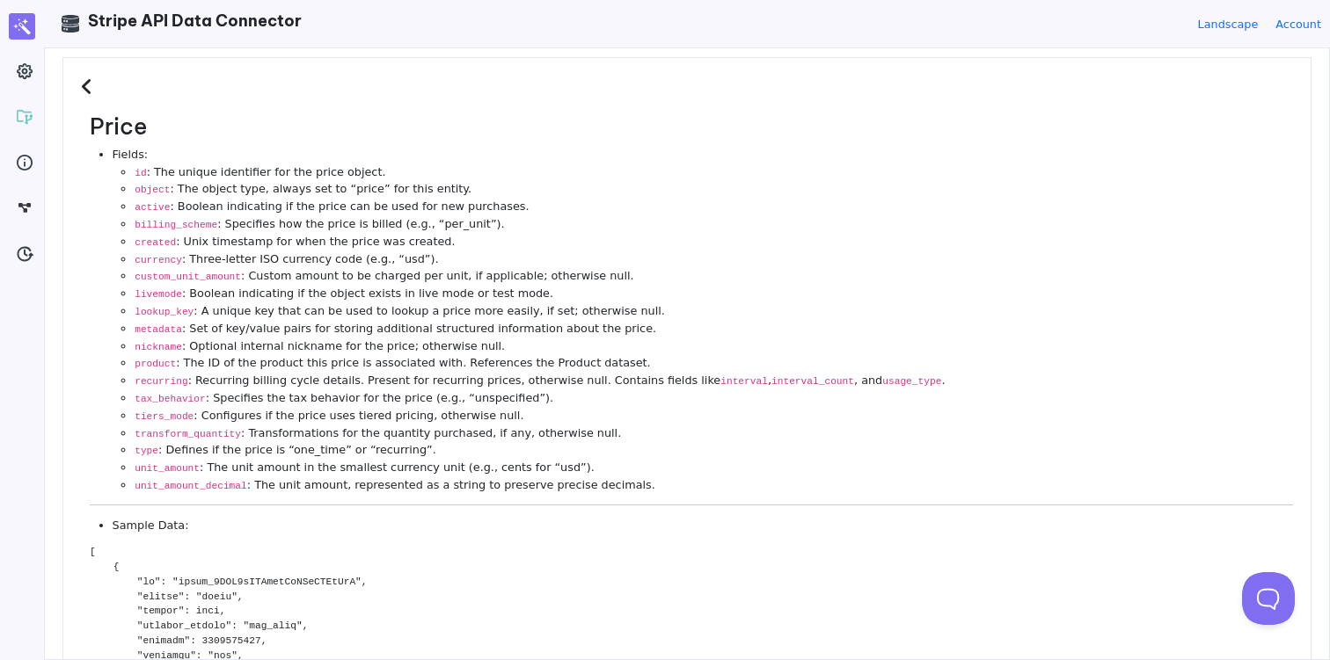
scroll to position [0, 0]
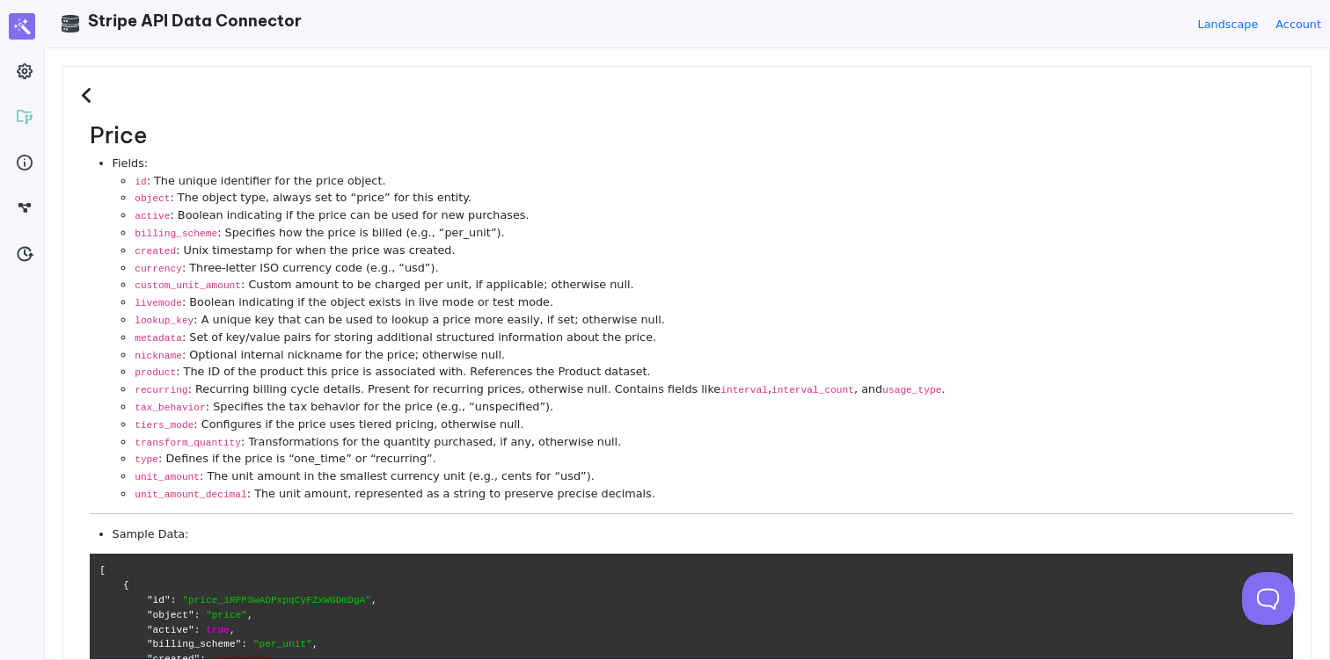
click at [82, 90] on icon at bounding box center [89, 95] width 17 height 19
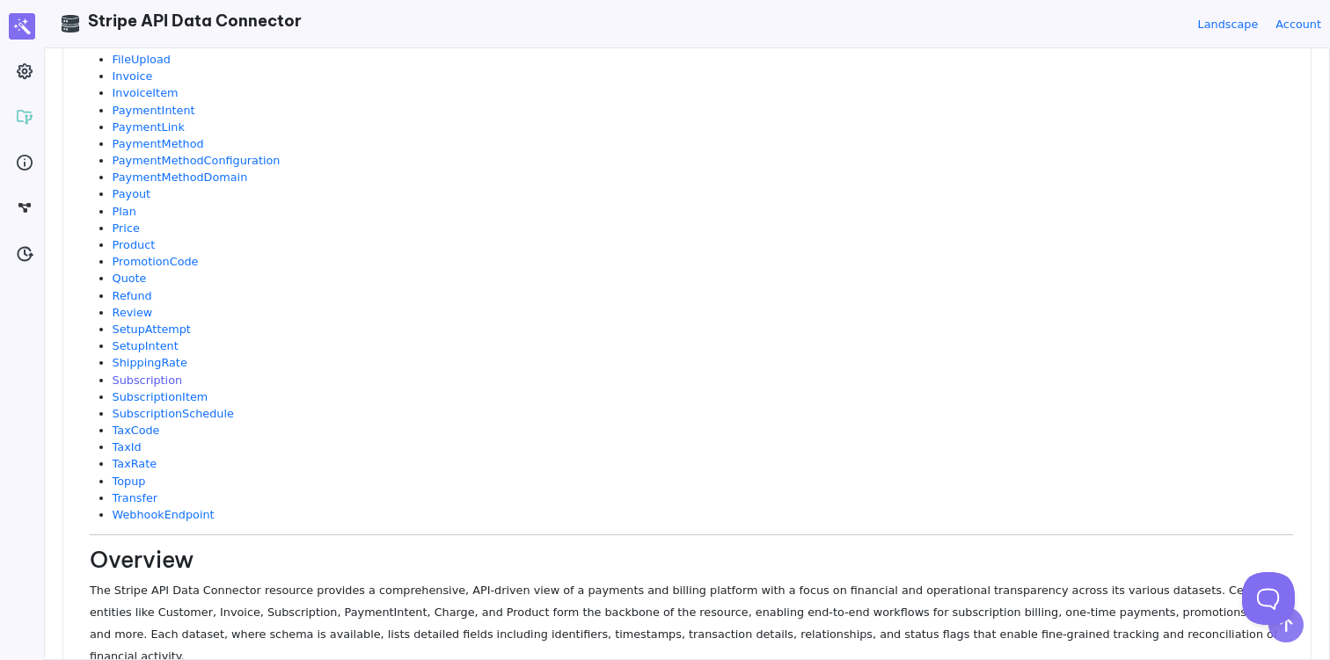
scroll to position [400, 0]
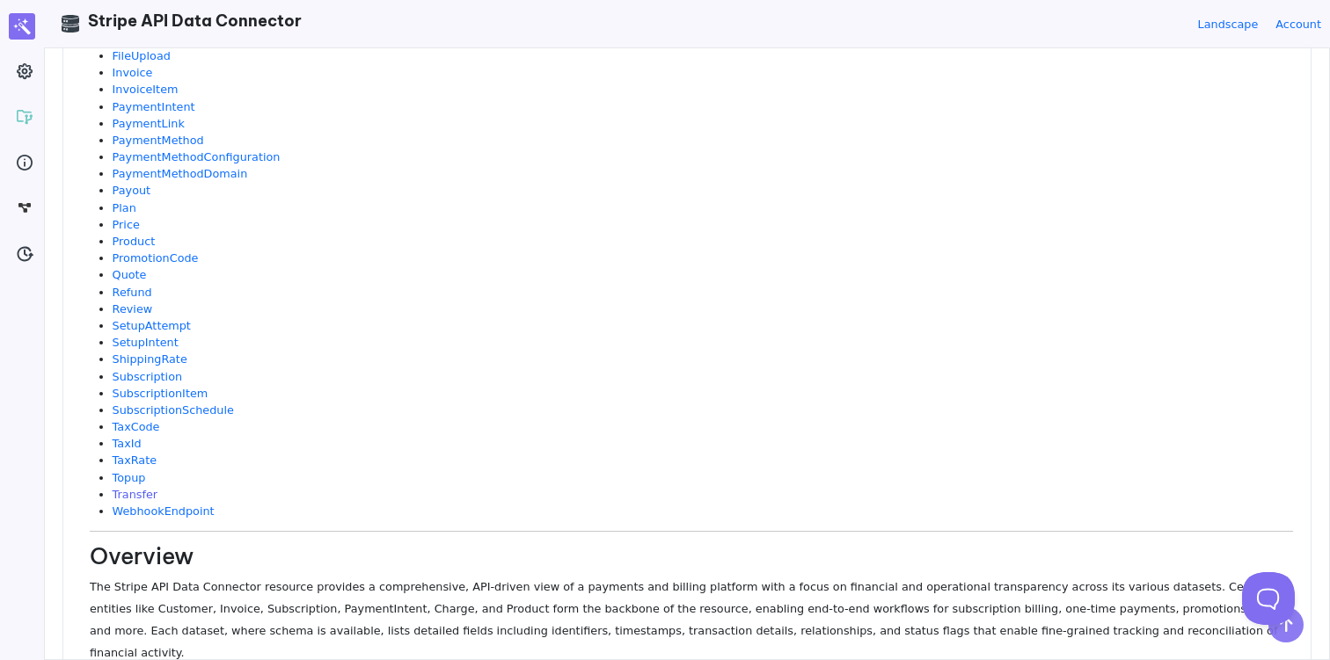
click at [136, 493] on link "Transfer" at bounding box center [135, 494] width 45 height 13
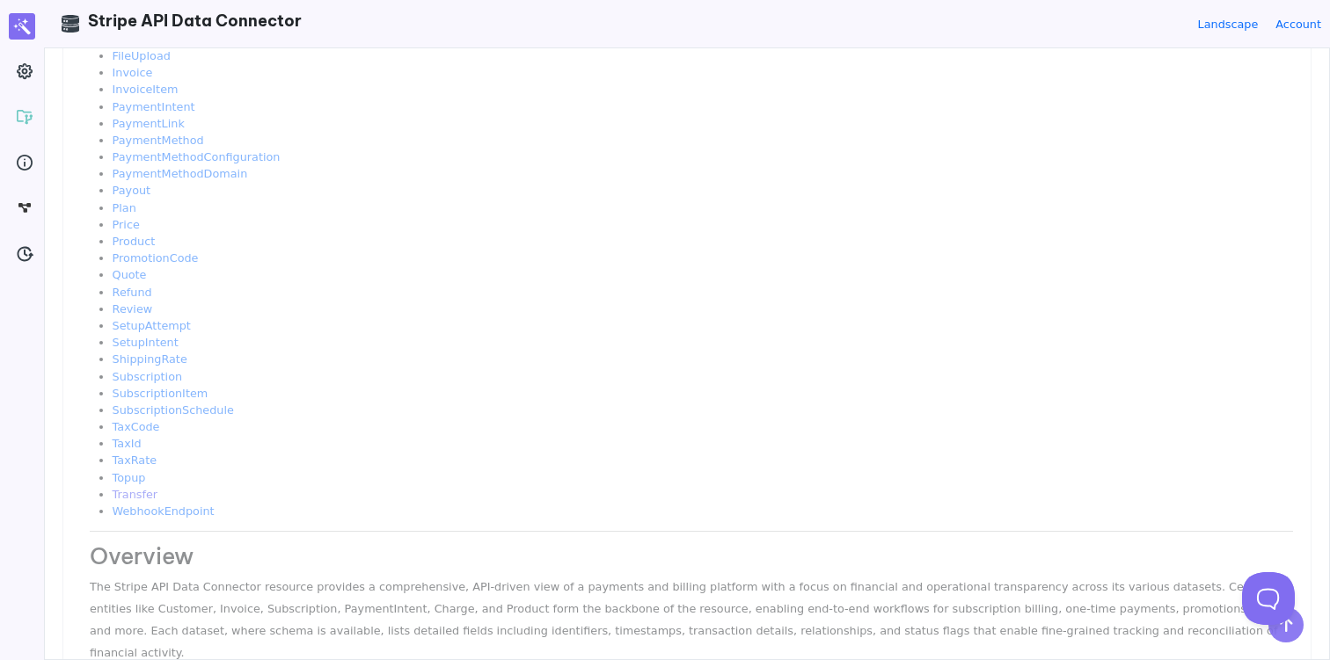
scroll to position [0, 0]
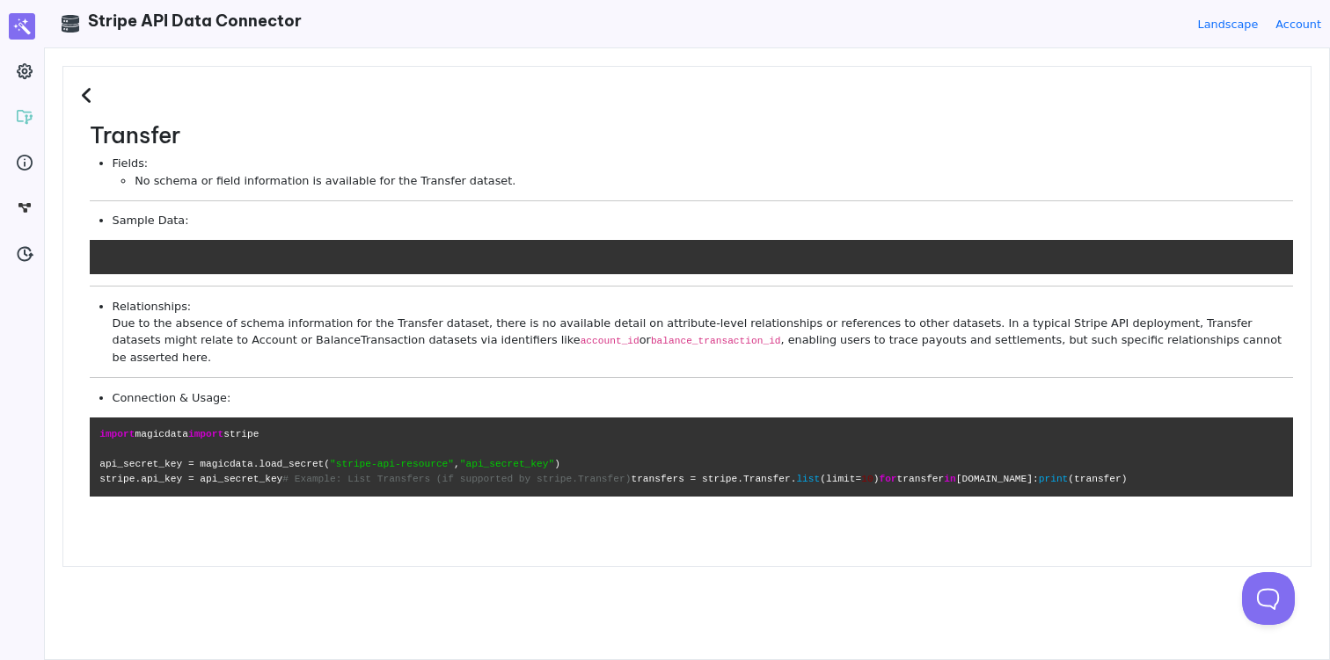
click at [154, 317] on li "Relationships: Due to the absence of schema information for the Transfer datase…" at bounding box center [703, 332] width 1180 height 68
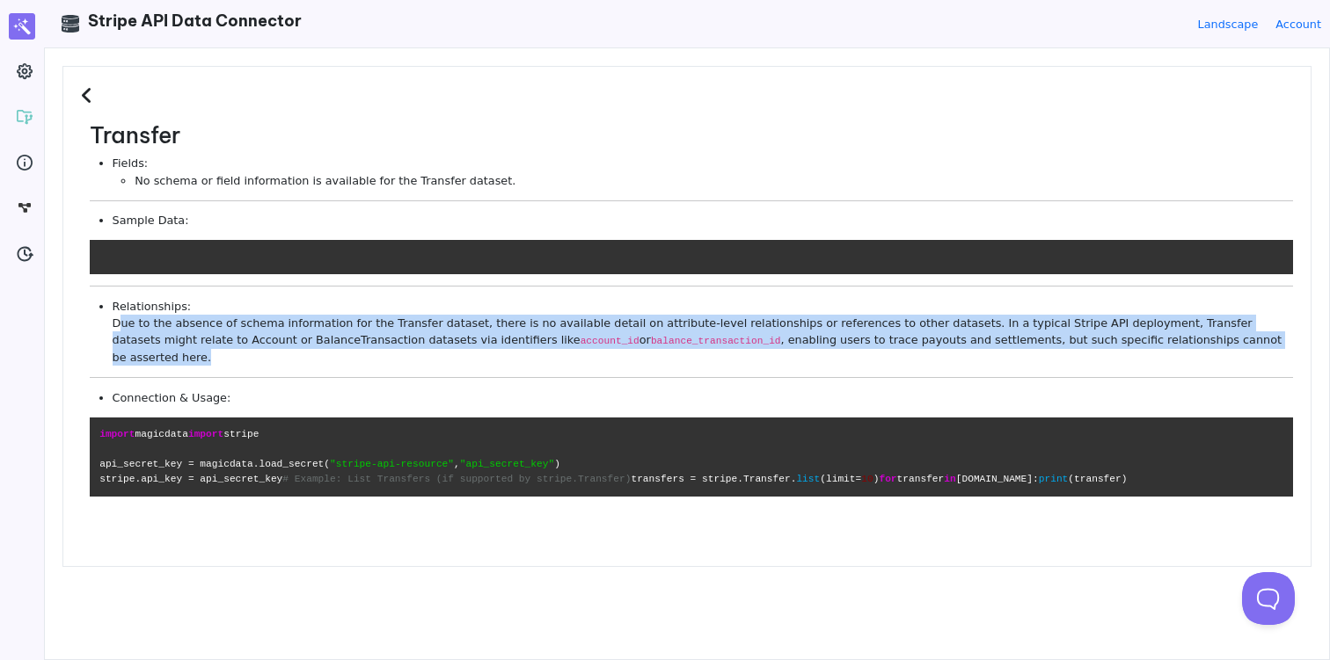
click at [154, 317] on li "Relationships: Due to the absence of schema information for the Transfer datase…" at bounding box center [703, 332] width 1180 height 68
click at [154, 324] on li "Relationships: Due to the absence of schema information for the Transfer datase…" at bounding box center [703, 332] width 1180 height 68
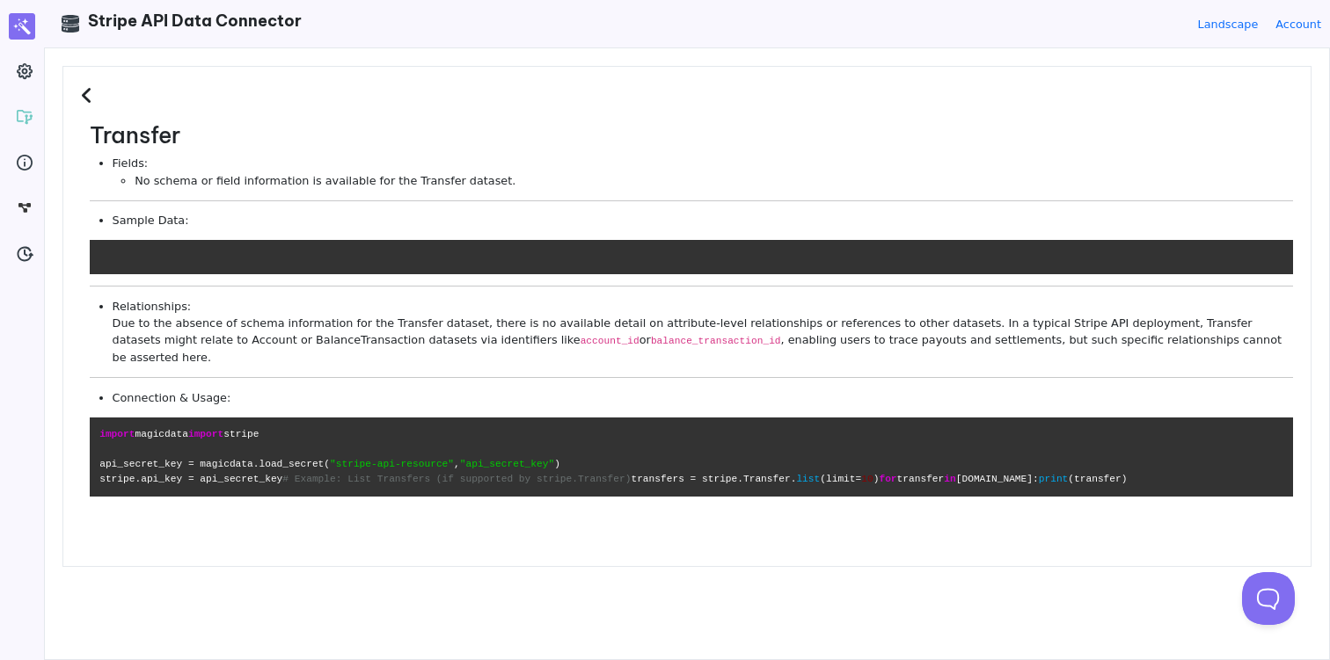
click at [83, 94] on icon at bounding box center [89, 95] width 17 height 19
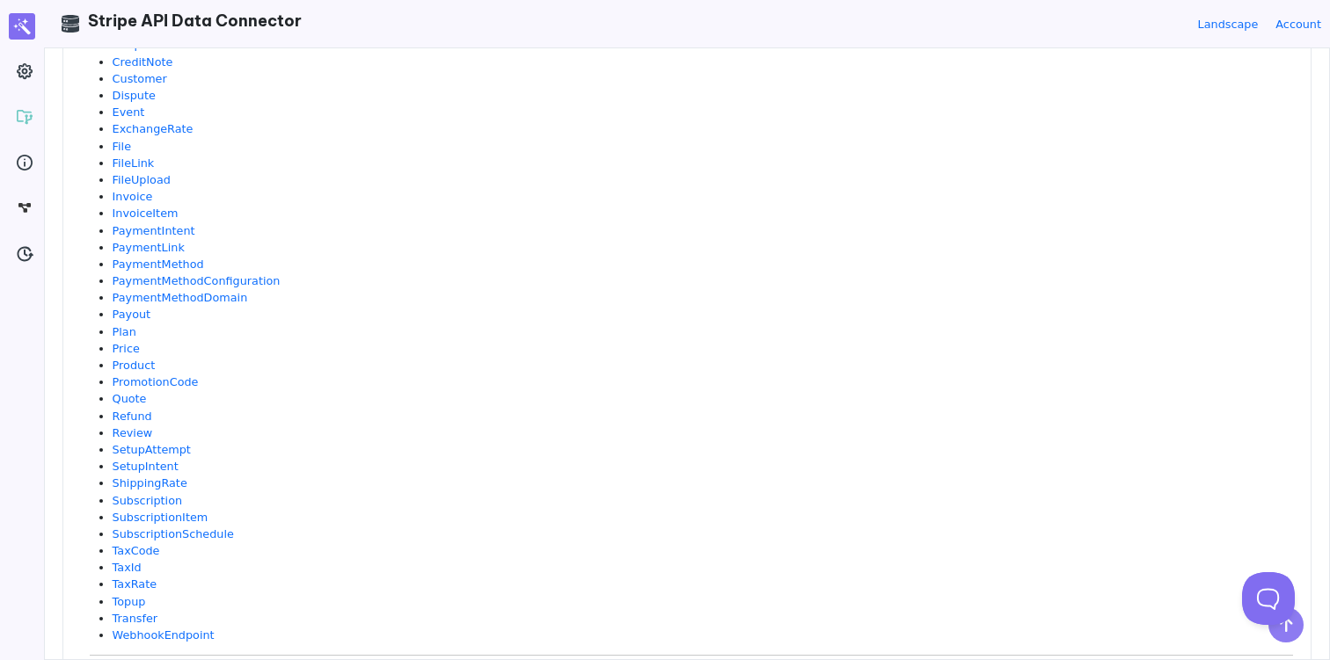
scroll to position [208, 0]
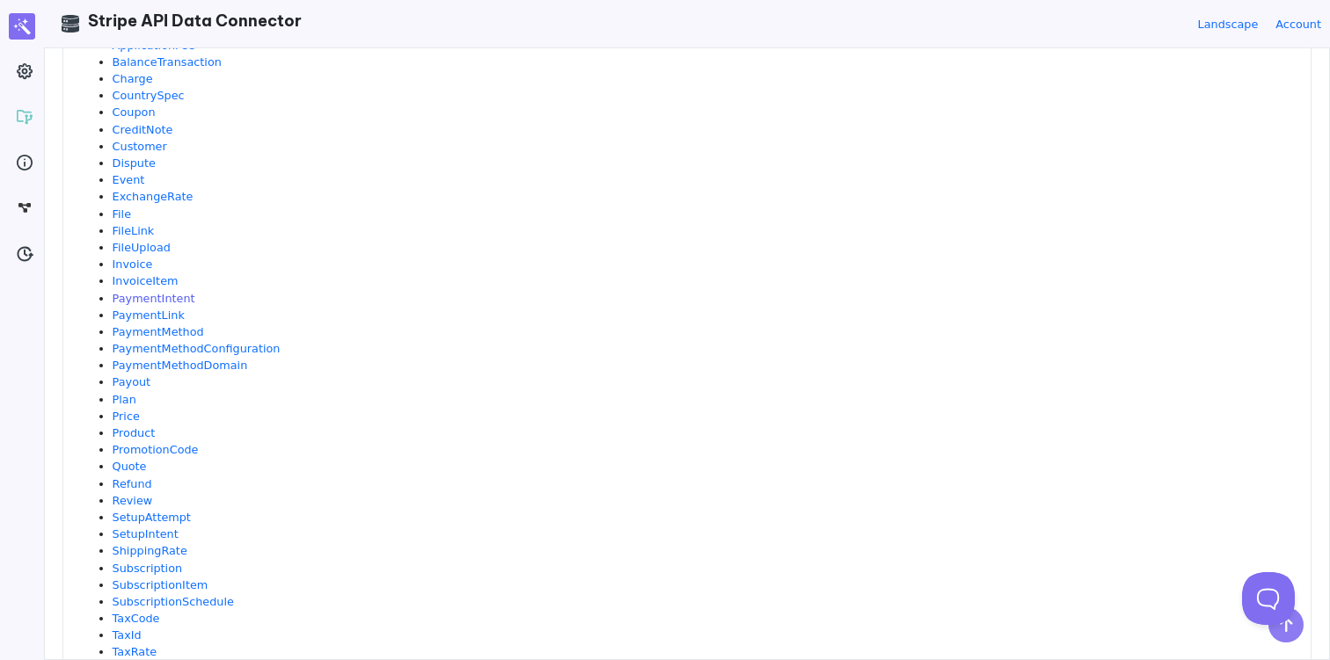
click at [151, 299] on link "PaymentIntent" at bounding box center [154, 298] width 83 height 13
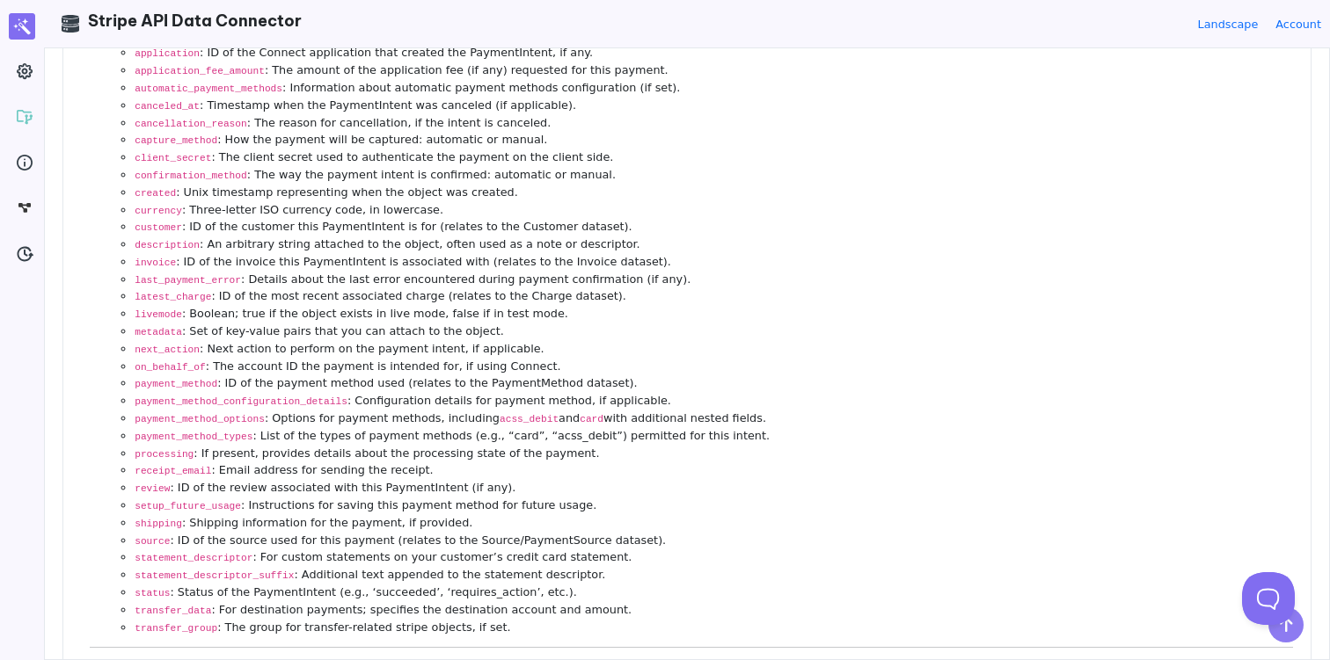
scroll to position [0, 0]
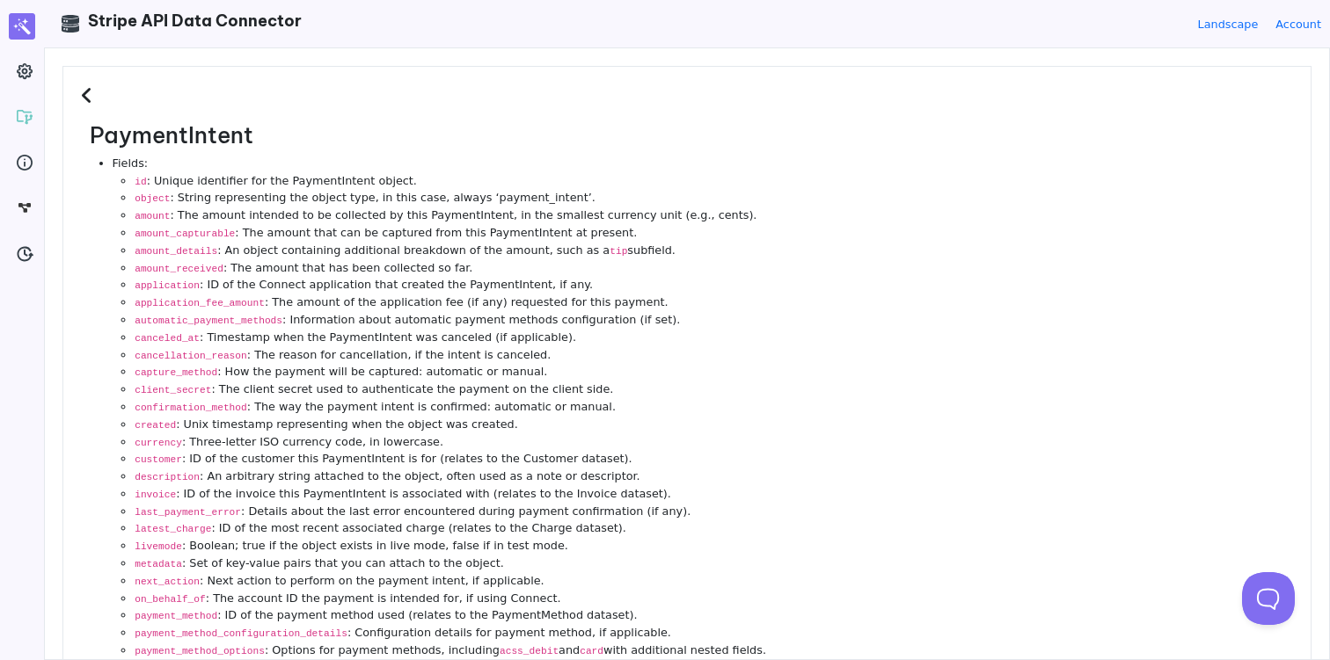
click at [84, 95] on icon at bounding box center [89, 95] width 17 height 19
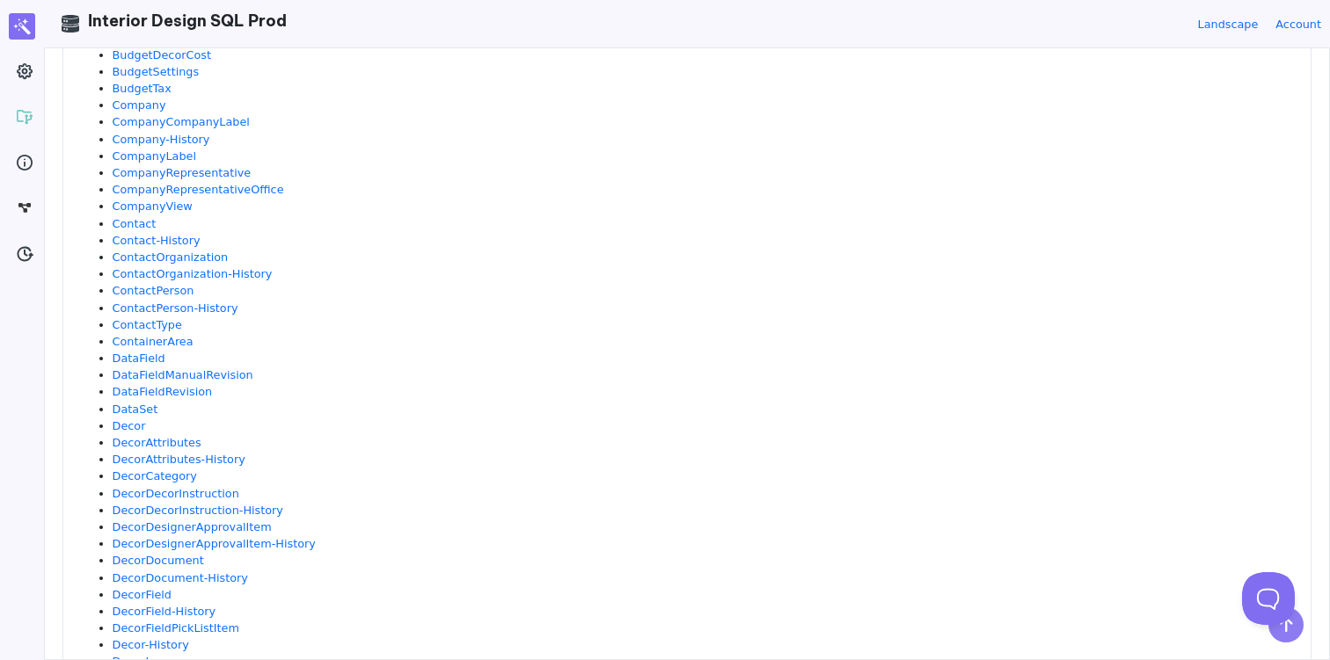
scroll to position [470, 0]
click at [144, 106] on link "Company" at bounding box center [140, 104] width 54 height 13
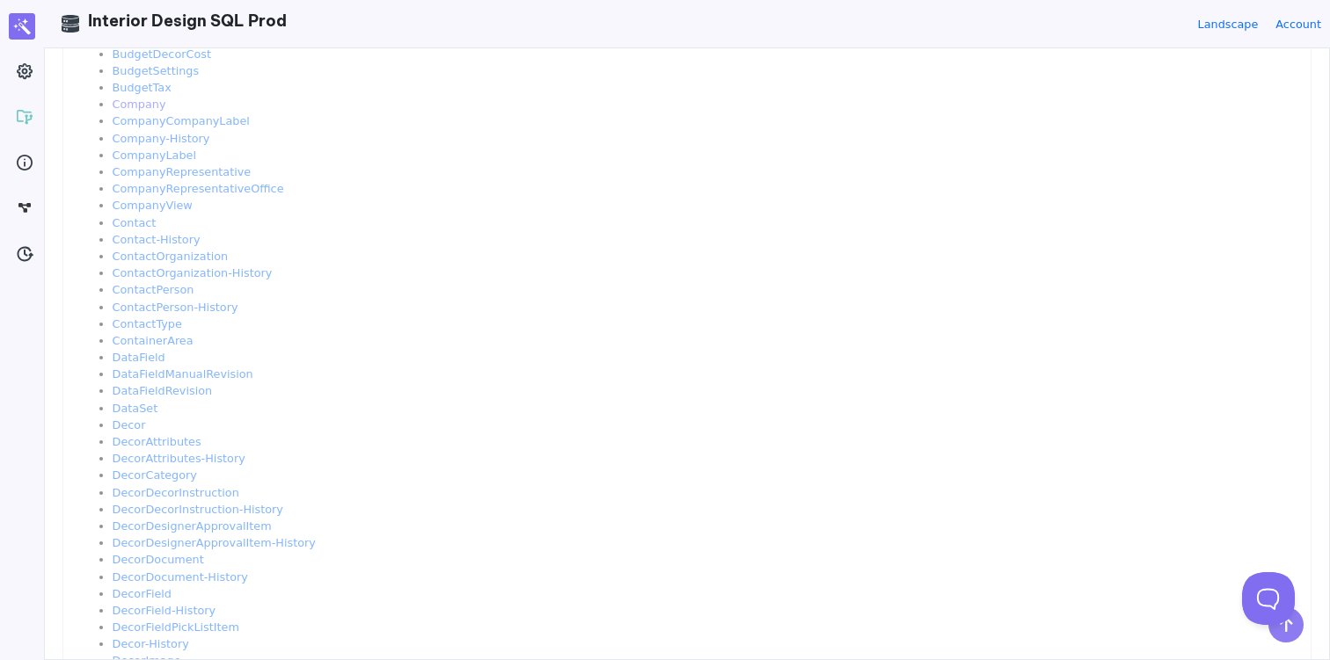
scroll to position [0, 0]
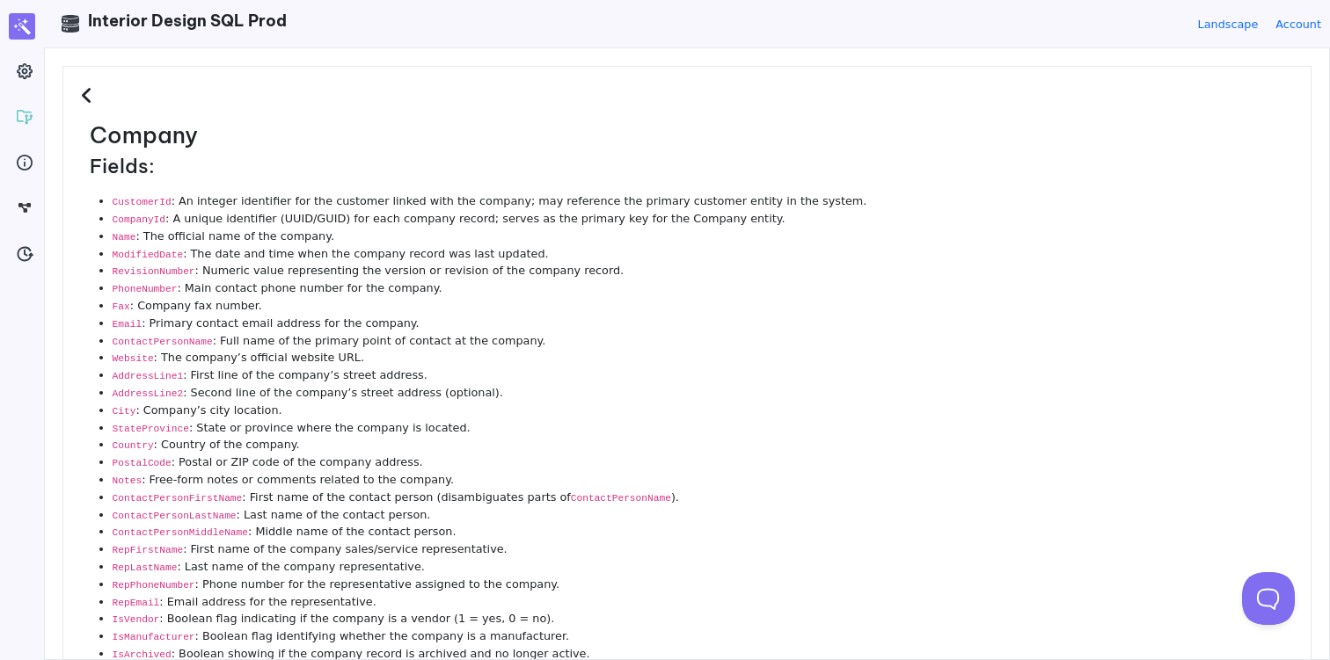
click at [204, 201] on li "CustomerId : An integer identifier for the customer linked with the company; ma…" at bounding box center [703, 202] width 1180 height 18
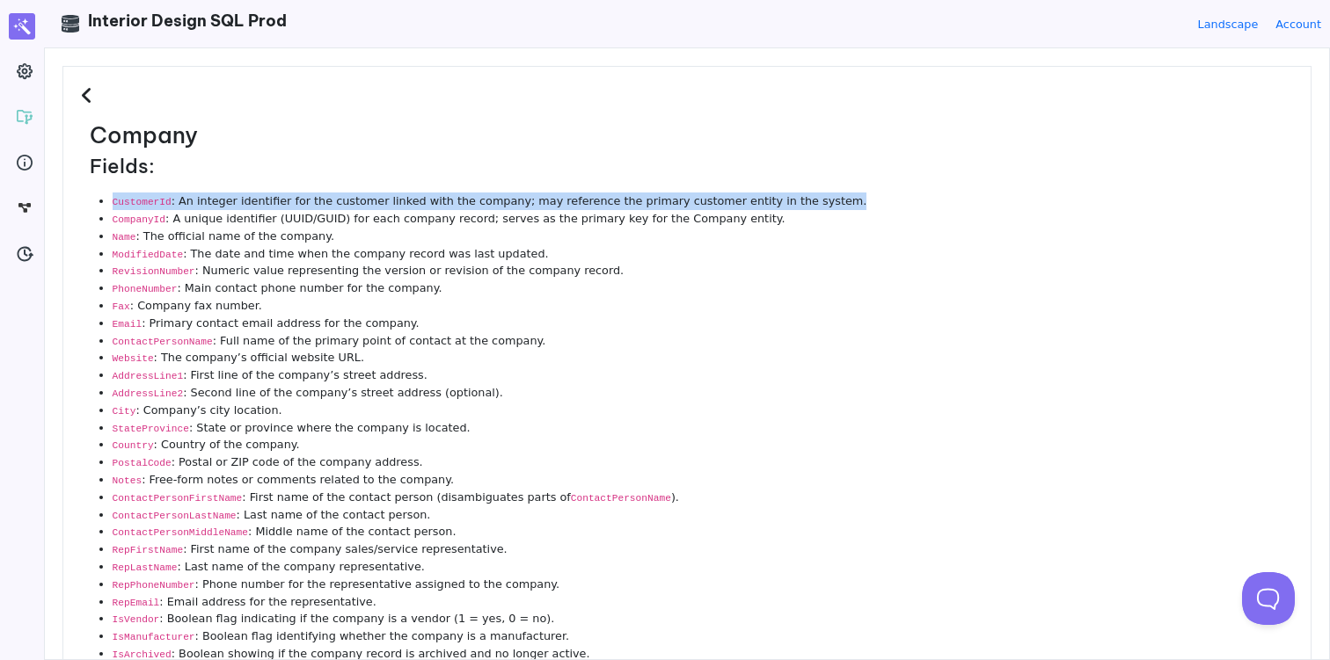
click at [204, 201] on li "CustomerId : An integer identifier for the customer linked with the company; ma…" at bounding box center [703, 202] width 1180 height 18
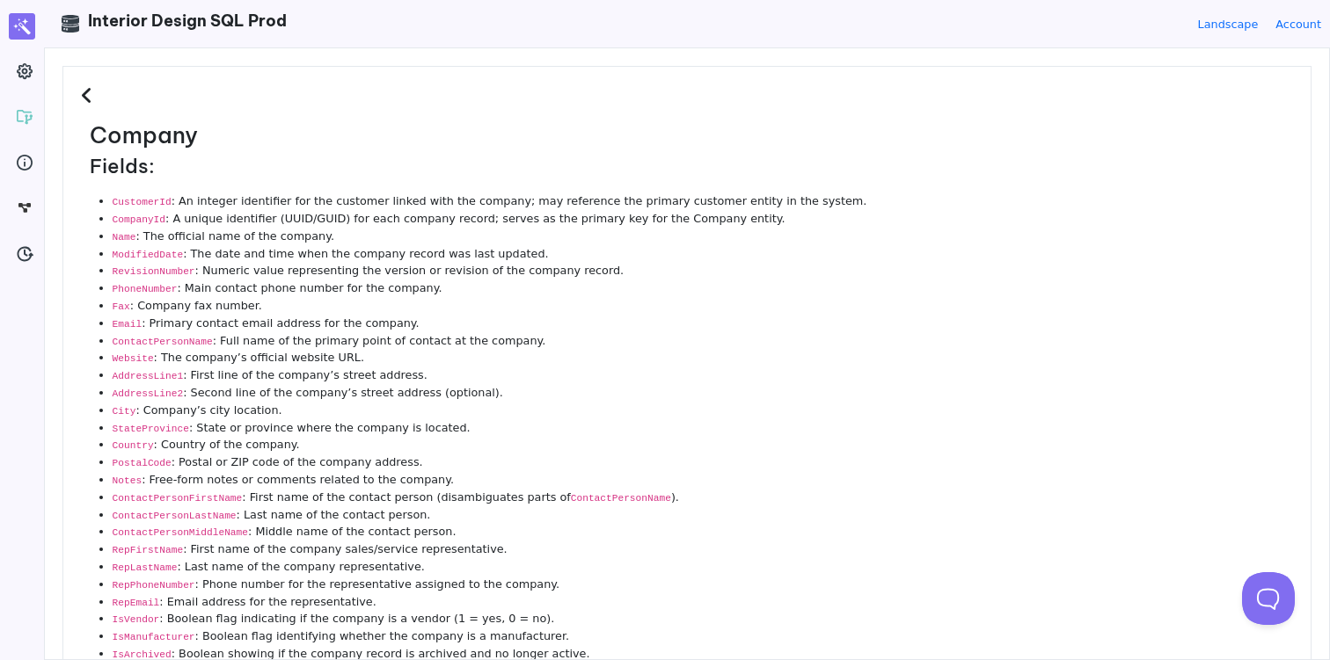
click at [209, 222] on li "CompanyId : A unique identifier (UUID/GUID) for each company record; serves as …" at bounding box center [703, 219] width 1180 height 18
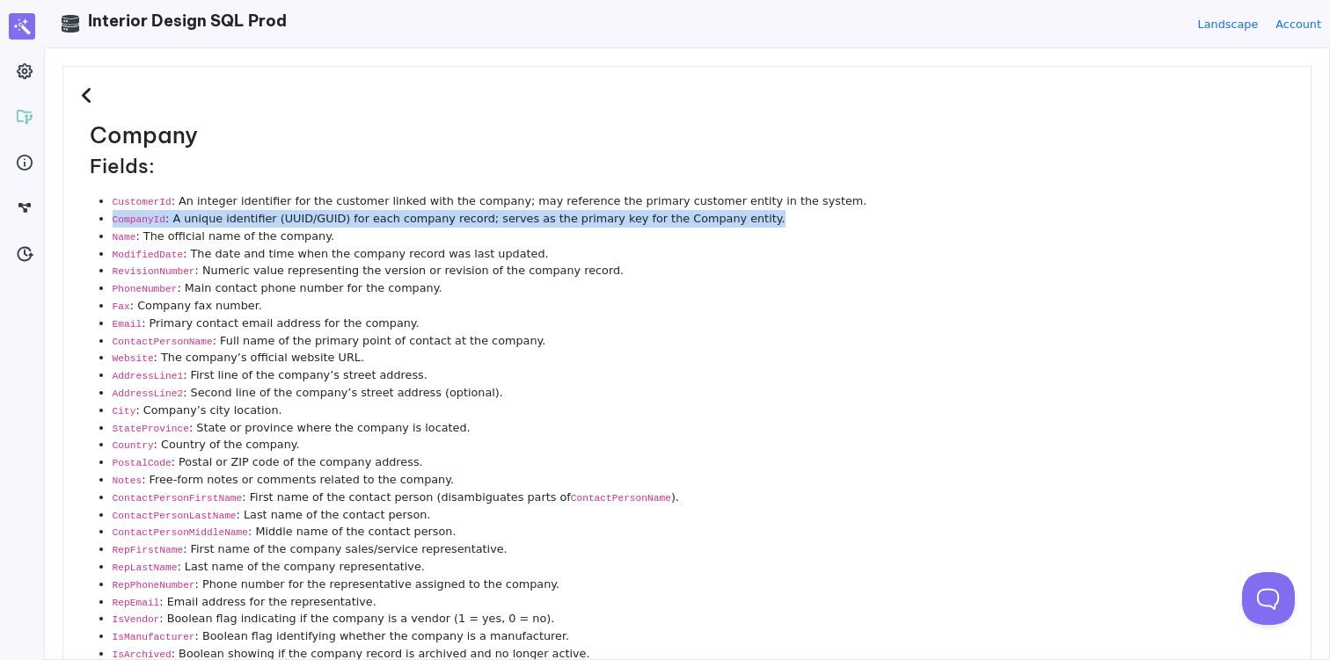
click at [209, 222] on li "CompanyId : A unique identifier (UUID/GUID) for each company record; serves as …" at bounding box center [703, 219] width 1180 height 18
click at [209, 221] on li "CompanyId : A unique identifier (UUID/GUID) for each company record; serves as …" at bounding box center [703, 219] width 1180 height 18
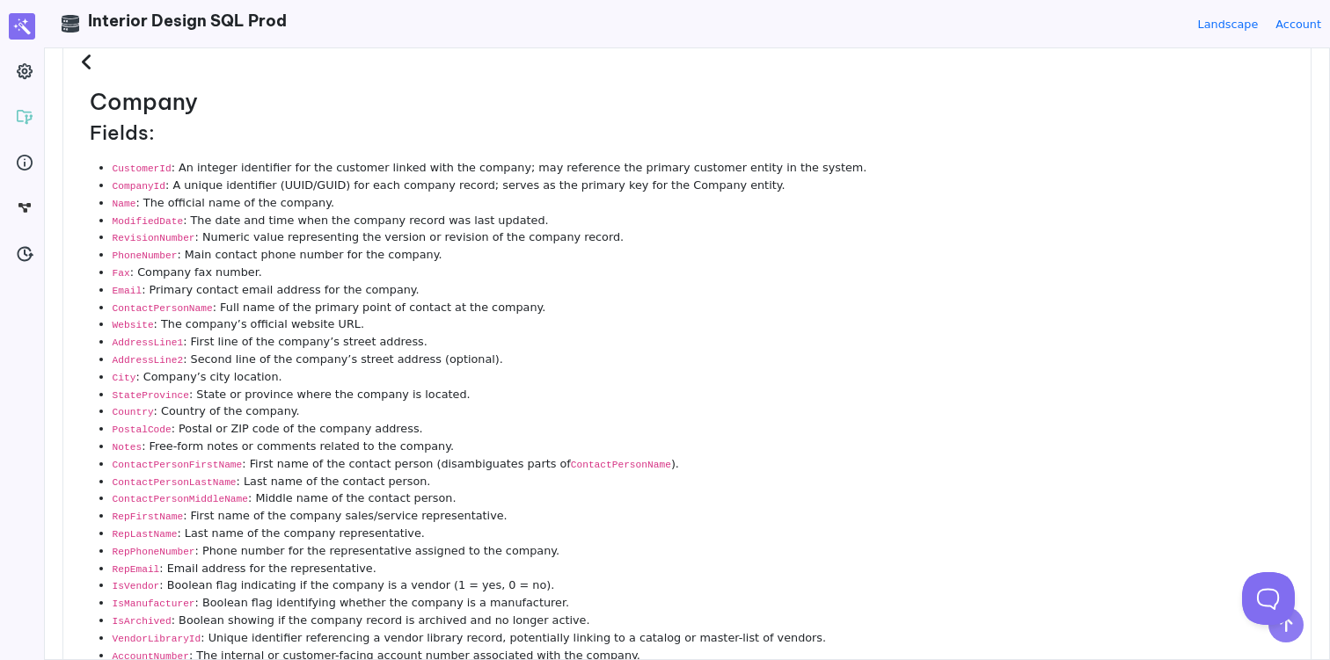
scroll to position [40, 0]
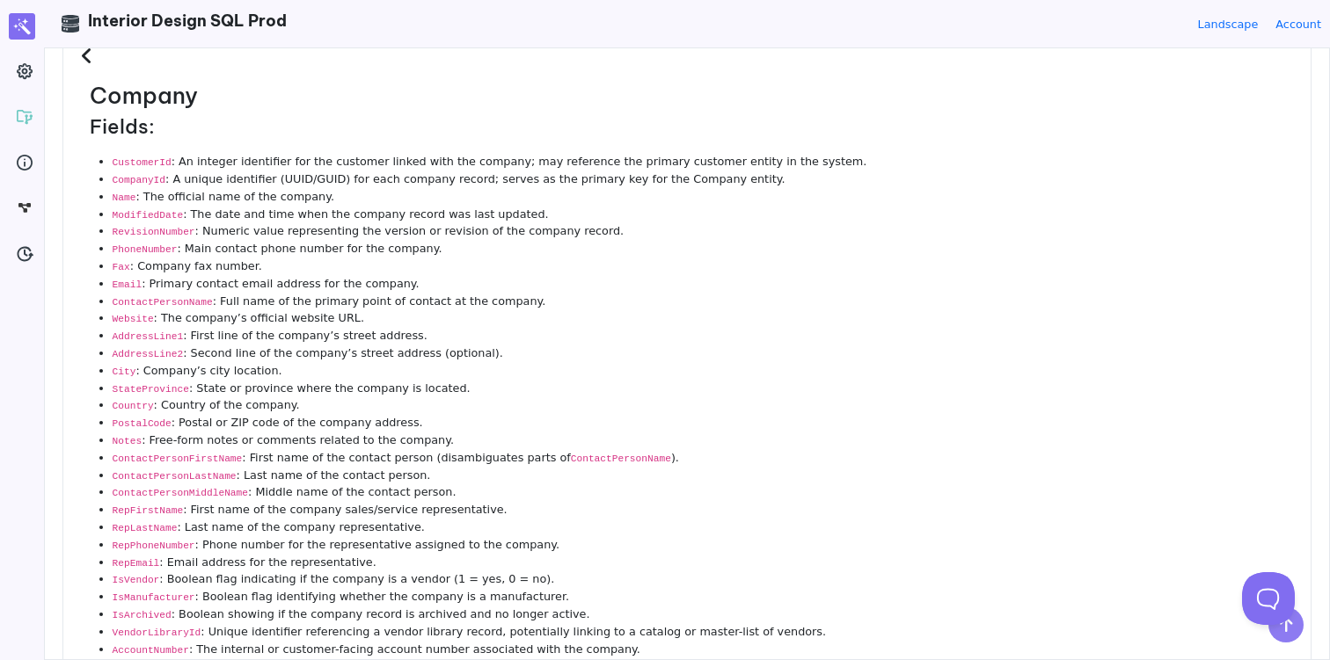
click at [85, 59] on icon at bounding box center [89, 56] width 17 height 19
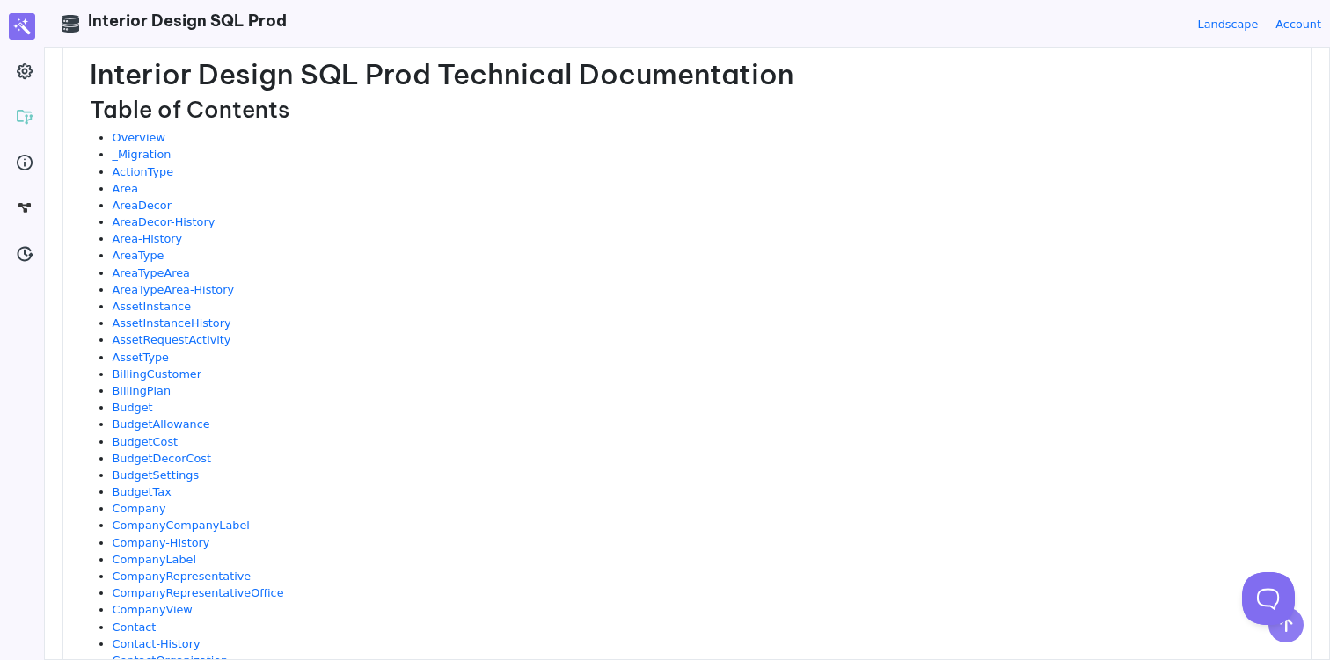
scroll to position [0, 0]
